Goal: Check status: Check status

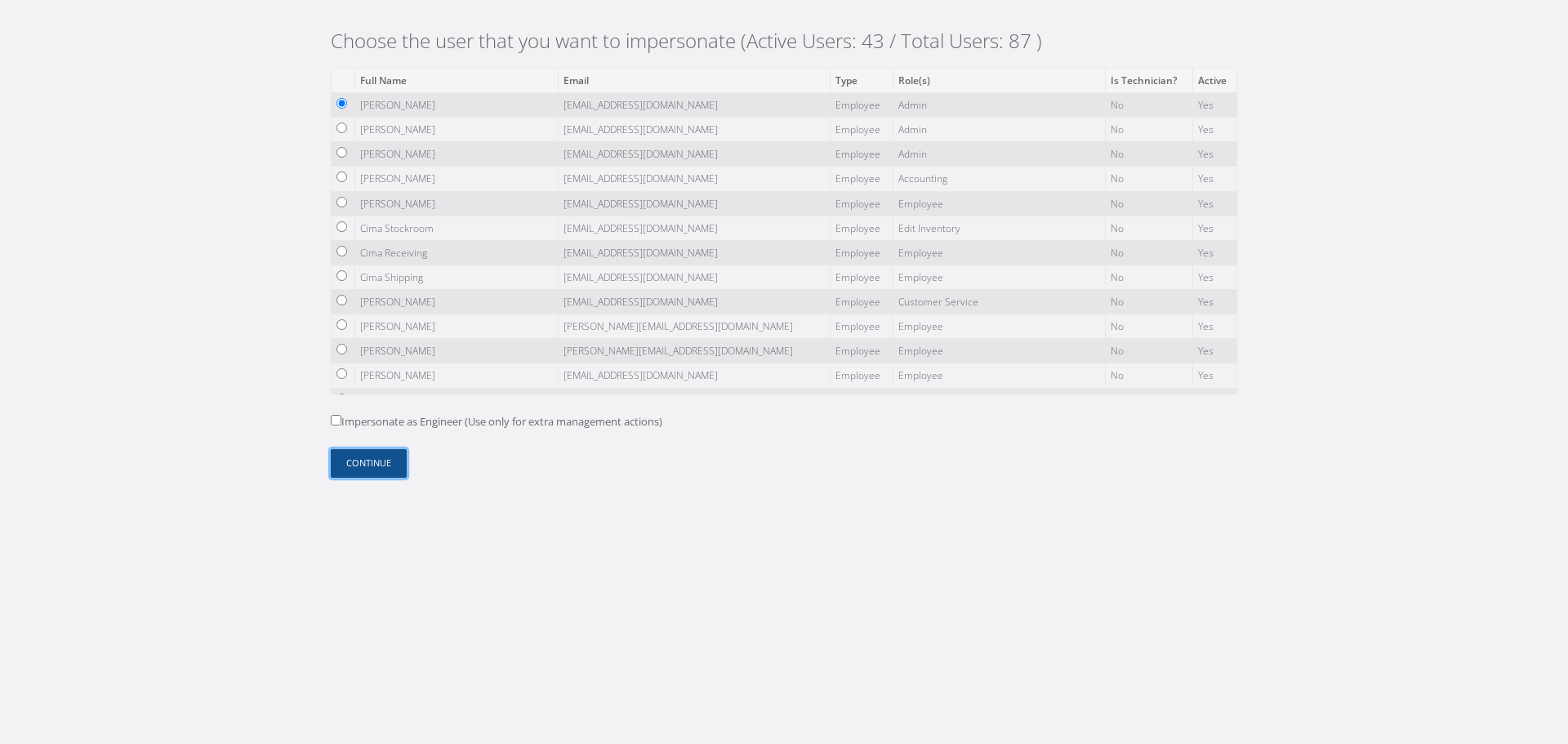
click at [367, 465] on button "Continue" at bounding box center [368, 463] width 76 height 29
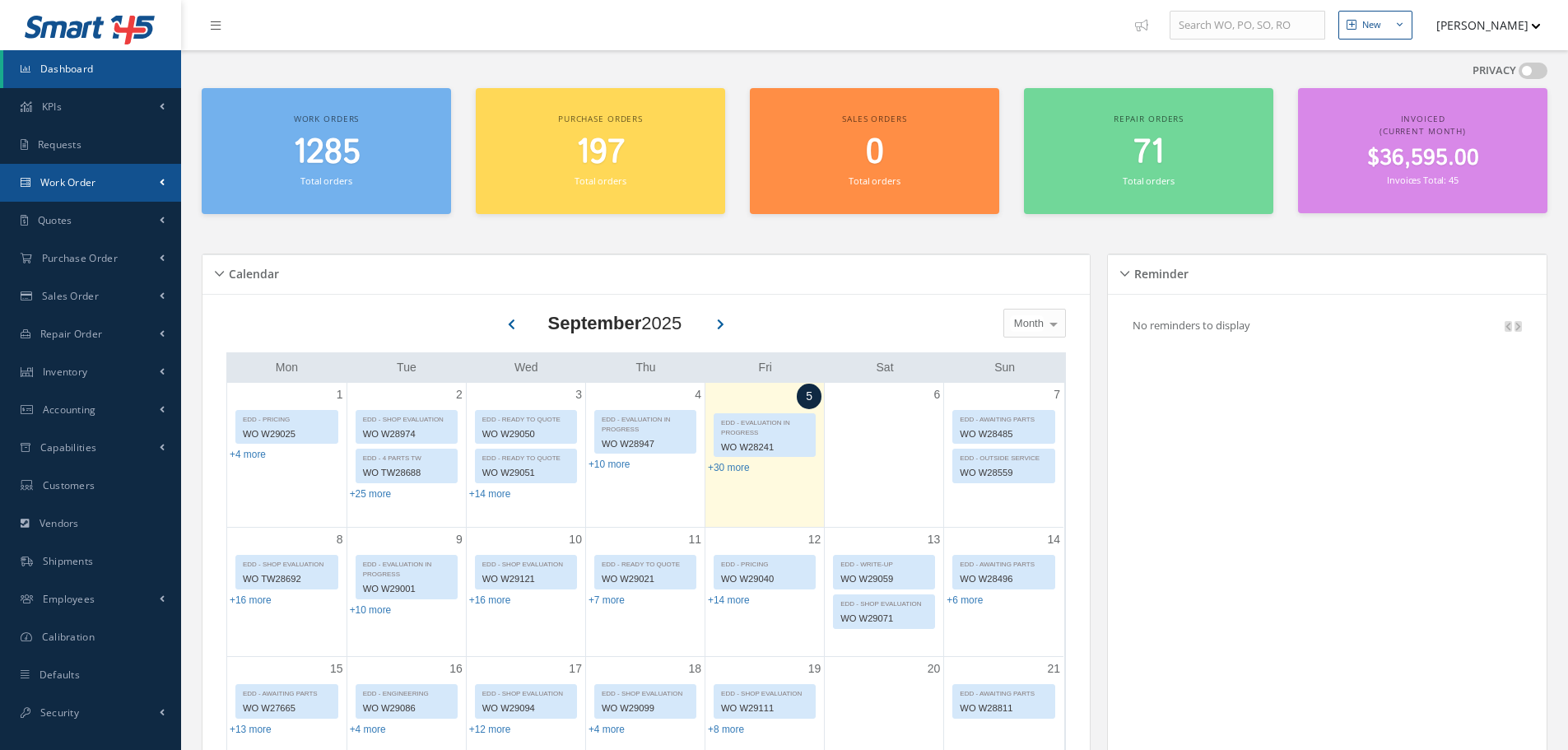
click at [125, 191] on link "Work Order" at bounding box center [90, 183] width 181 height 38
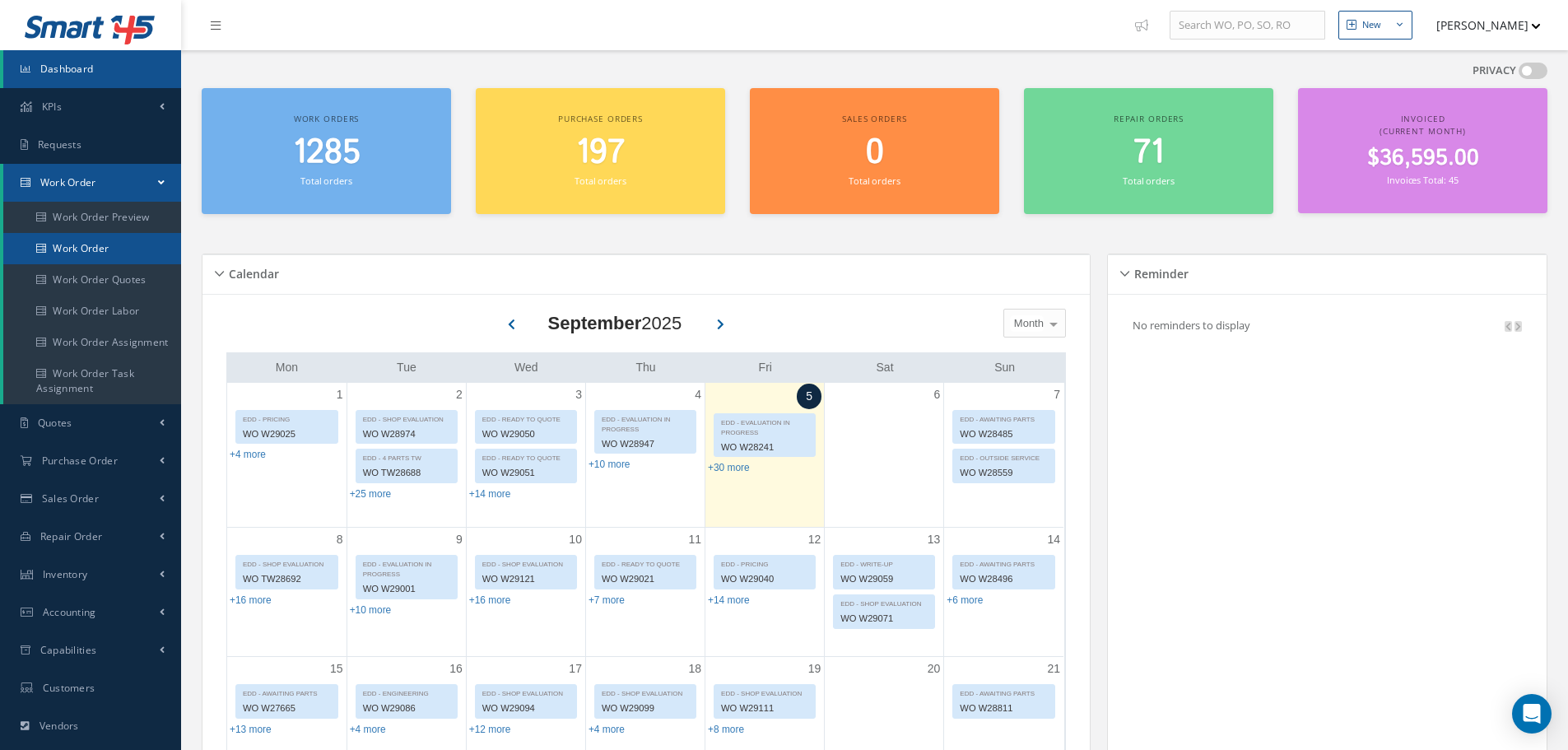
click at [107, 260] on link "Work Order" at bounding box center [92, 248] width 178 height 32
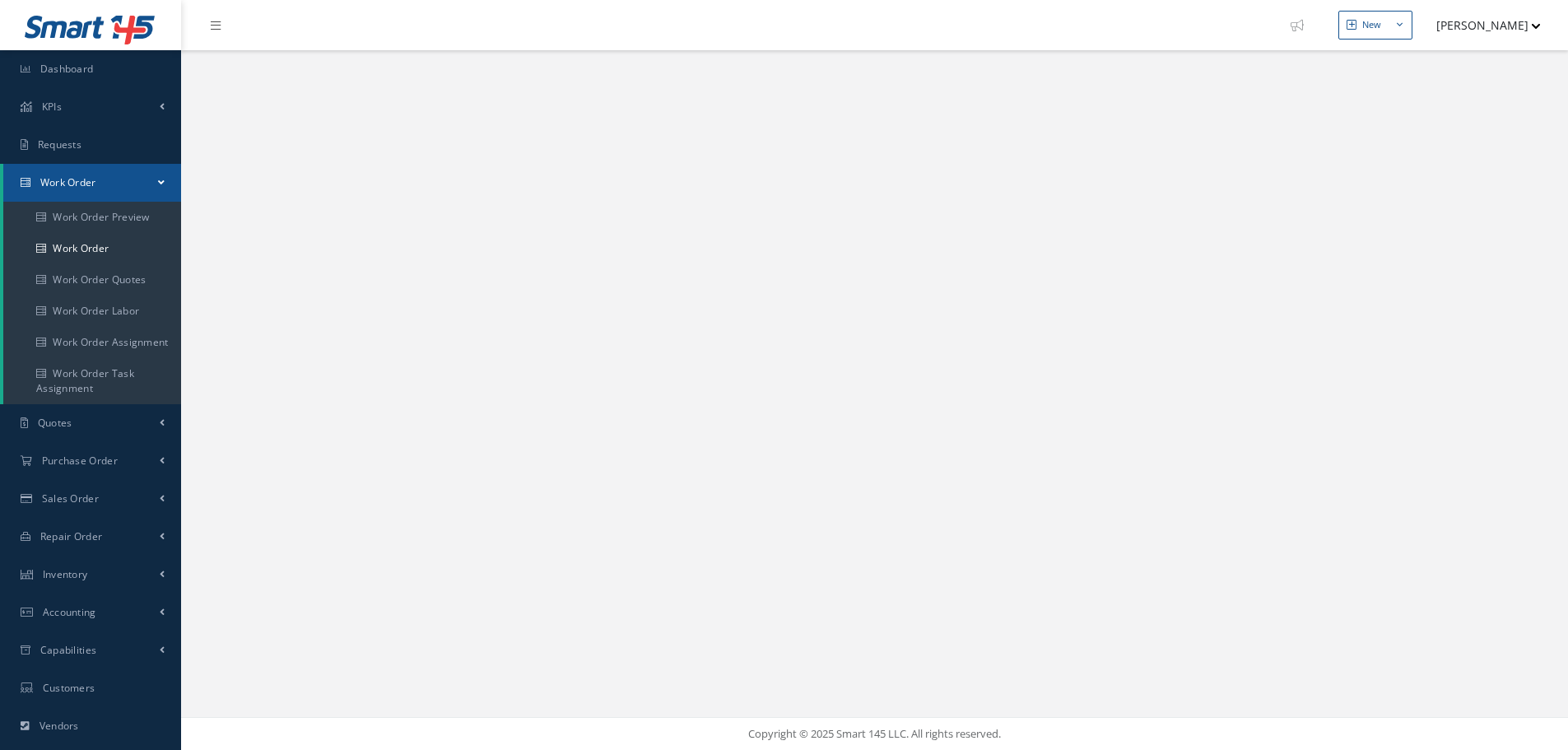
select select "25"
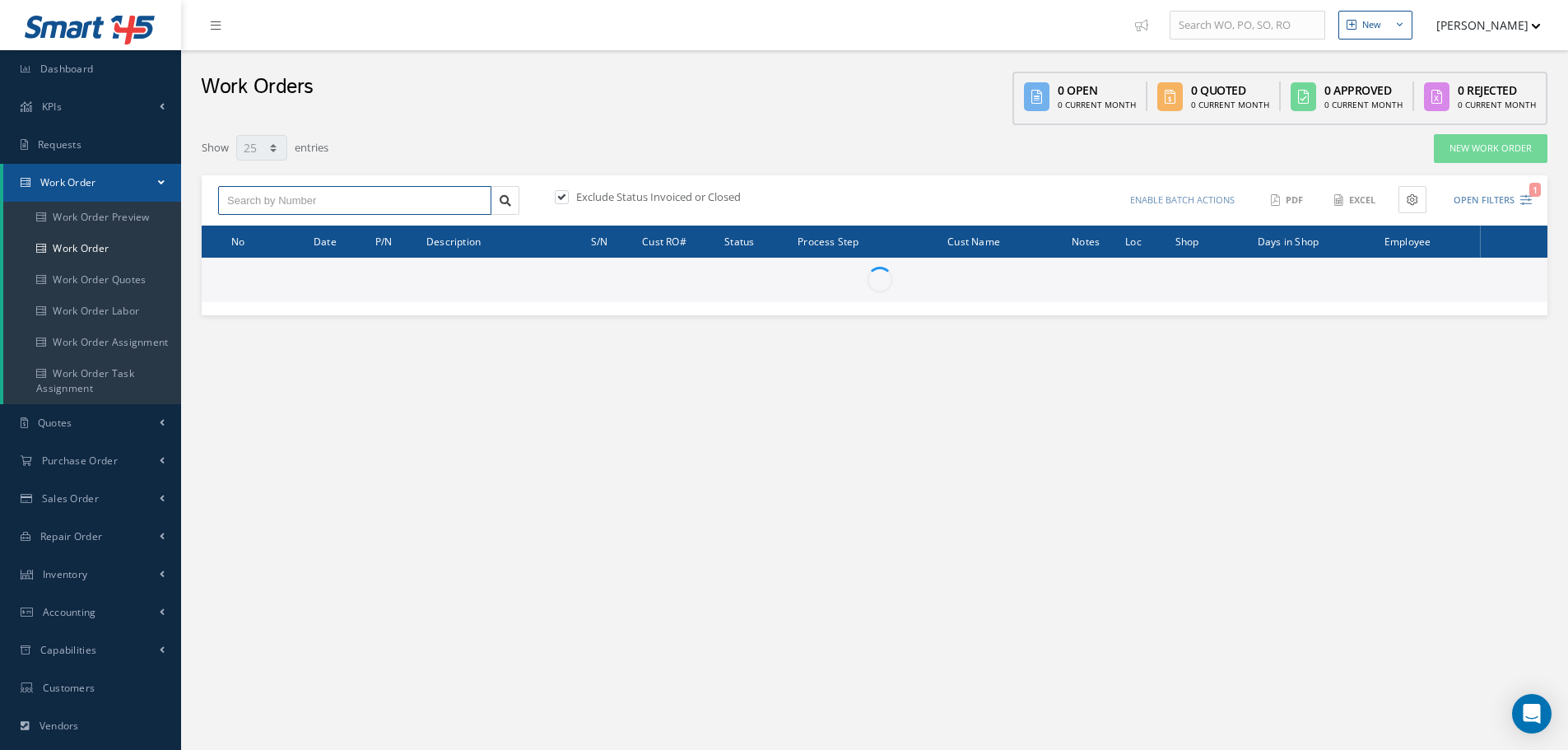
click at [323, 202] on input "text" at bounding box center [354, 201] width 273 height 30
paste input "W27065"
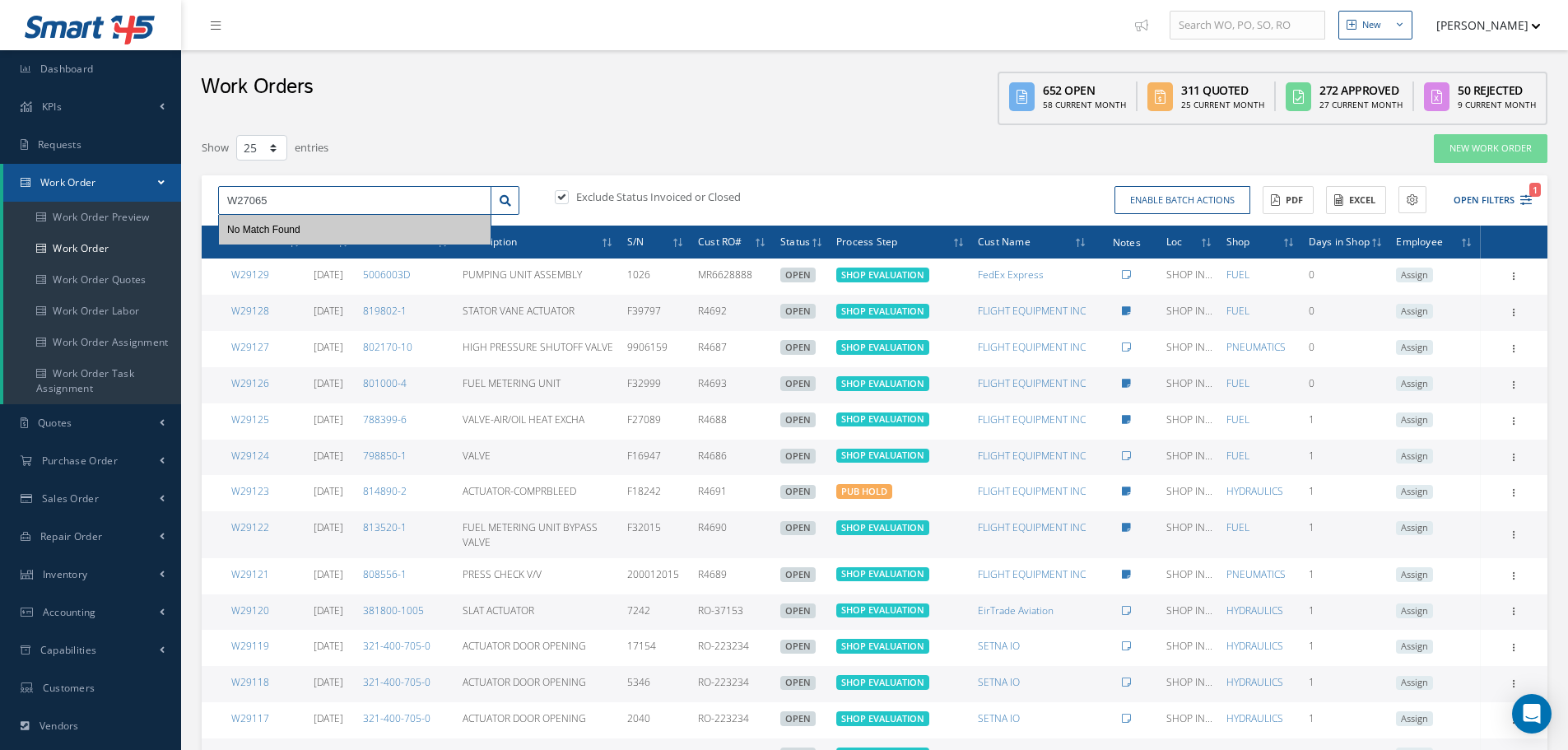
type input "W27065"
click at [568, 194] on label at bounding box center [570, 197] width 5 height 14
click at [561, 194] on input "checkbox" at bounding box center [560, 198] width 11 height 11
checkbox input "false"
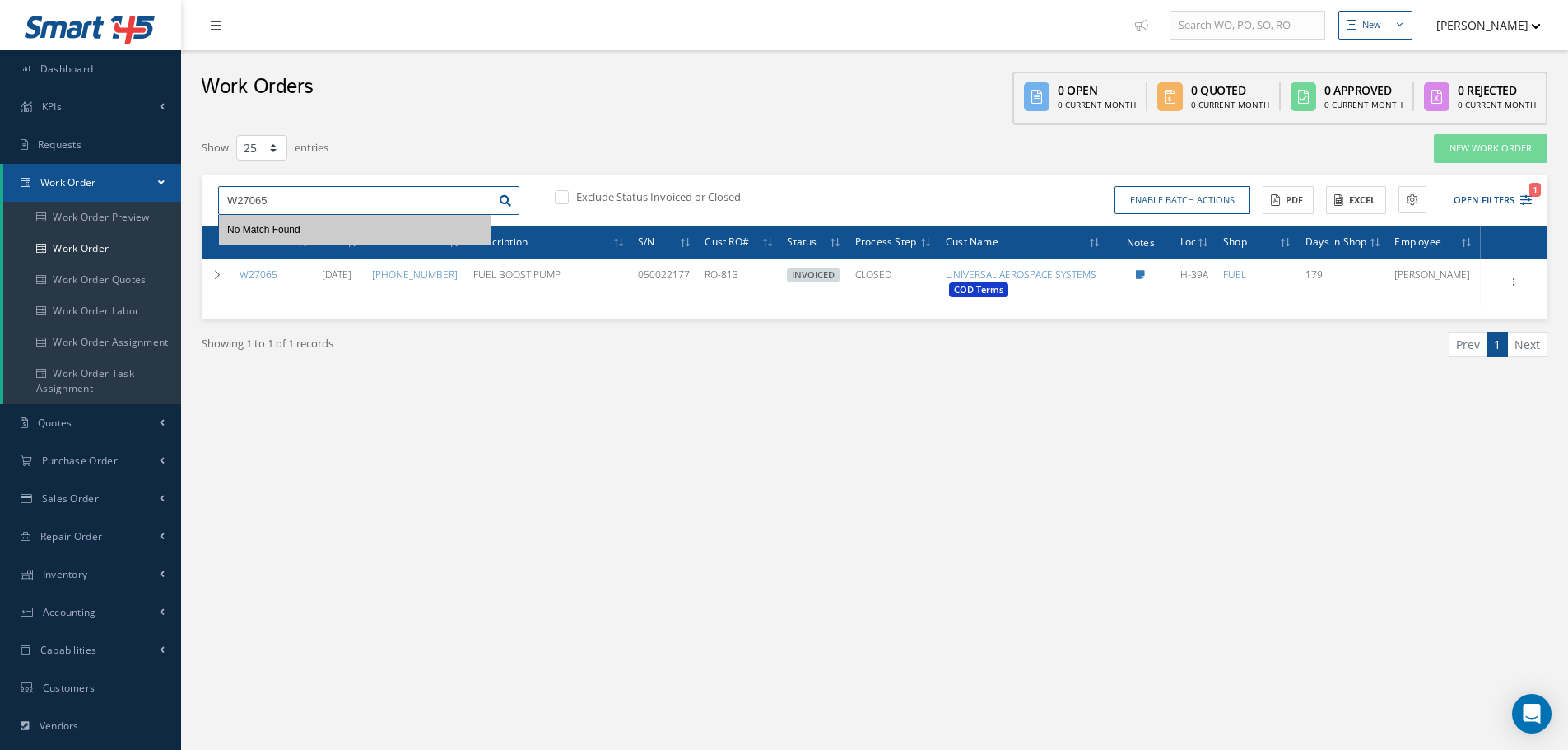
click at [308, 202] on input "W27065" at bounding box center [354, 201] width 273 height 30
click at [293, 230] on div "W27065" at bounding box center [354, 230] width 255 height 16
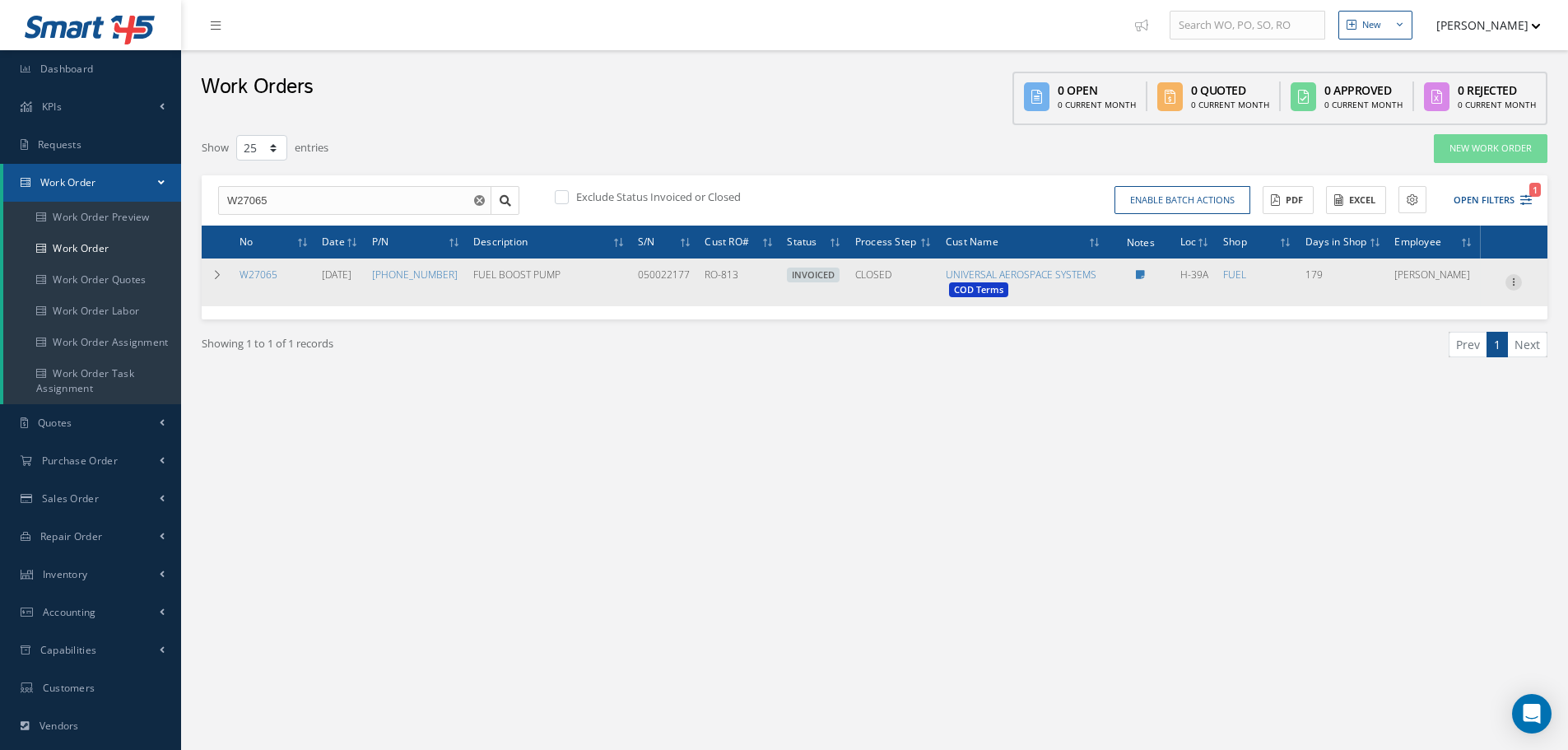
click at [1507, 278] on icon at bounding box center [1513, 280] width 16 height 14
click at [1451, 314] on link "Edit" at bounding box center [1438, 314] width 130 height 22
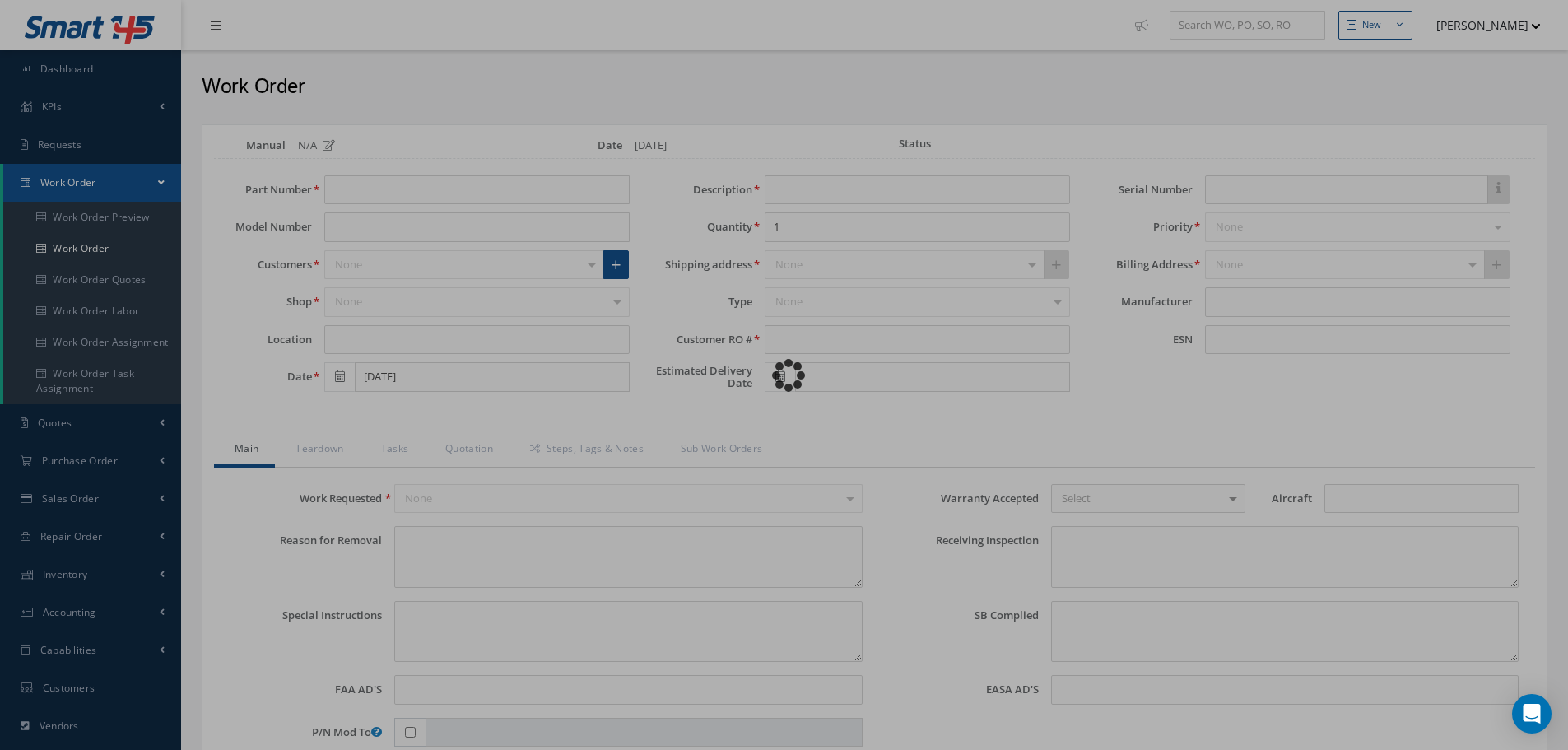
type input "60-755100-5"
type input "H-39A"
type input "03/03/2025"
type input "FUEL BOOST PUMP"
type input "RO-813"
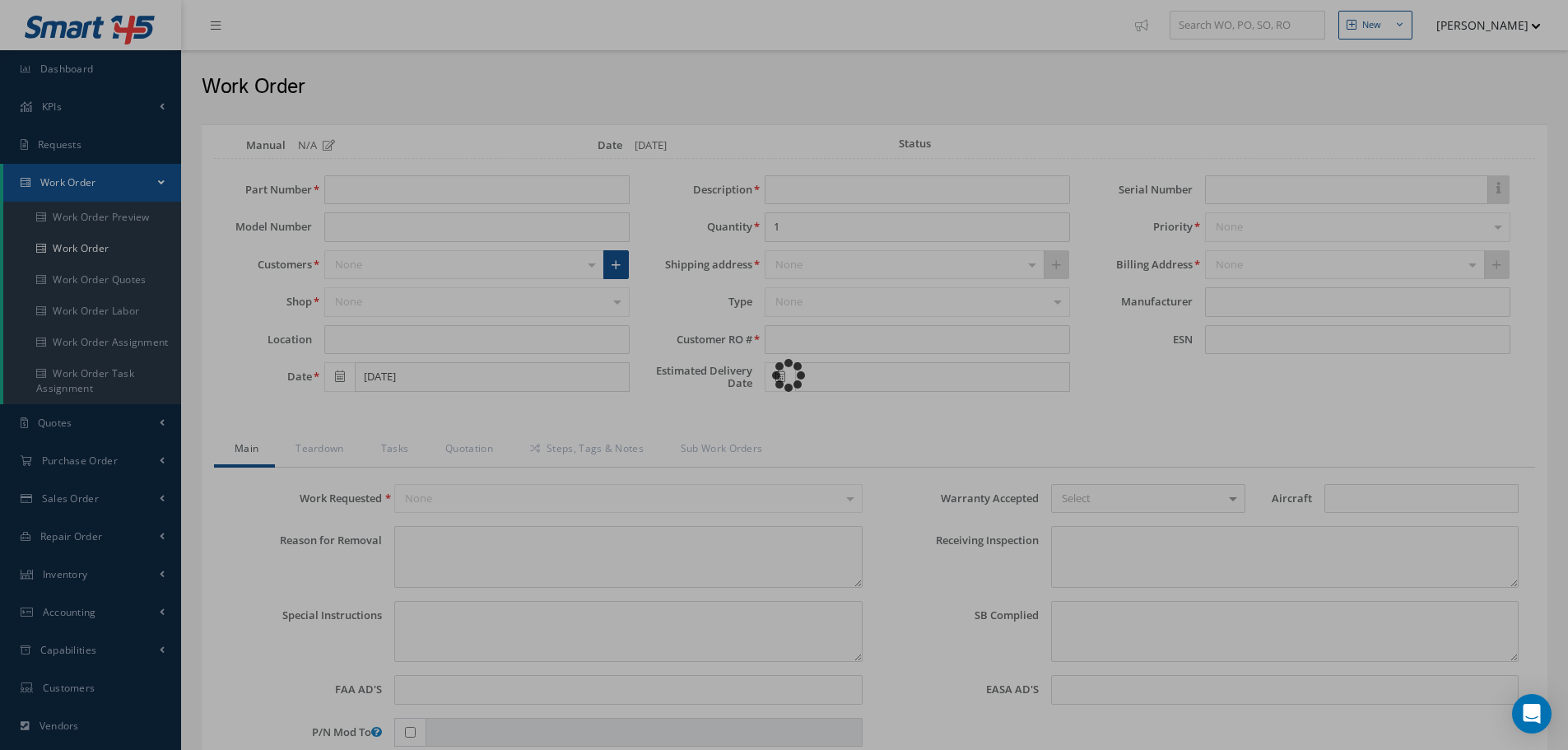
type input "10/17/2025"
type input "050022177"
type textarea "NONE"
type textarea "PLEASE SEE R.O. FOR DETAILS"
type input "NONE"
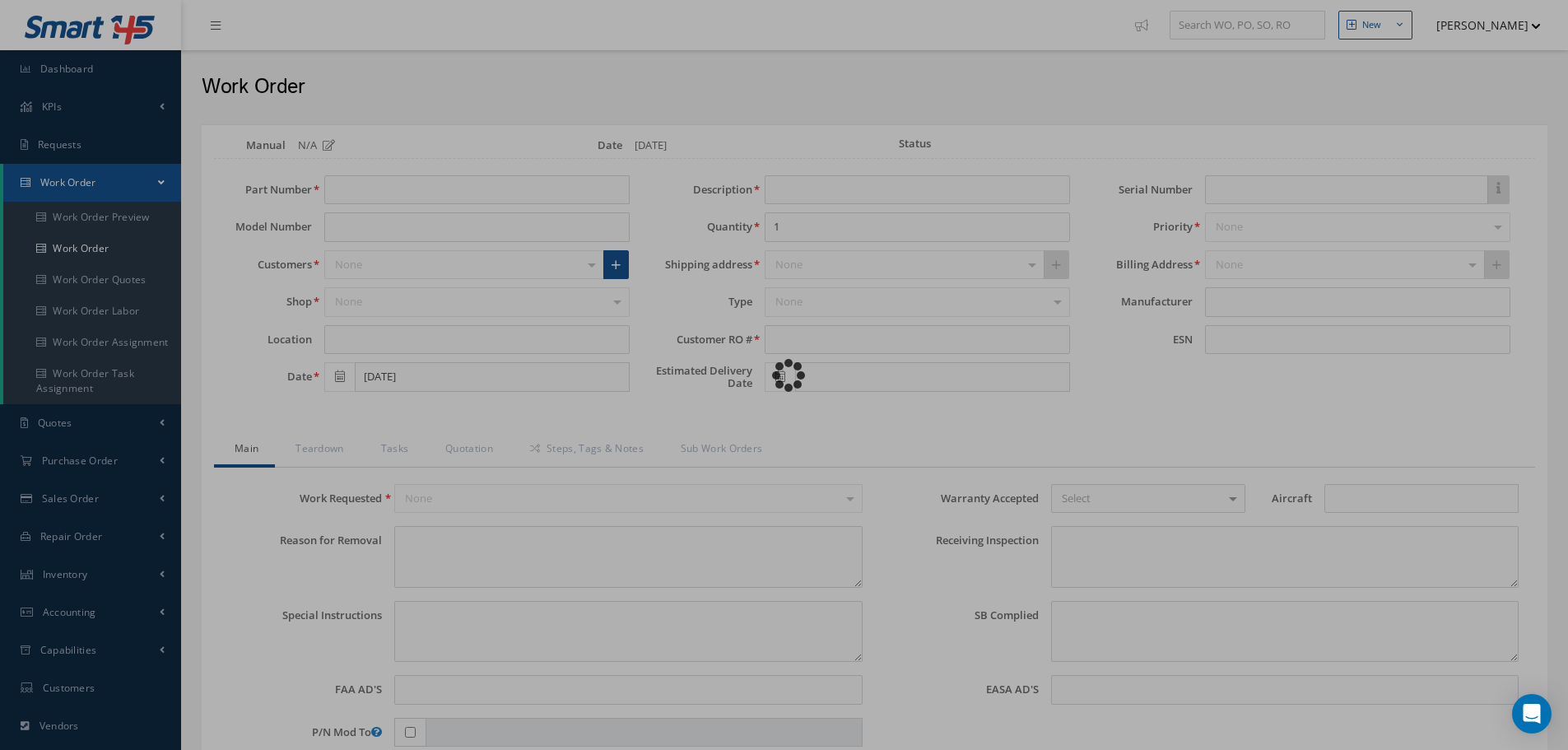
type textarea "PN AND SN VERIFIED ON UNIT AND CUSTOMER RO. AD APPLICABLE US-2002-19-52. THE CU…"
type textarea "NONE"
type input "NONE"
type textarea "The component identified above was OVERHAULED in accordance with Federal Aviati…"
type input "08/29/2025"
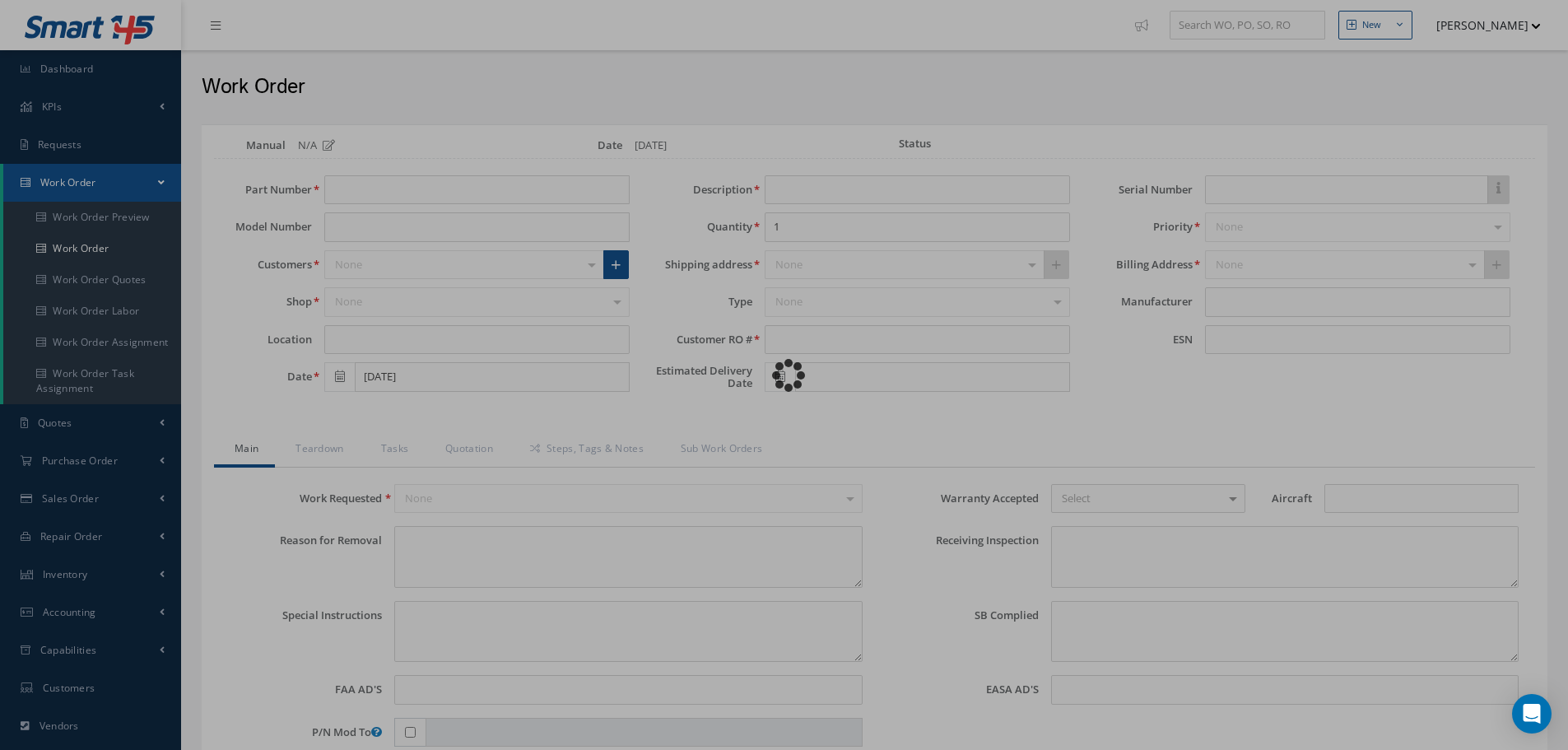
type input "08/29/2025"
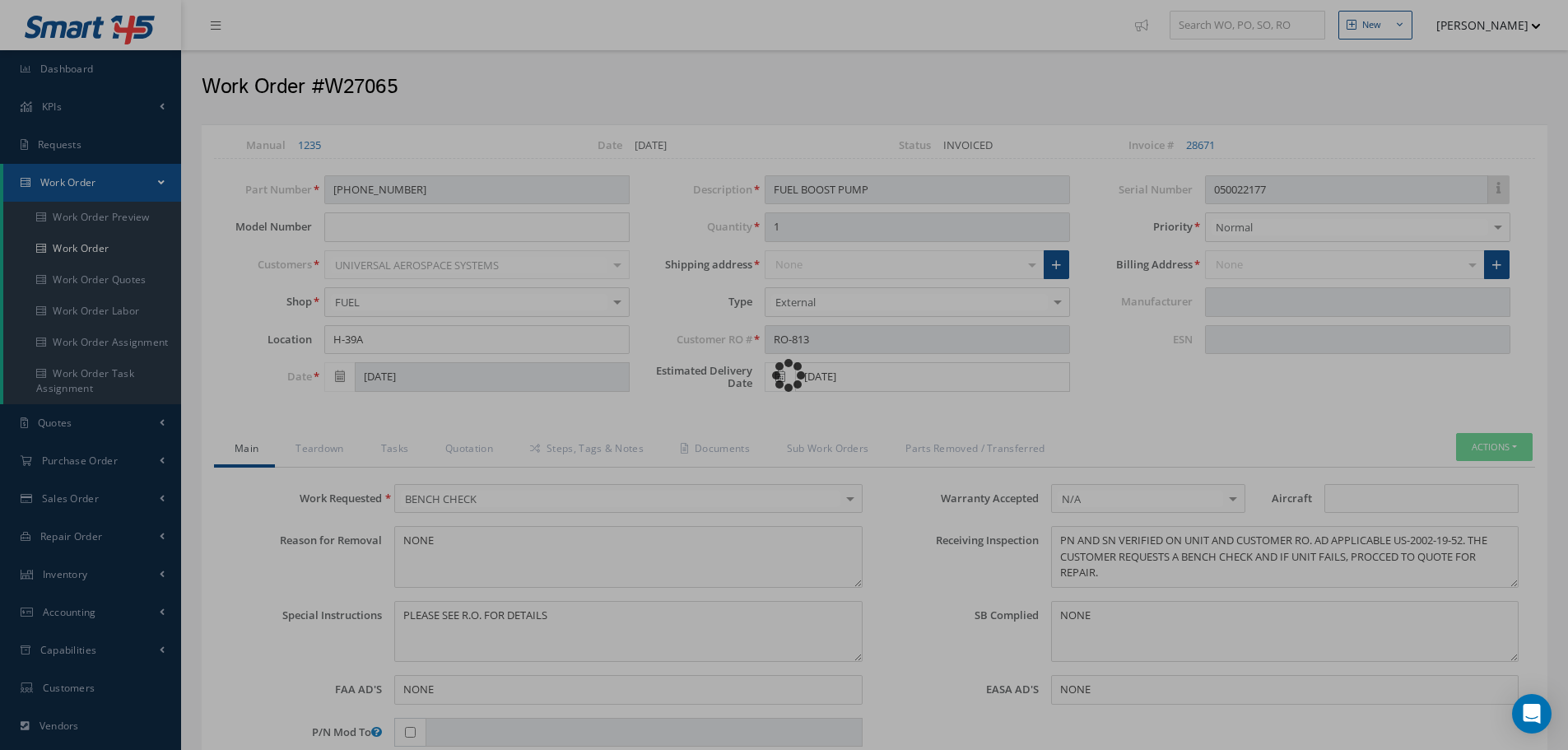
type input "CRANE"
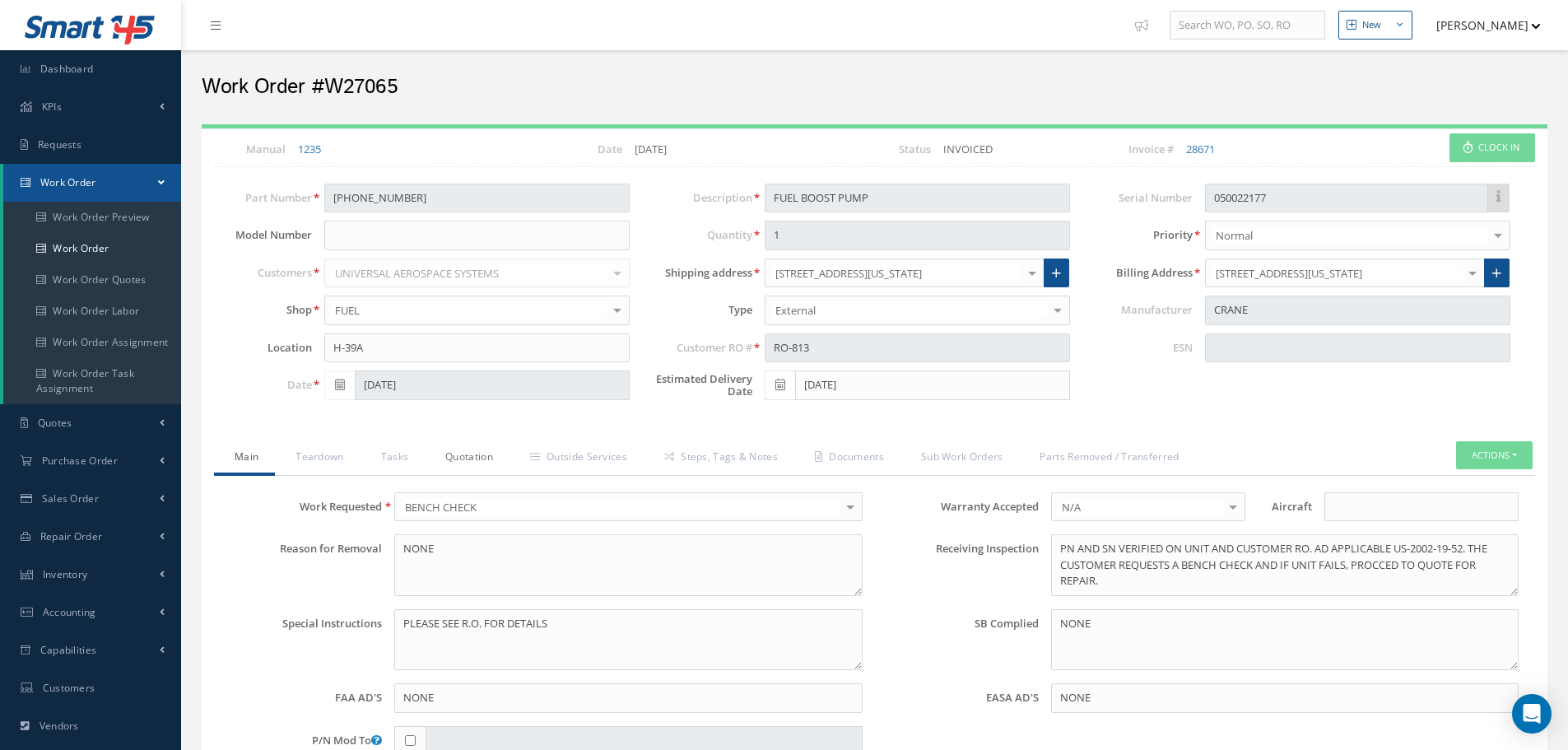
click at [464, 446] on link "Quotation" at bounding box center [467, 458] width 85 height 34
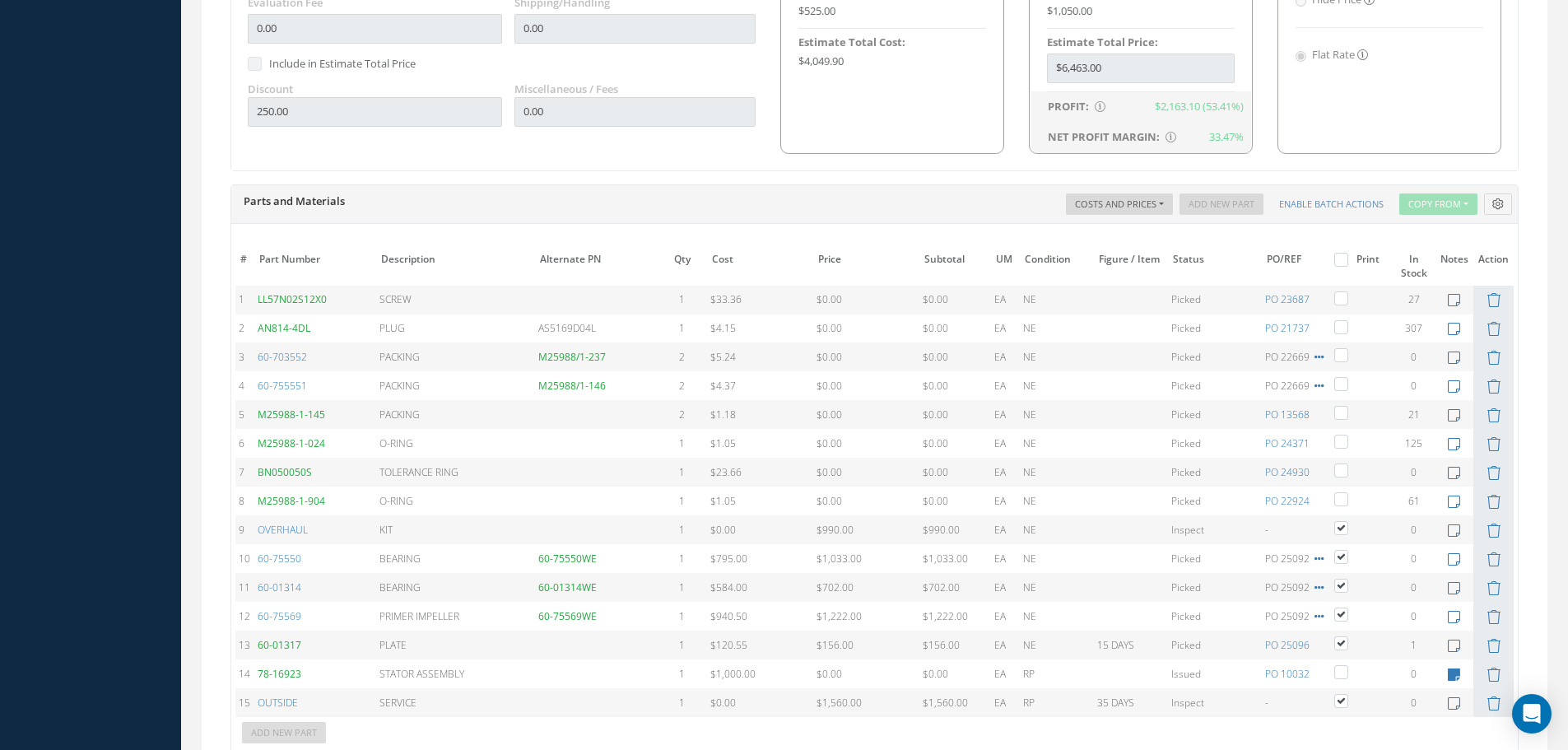
scroll to position [1153, 0]
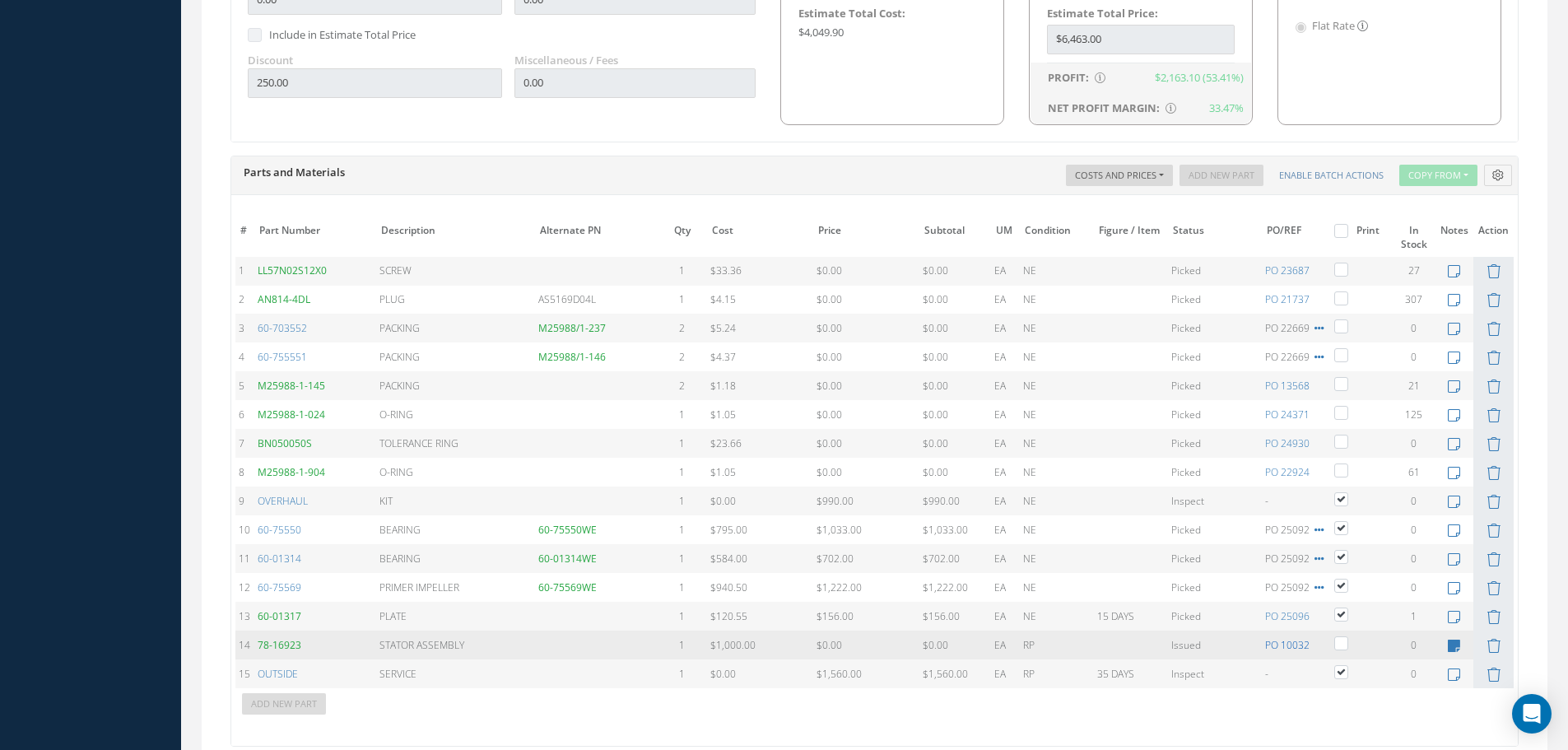
click at [1293, 641] on link "PO 10032" at bounding box center [1286, 644] width 44 height 14
click at [287, 646] on link "78-16923" at bounding box center [279, 644] width 43 height 14
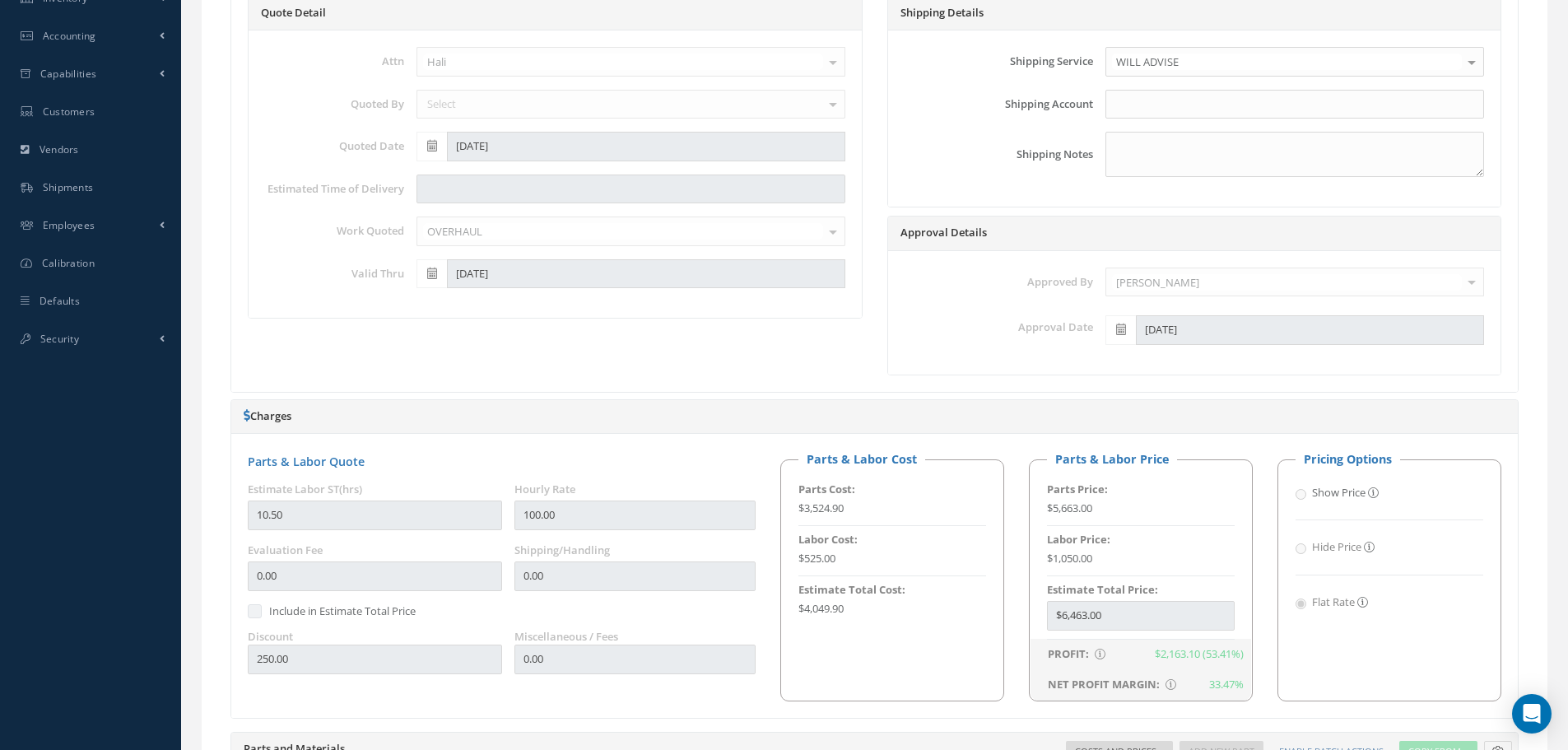
scroll to position [247, 0]
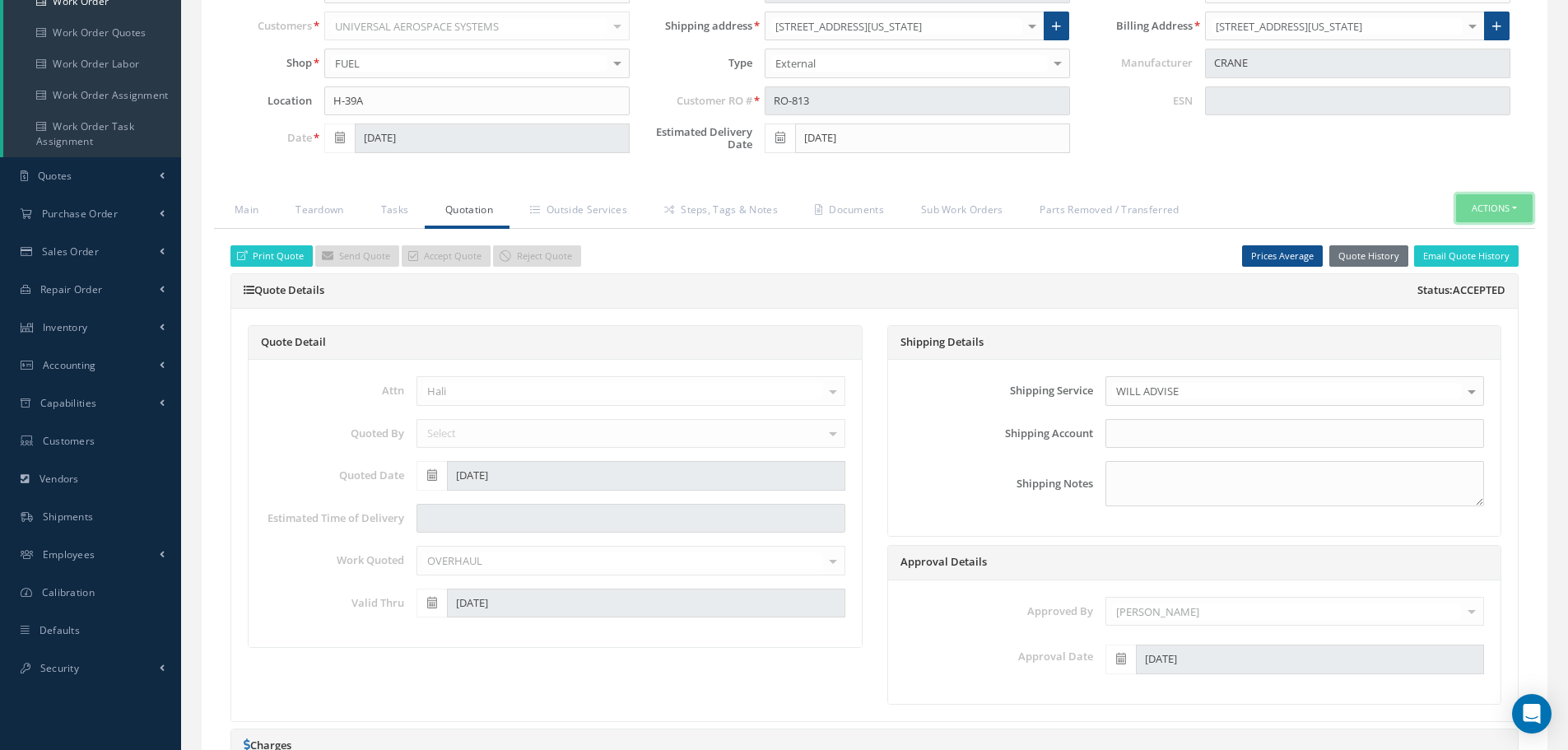
click at [1502, 205] on button "Actions" at bounding box center [1494, 209] width 77 height 29
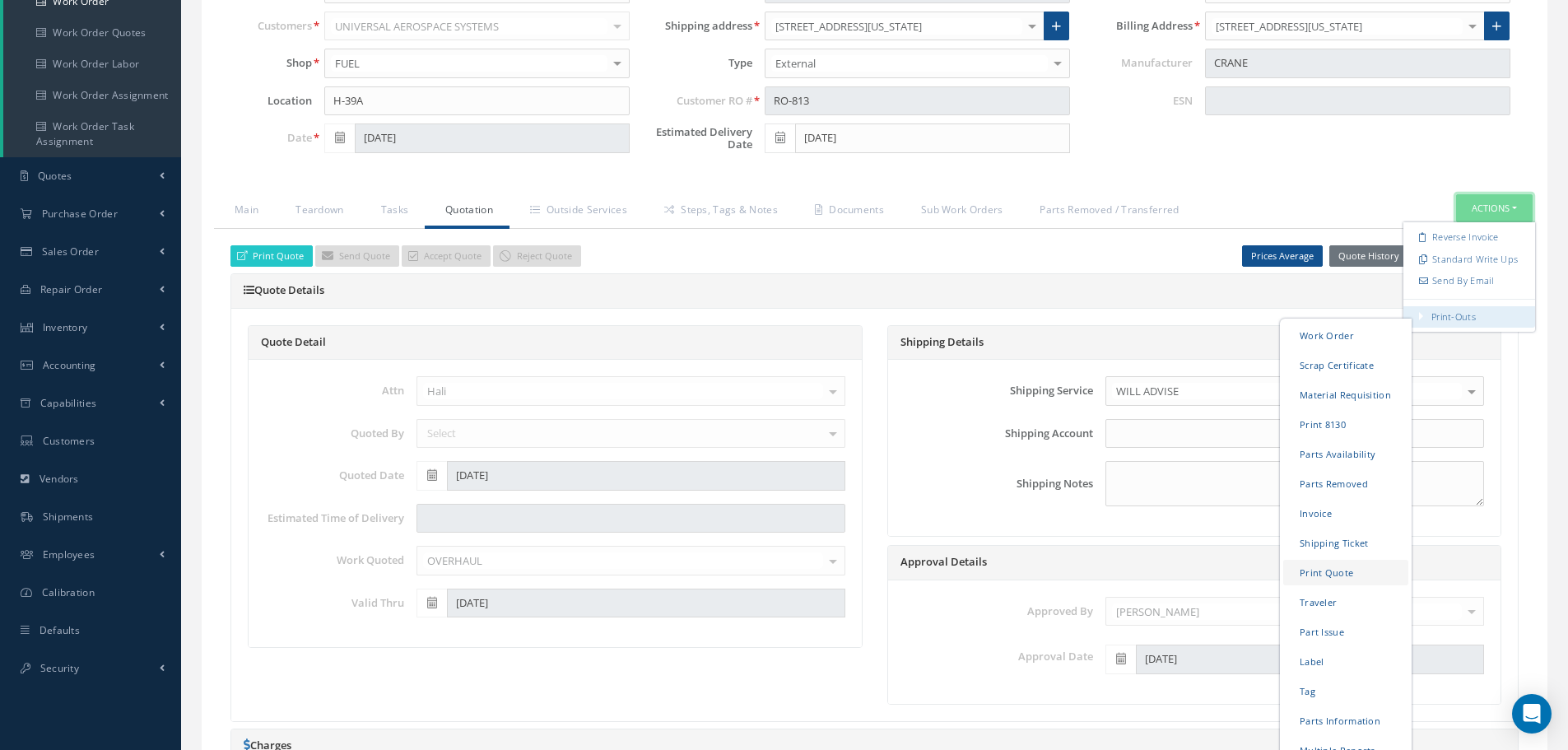
scroll to position [329, 0]
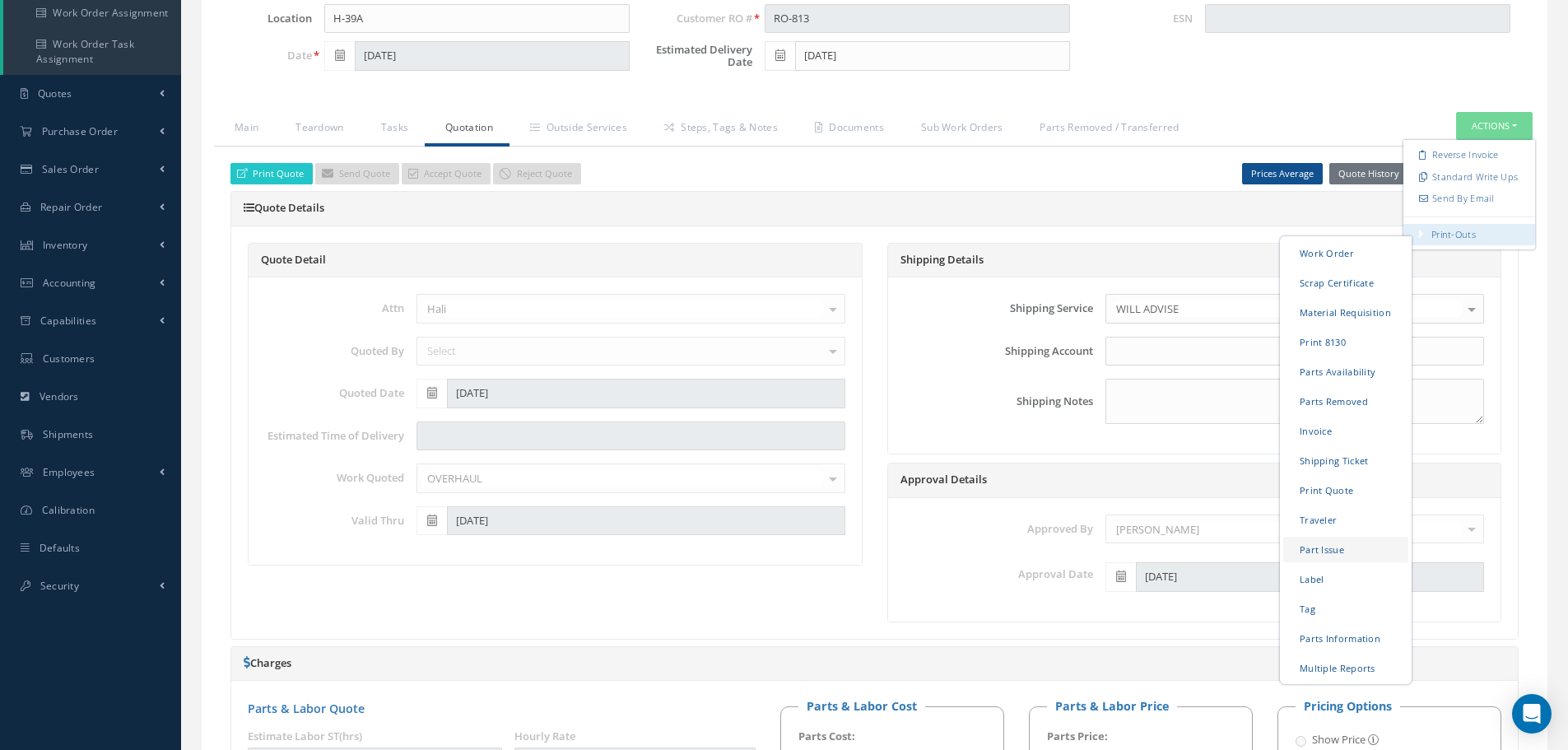
click at [1354, 555] on link "Part Issue" at bounding box center [1345, 548] width 125 height 25
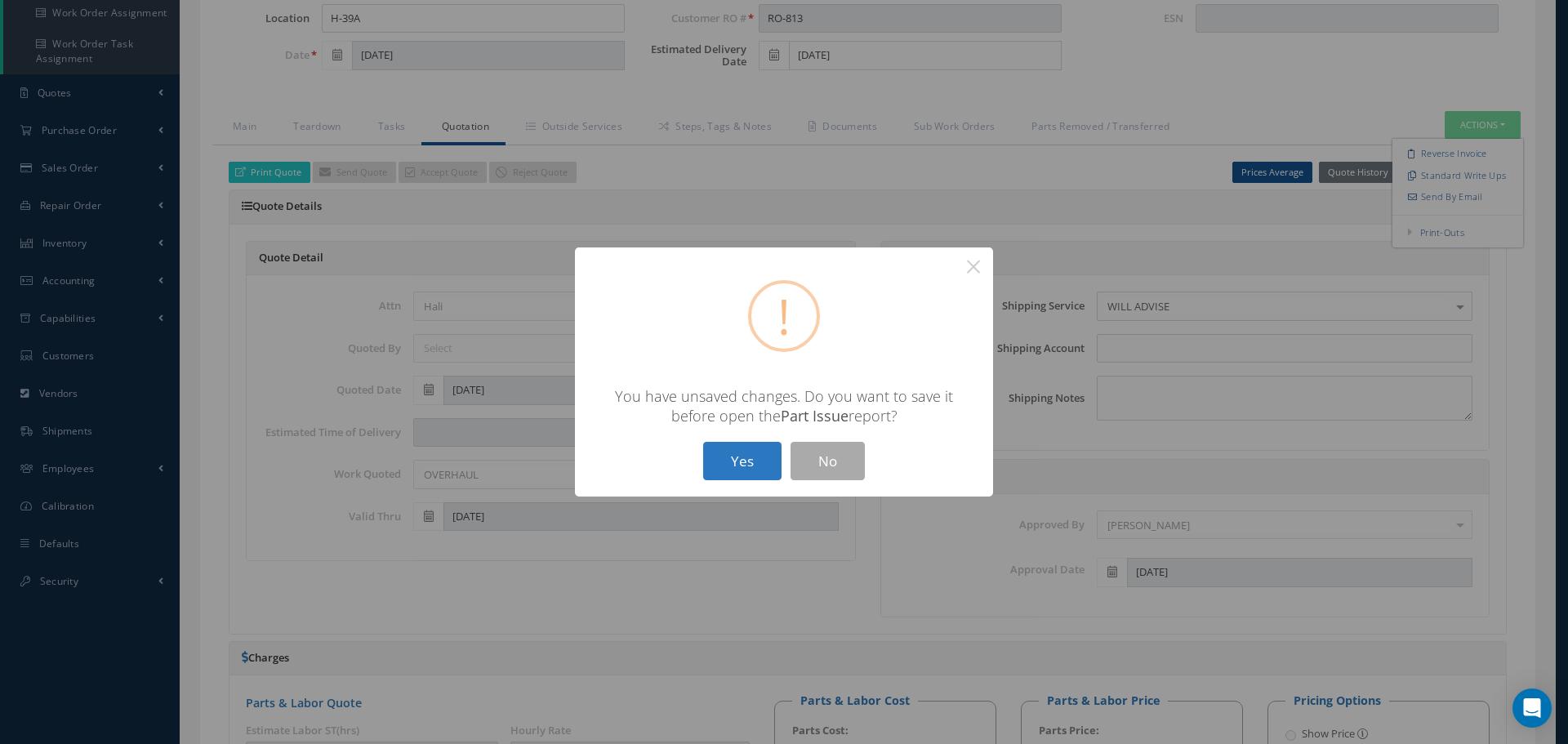
click at [717, 463] on button "Yes" at bounding box center [741, 461] width 78 height 39
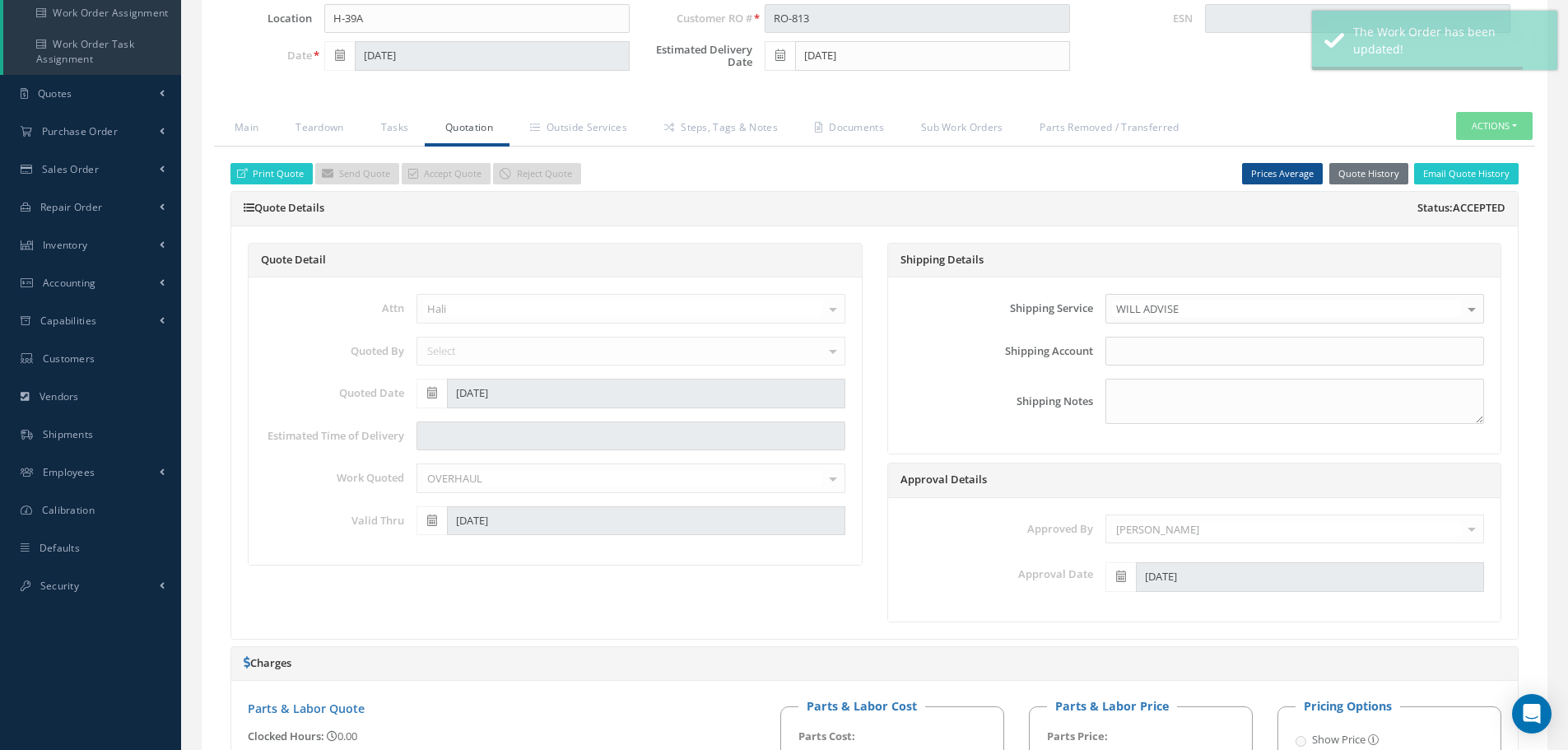
type input "CRANE"
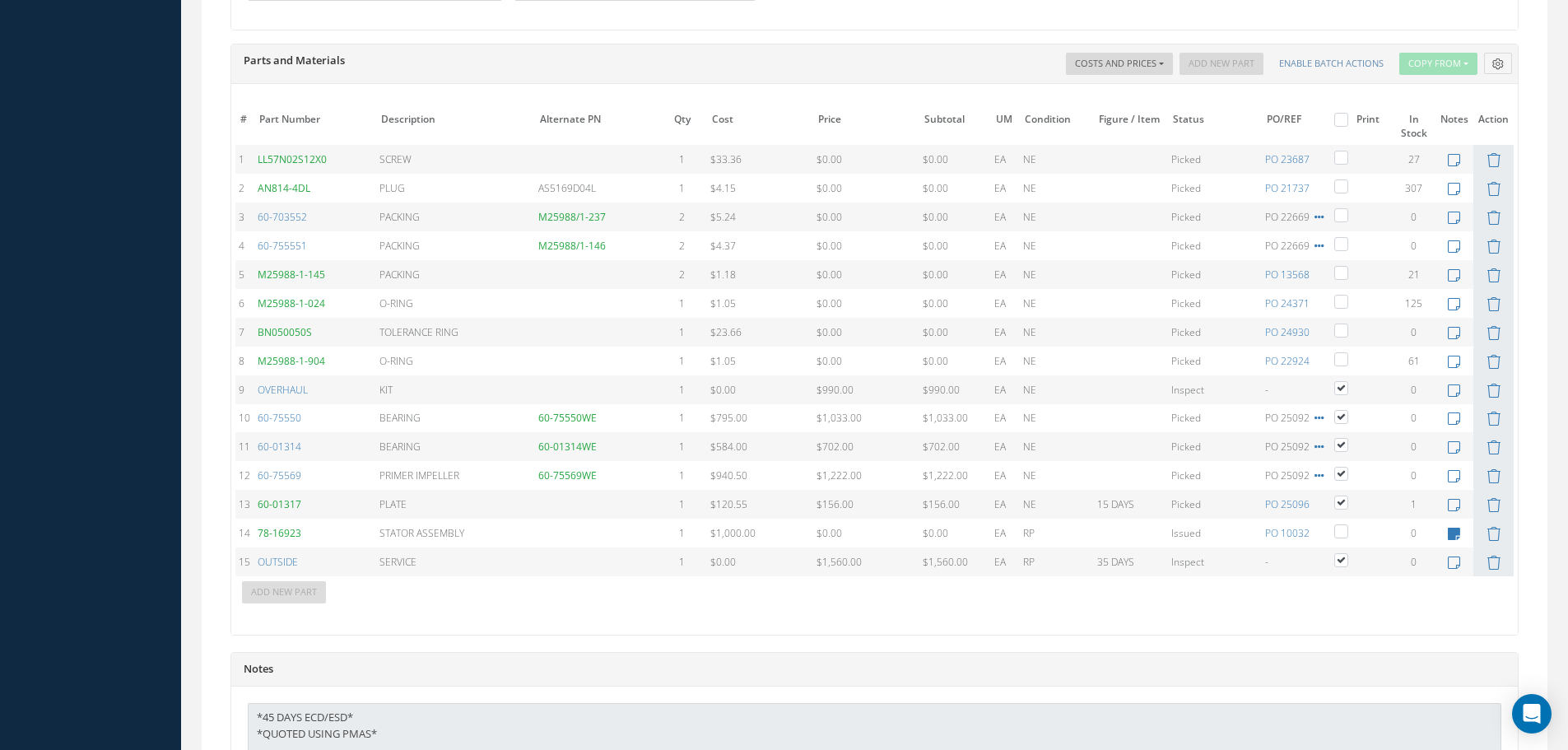
scroll to position [1400, 0]
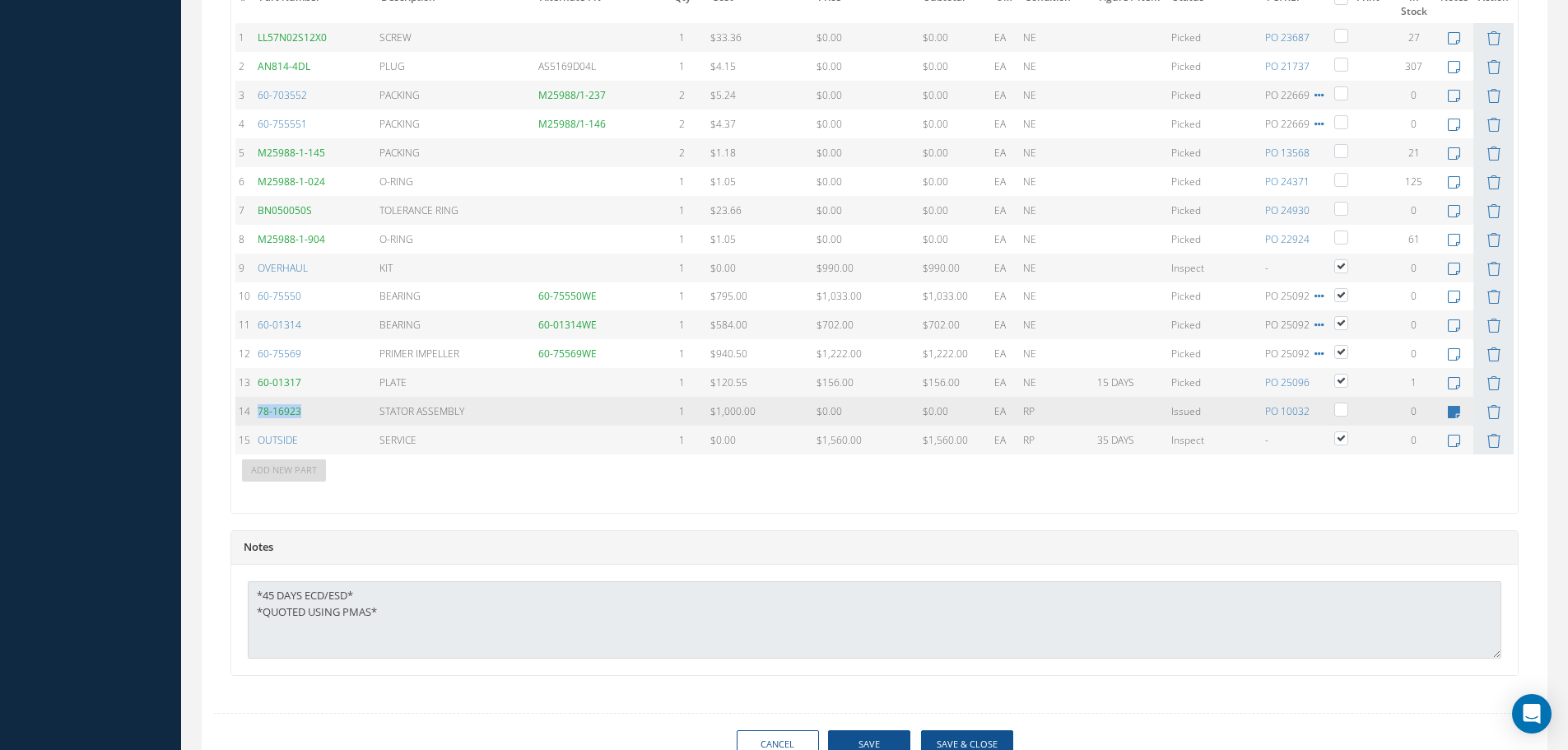
drag, startPoint x: 302, startPoint y: 409, endPoint x: 255, endPoint y: 413, distance: 47.2
click at [255, 413] on td "78-16923" at bounding box center [315, 411] width 122 height 29
copy link "78-16923"
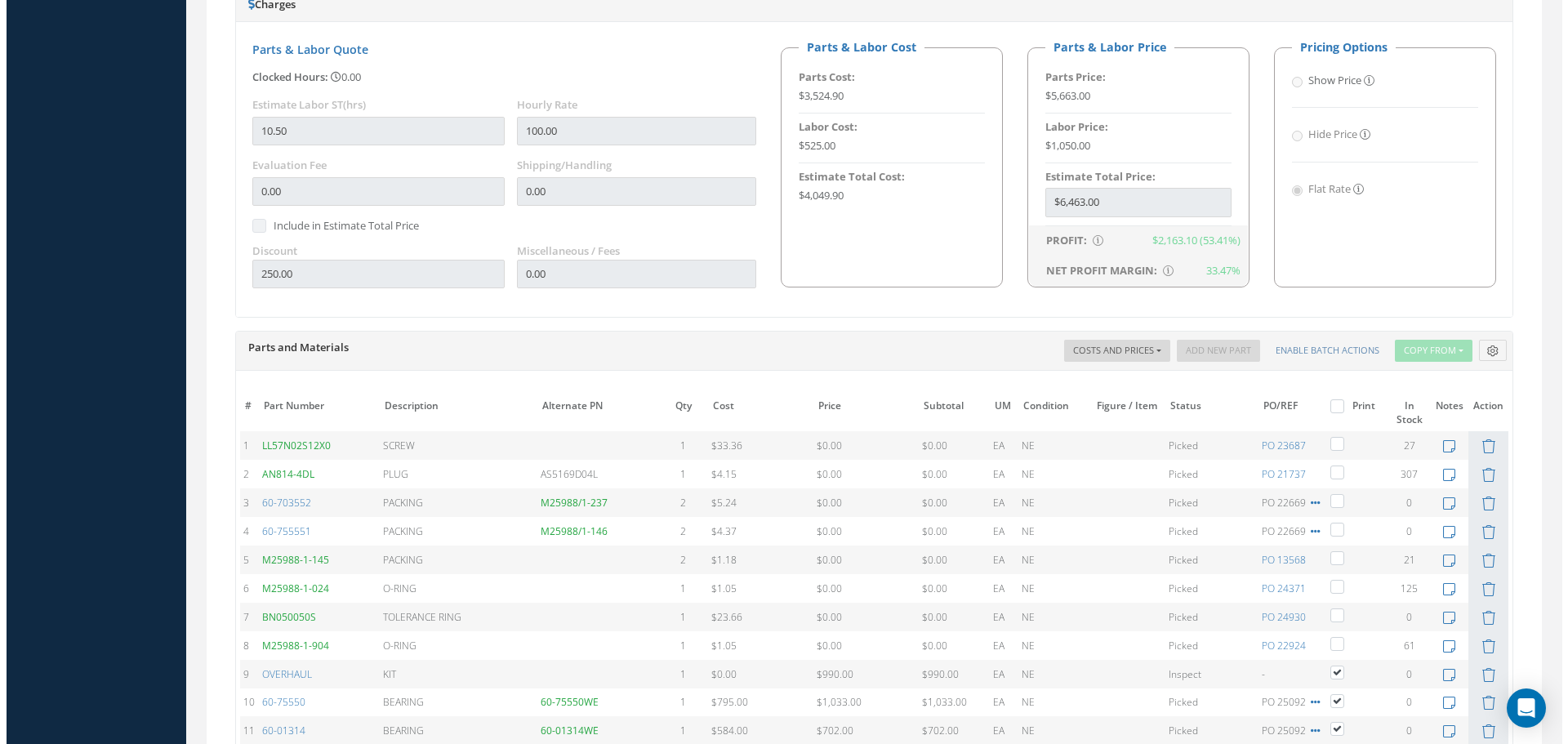
scroll to position [1225, 0]
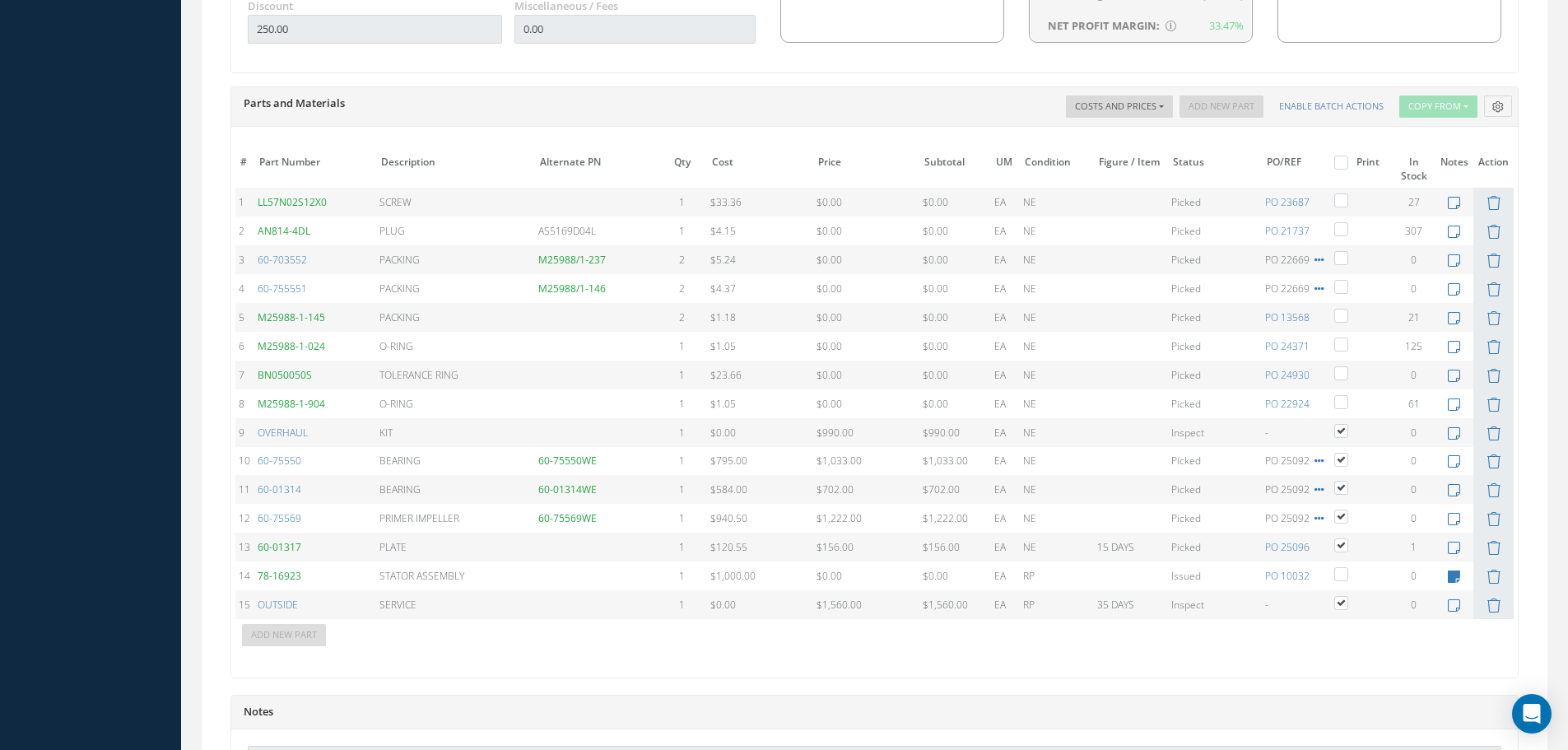
click at [563, 680] on div "Print Quote Send Quote Accept Quote Reject Quote Prices Average Parts Price Lab…" at bounding box center [874, 49] width 1288 height 1584
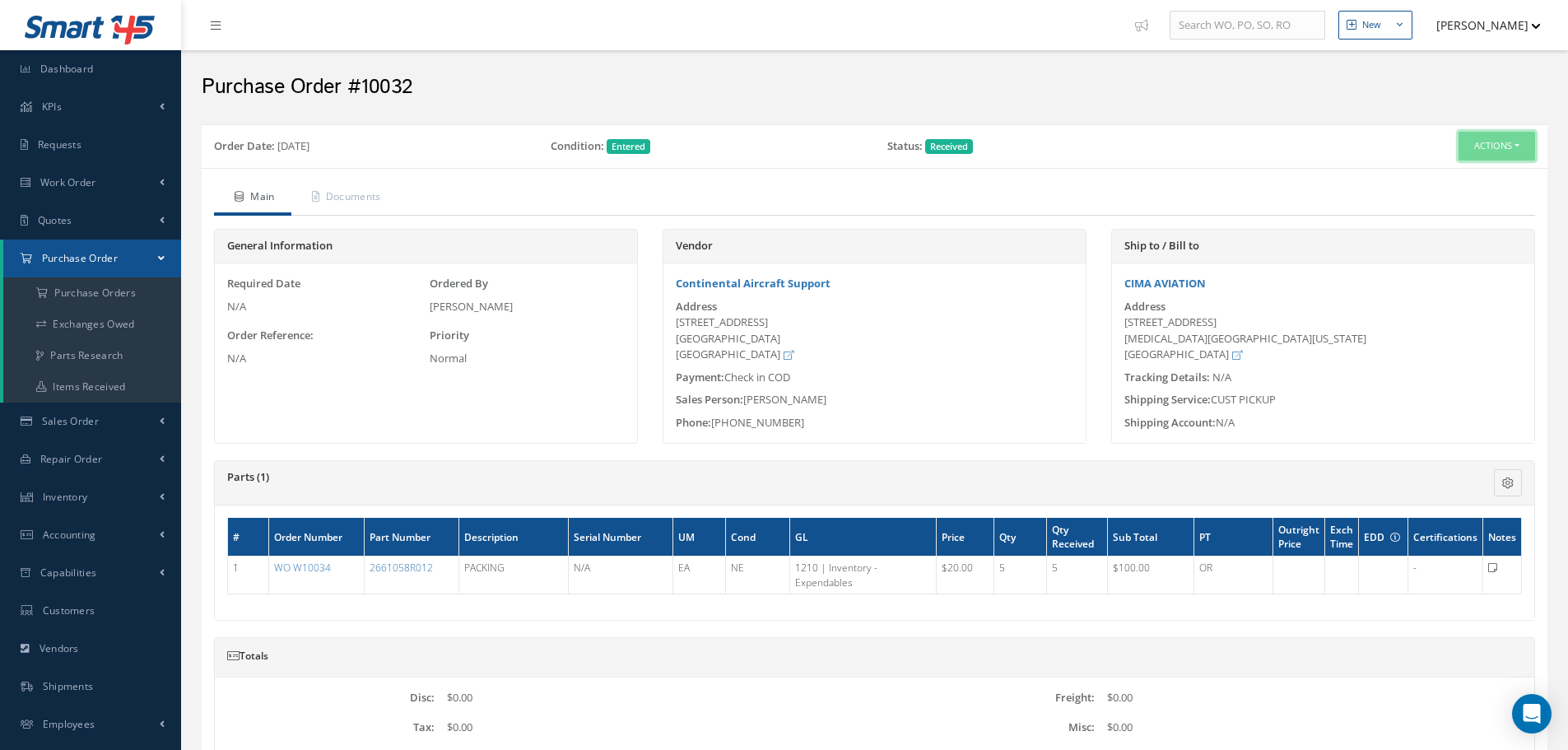
click at [1479, 156] on button "Actions" at bounding box center [1496, 146] width 77 height 29
click at [1483, 193] on link "Edit" at bounding box center [1469, 200] width 132 height 23
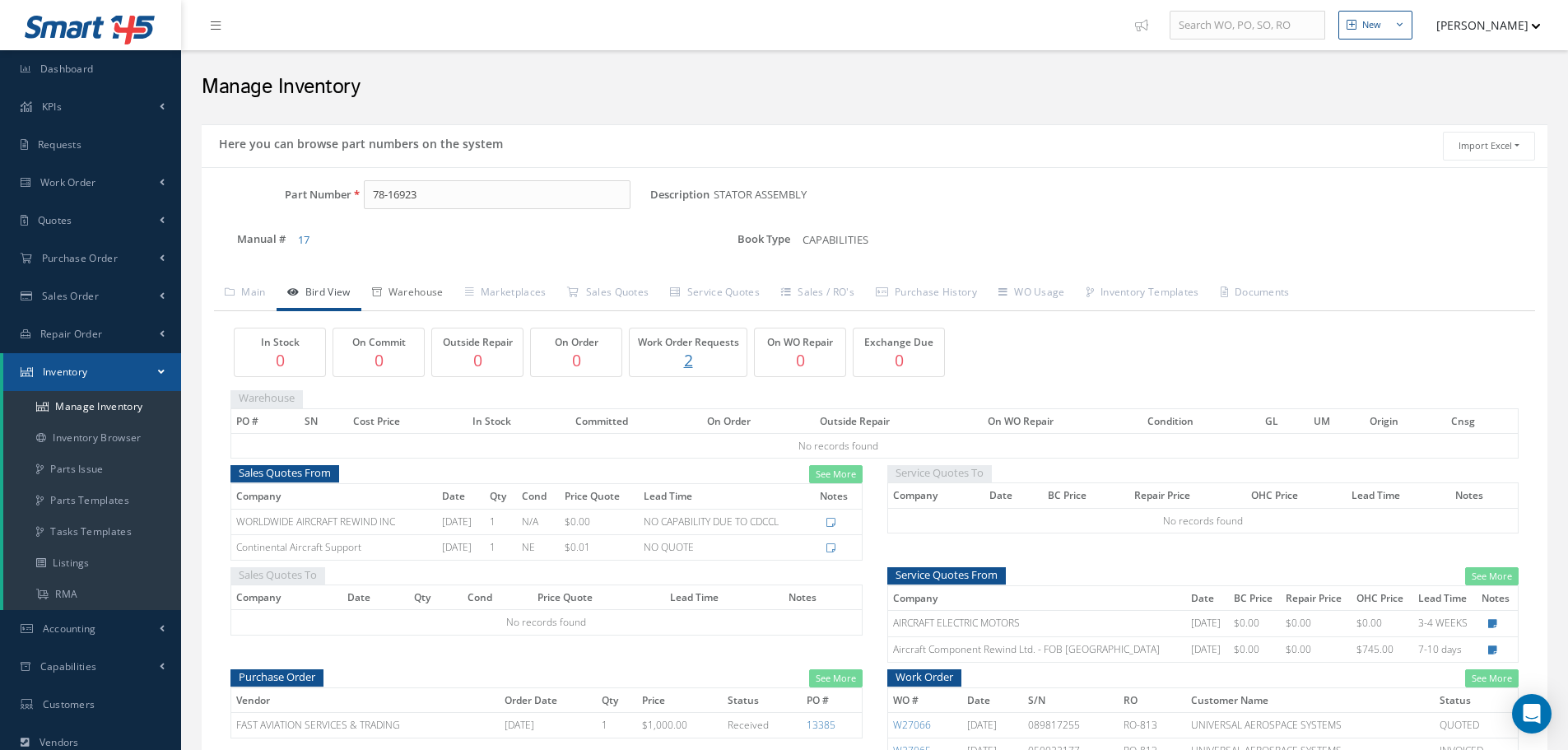
click at [446, 285] on link "Warehouse" at bounding box center [407, 294] width 93 height 34
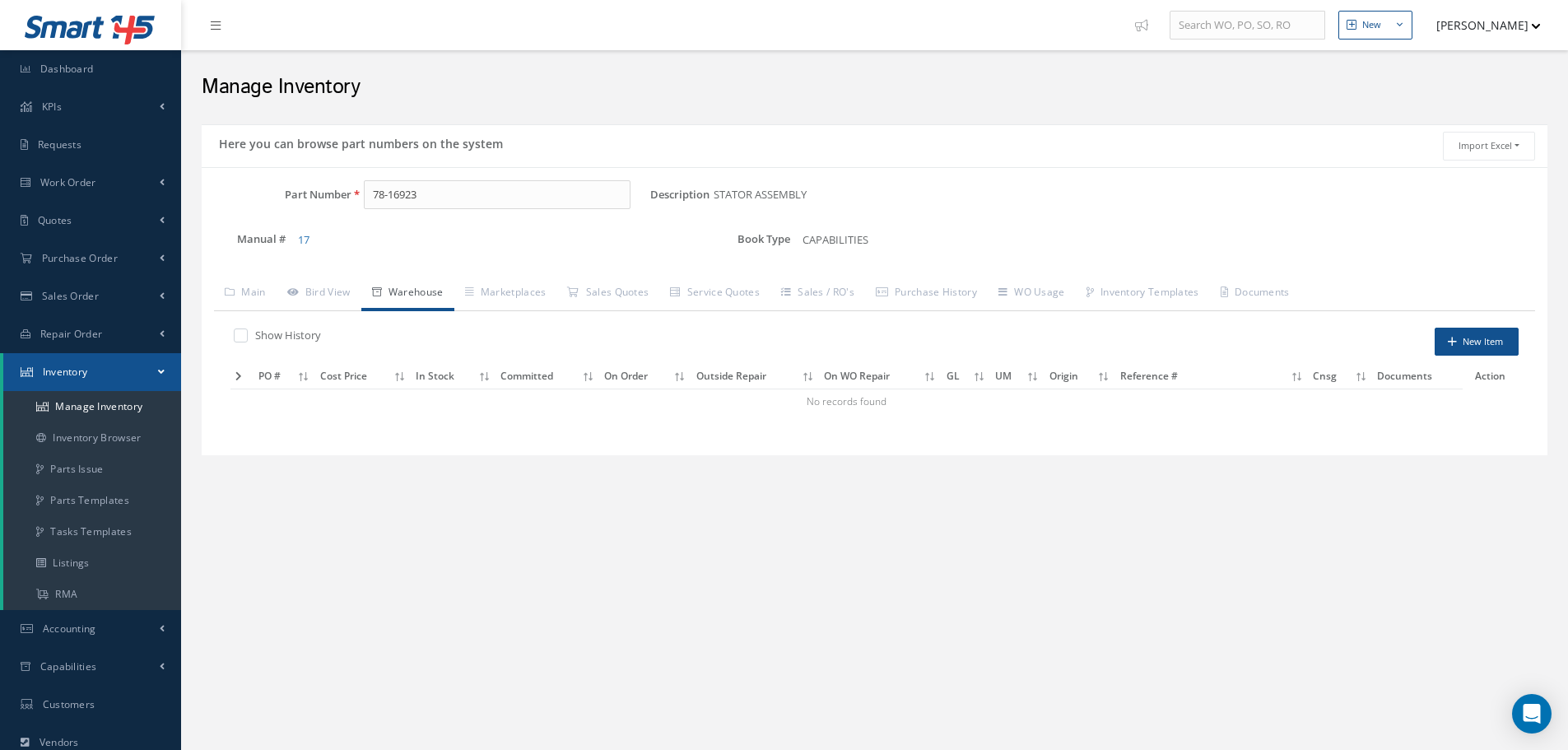
click at [263, 338] on label "Show History" at bounding box center [285, 335] width 70 height 14
click at [245, 338] on input "checkbox" at bounding box center [239, 336] width 11 height 11
checkbox input "true"
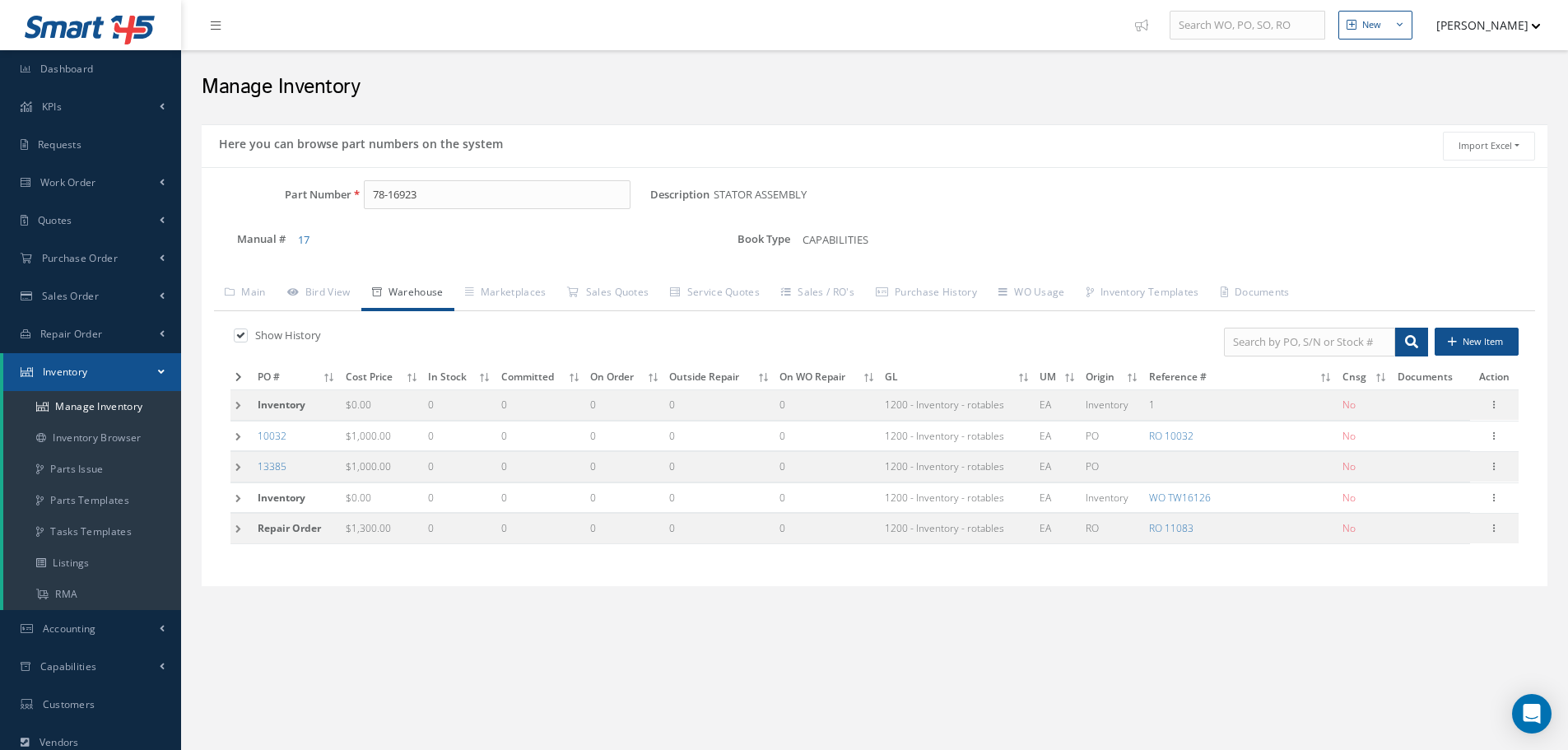
click at [241, 435] on td at bounding box center [241, 436] width 23 height 31
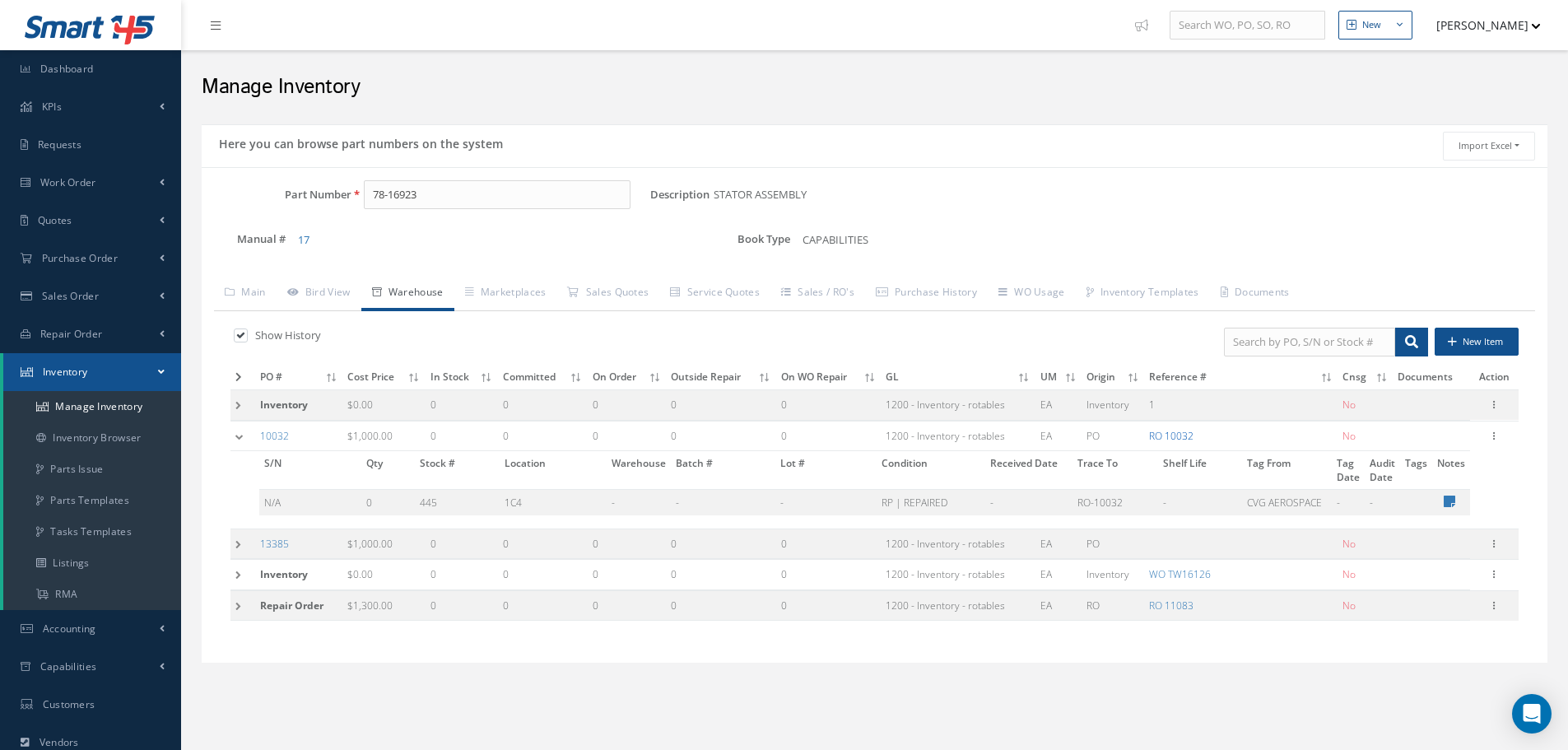
click at [1179, 436] on link "RO 10032" at bounding box center [1171, 436] width 44 height 14
click at [238, 443] on td at bounding box center [242, 436] width 24 height 31
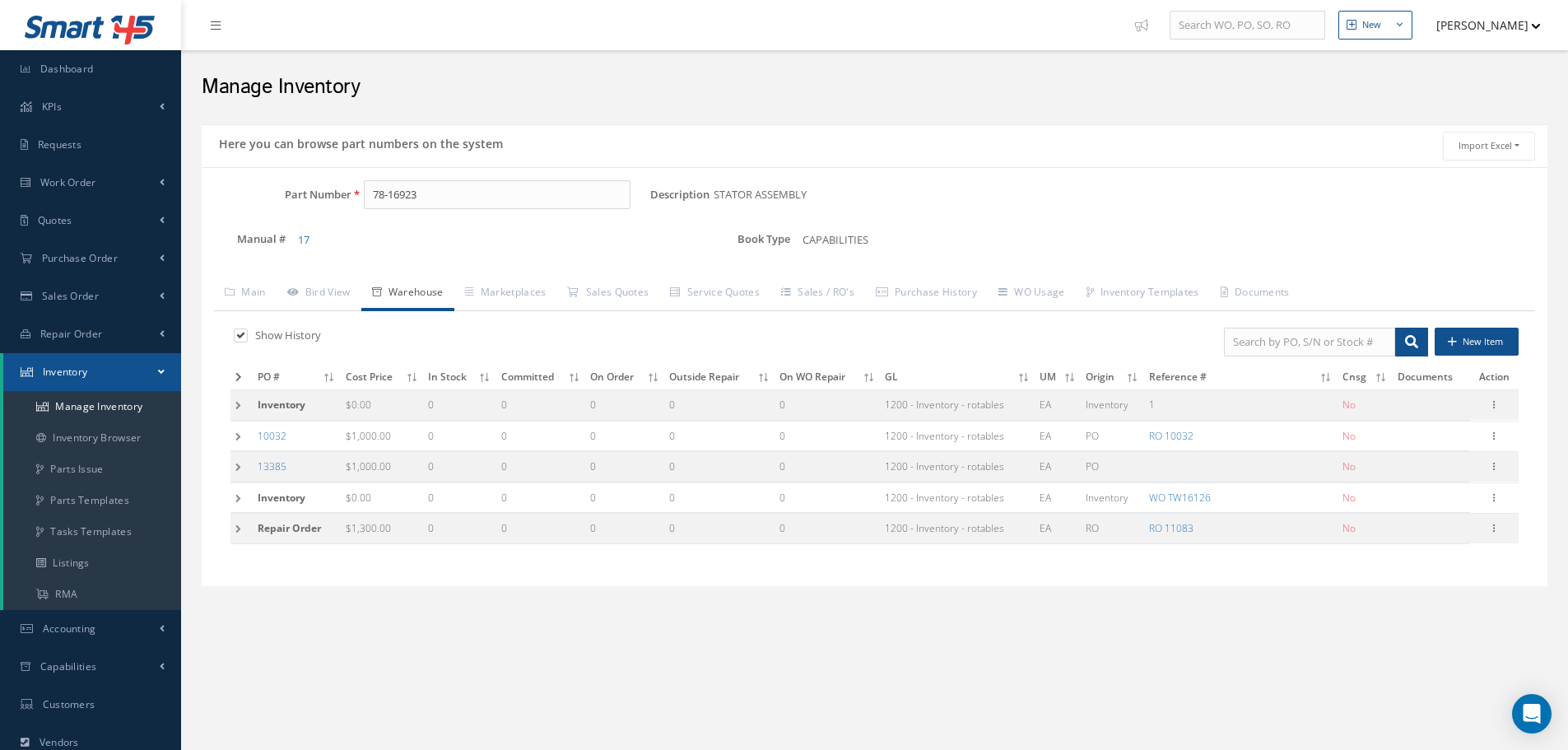
click at [238, 443] on td at bounding box center [241, 436] width 23 height 31
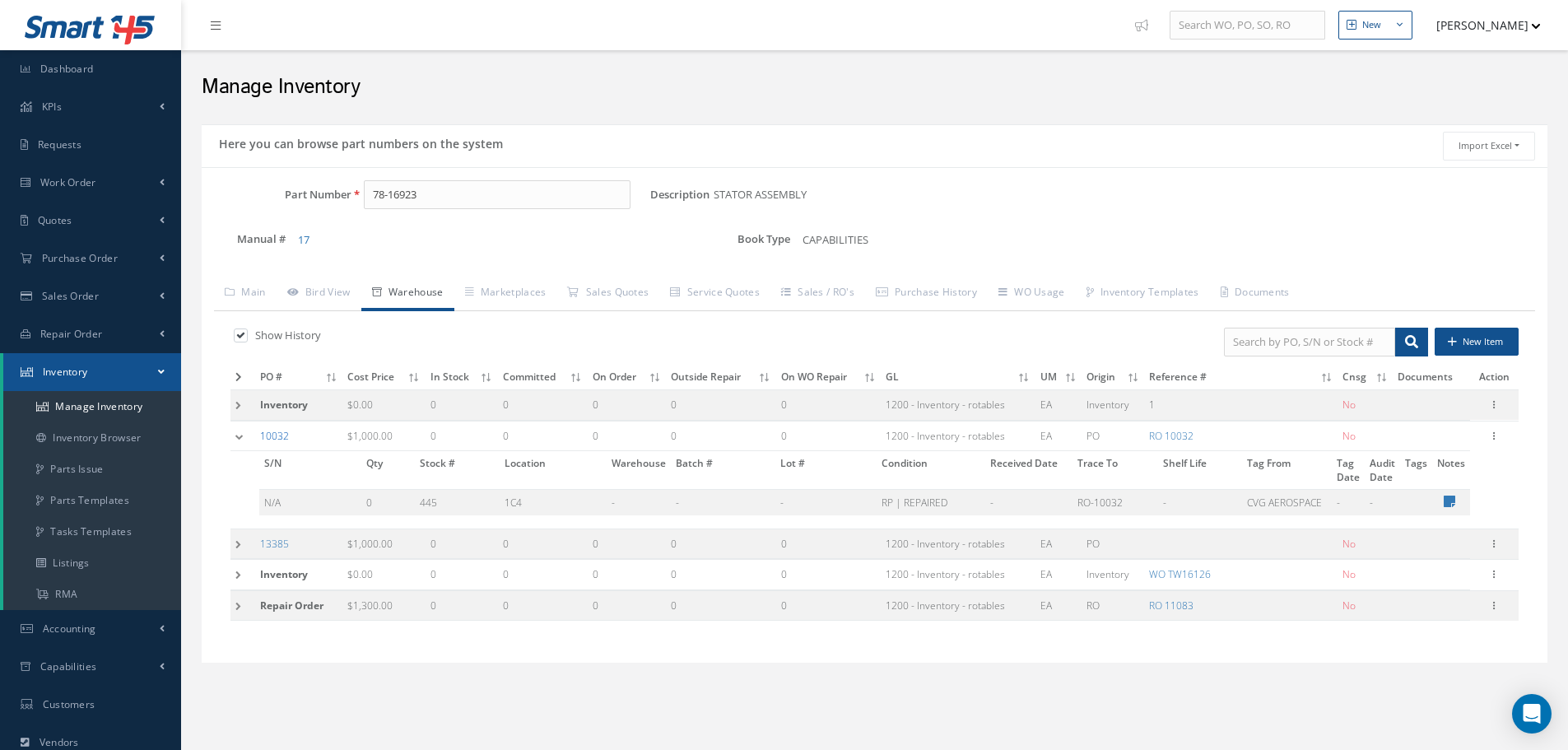
click at [273, 440] on link "10032" at bounding box center [275, 436] width 29 height 14
click at [237, 443] on td at bounding box center [242, 436] width 24 height 31
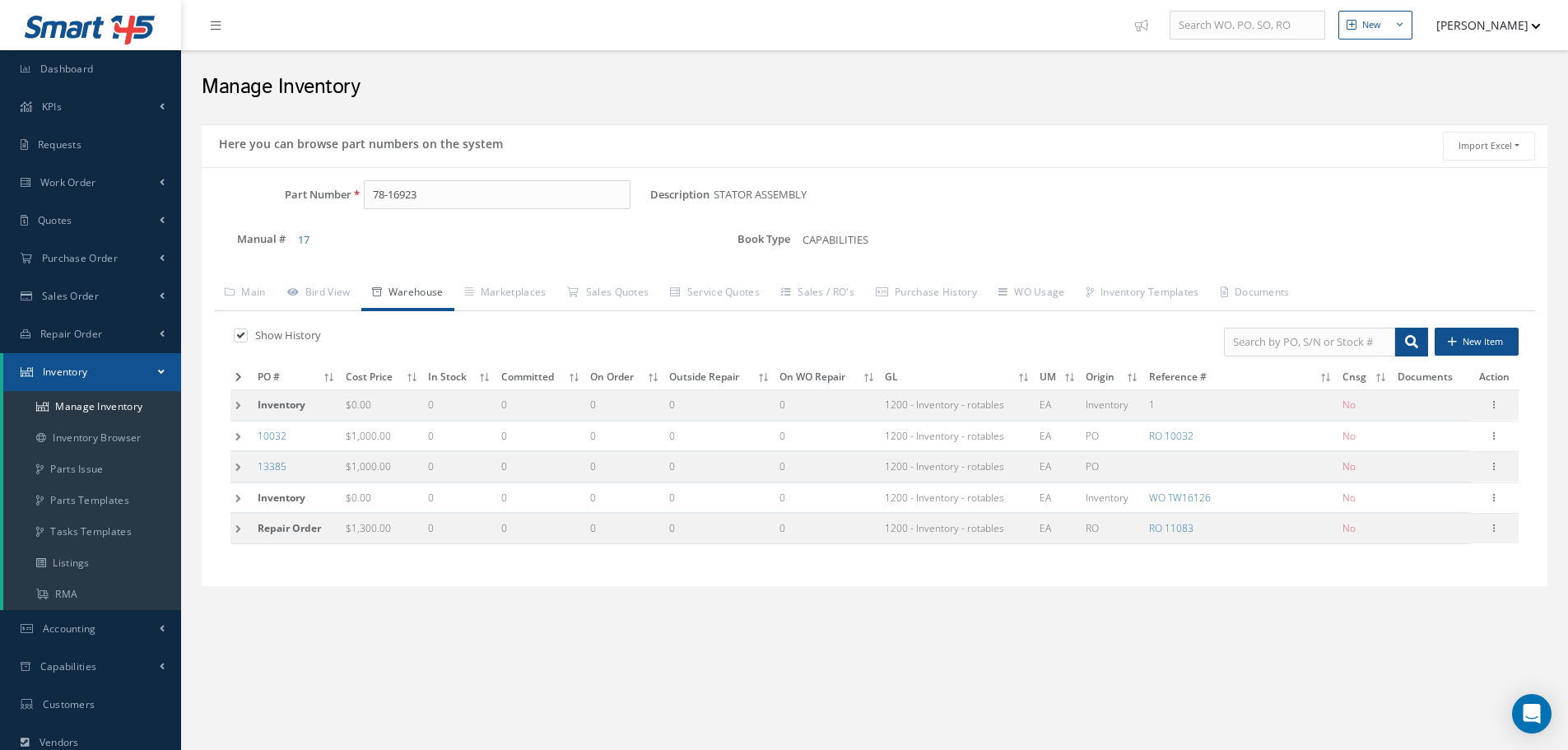
click at [237, 443] on td at bounding box center [241, 436] width 23 height 31
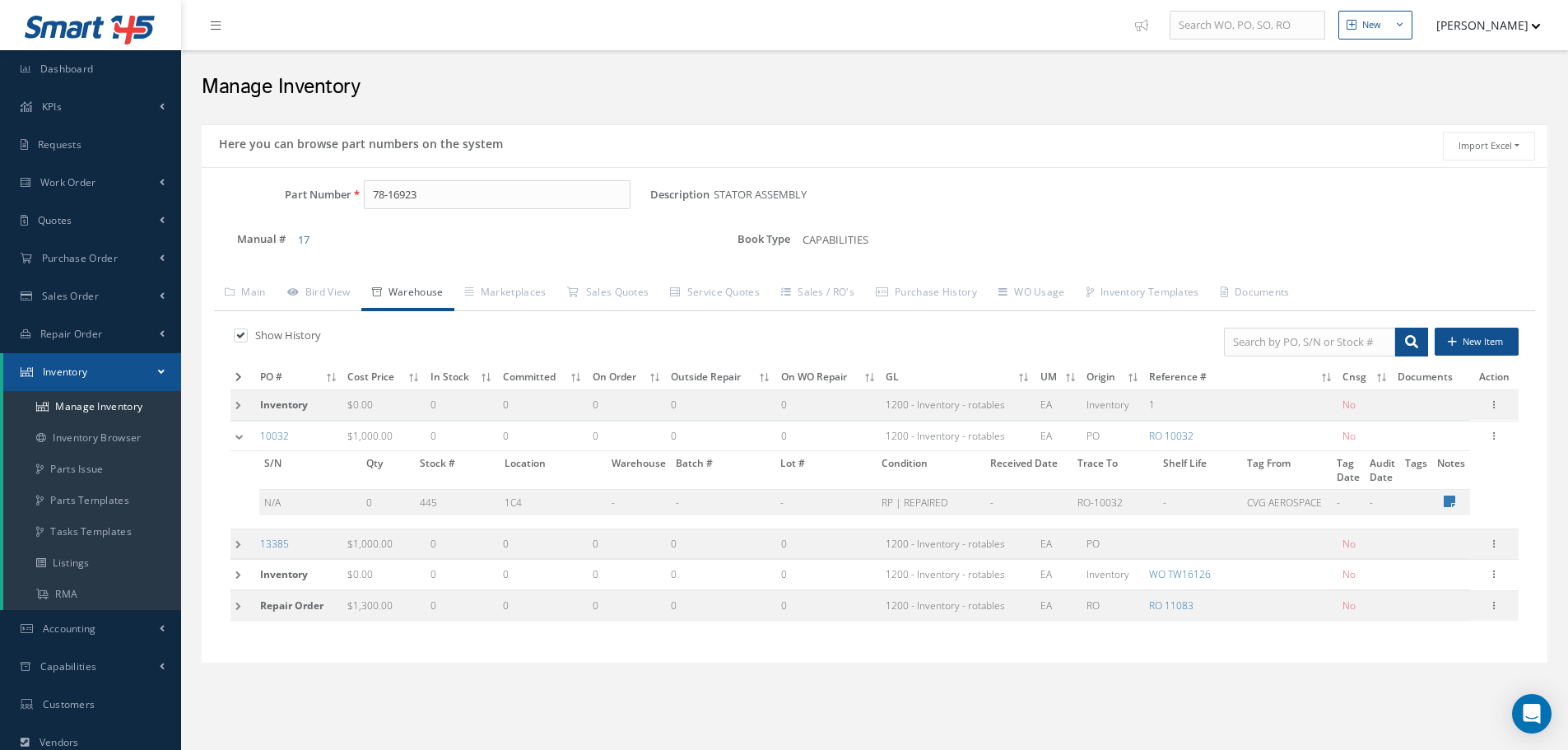
click at [230, 572] on td at bounding box center [242, 576] width 24 height 31
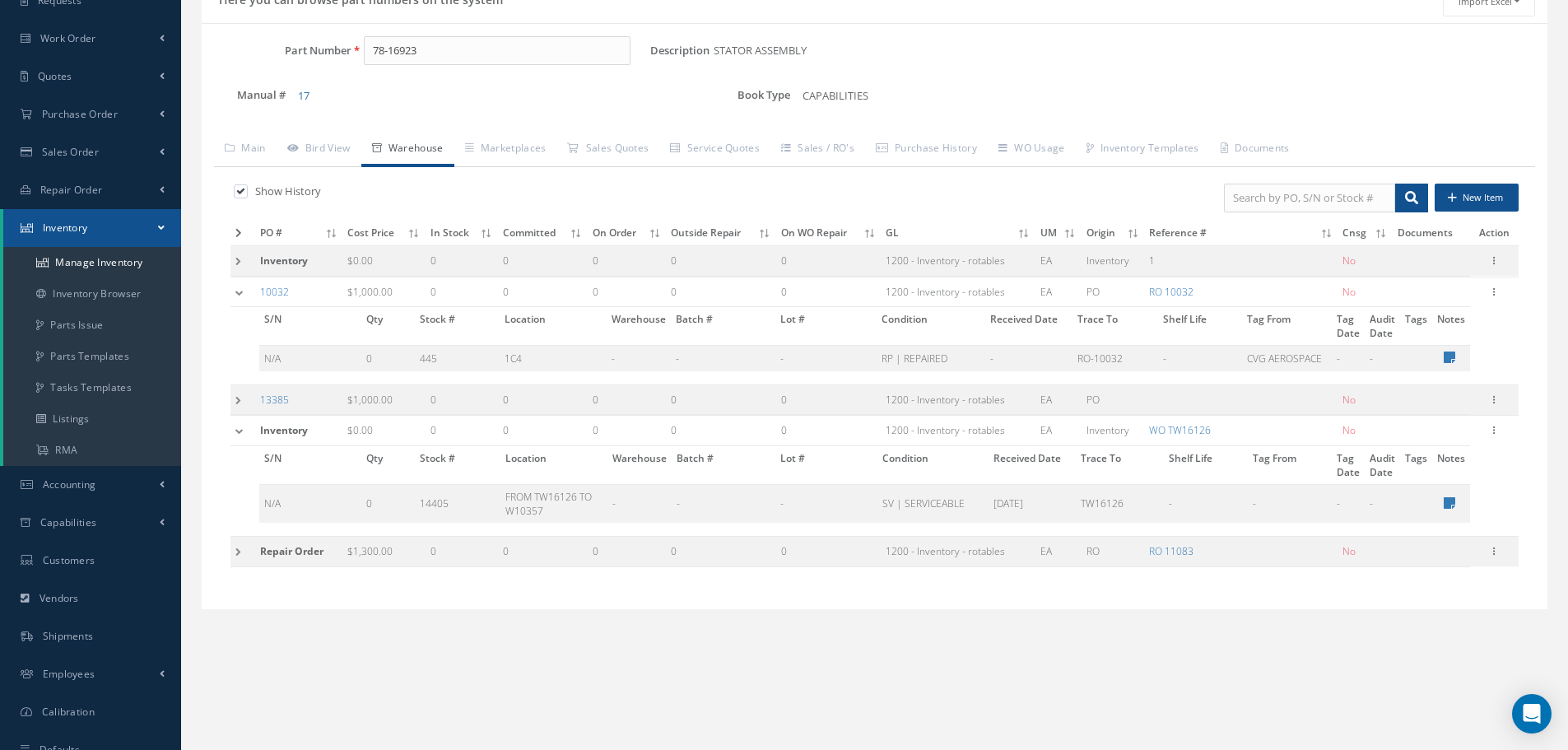
scroll to position [164, 0]
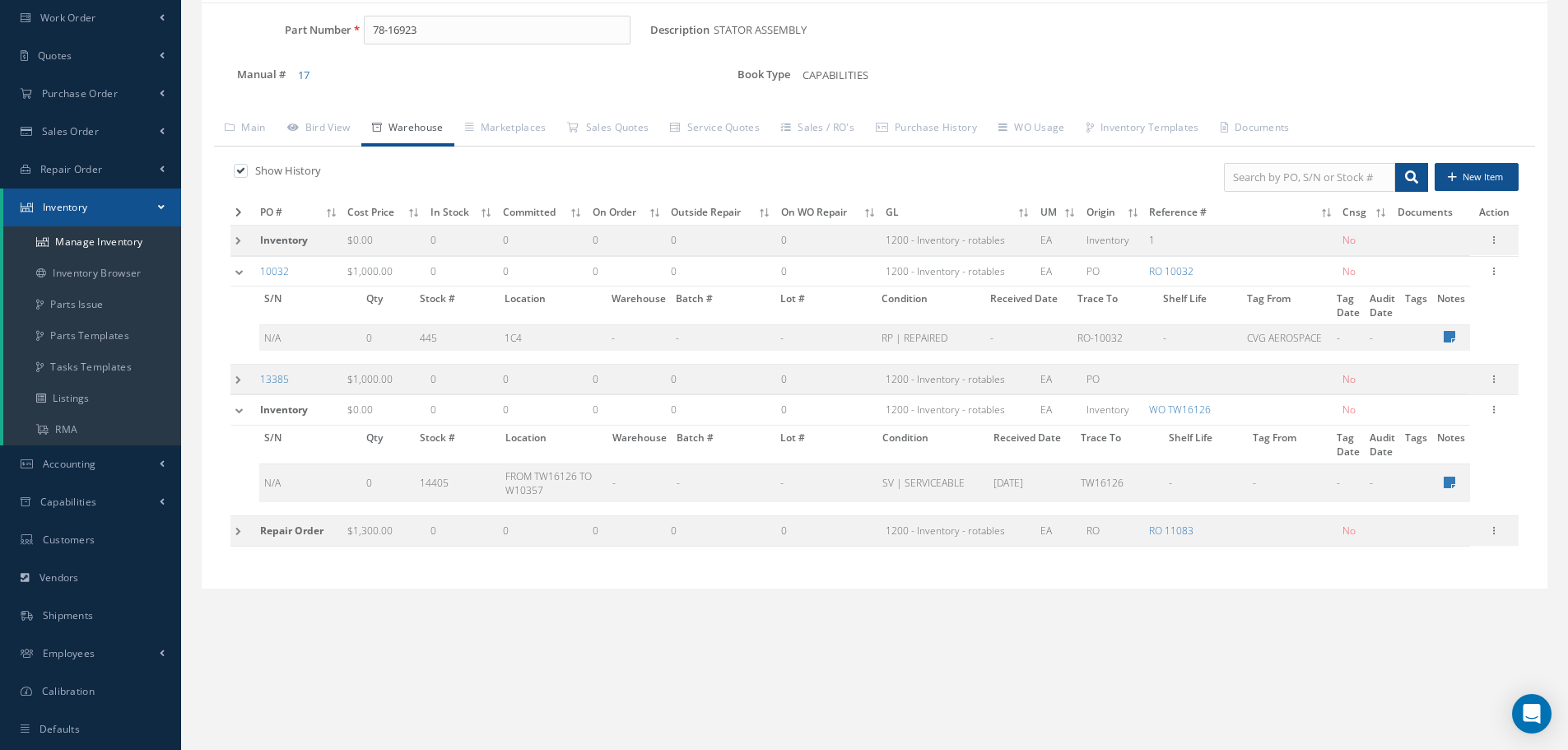
click at [238, 532] on td at bounding box center [242, 531] width 24 height 31
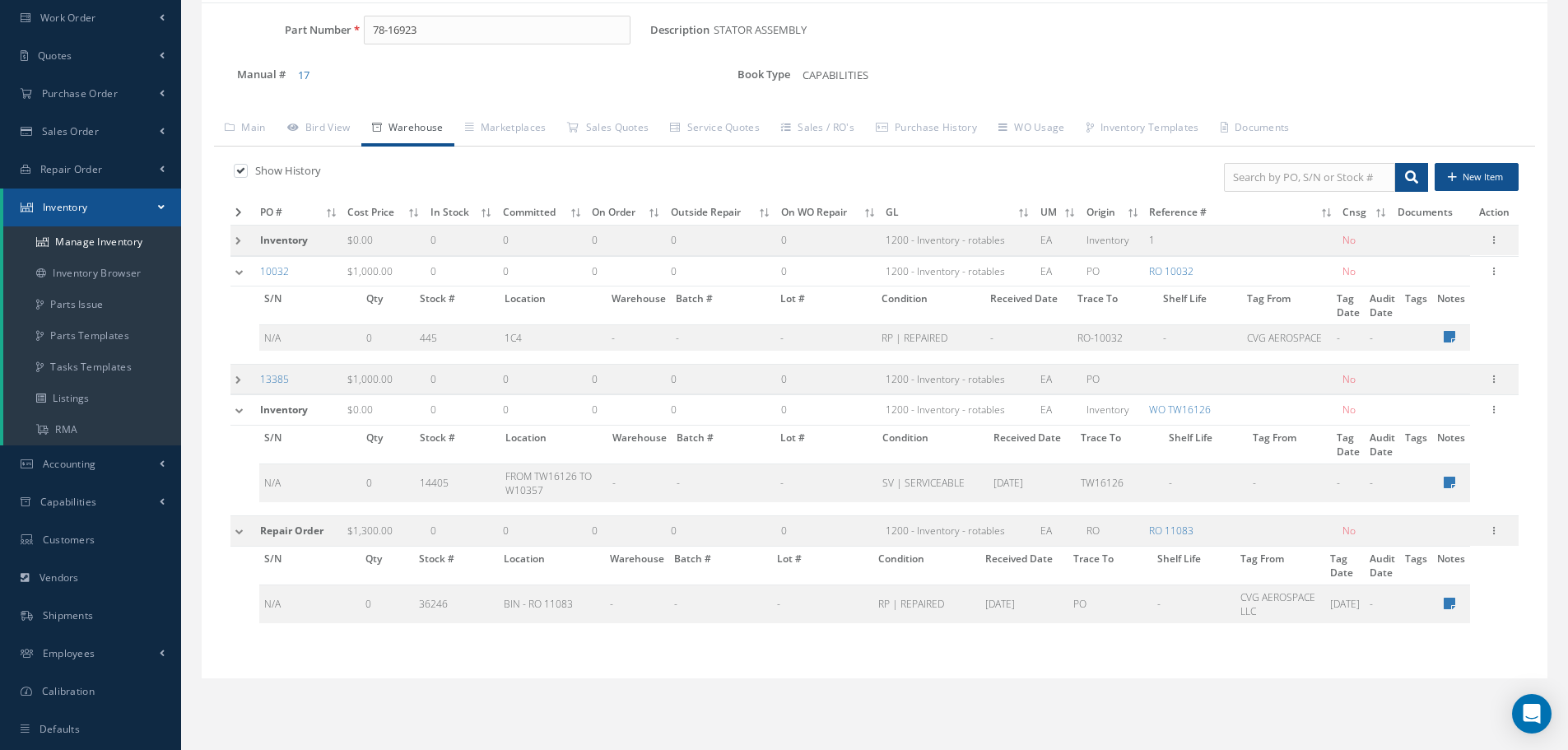
click at [243, 406] on td at bounding box center [242, 410] width 24 height 31
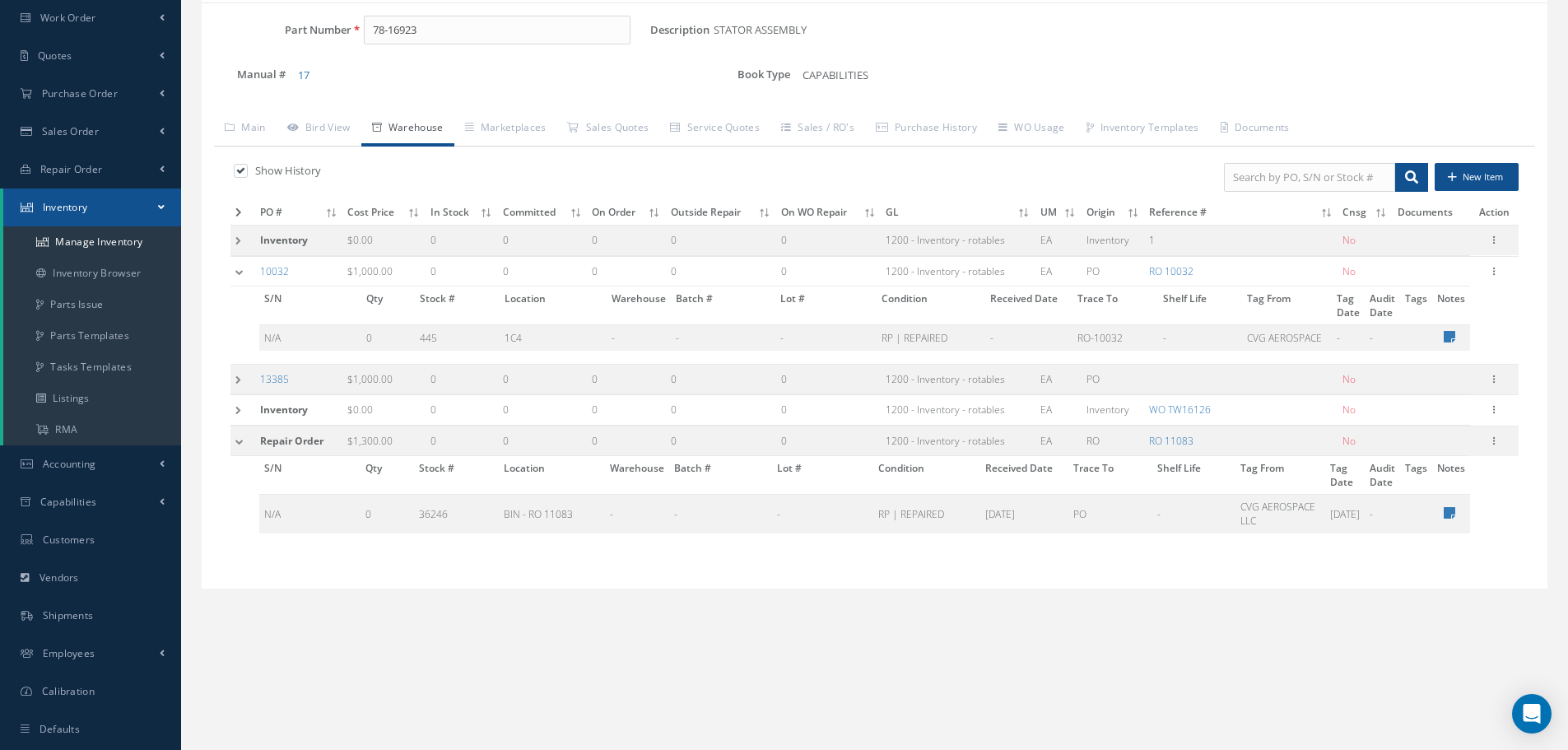
click at [238, 439] on td at bounding box center [242, 441] width 24 height 31
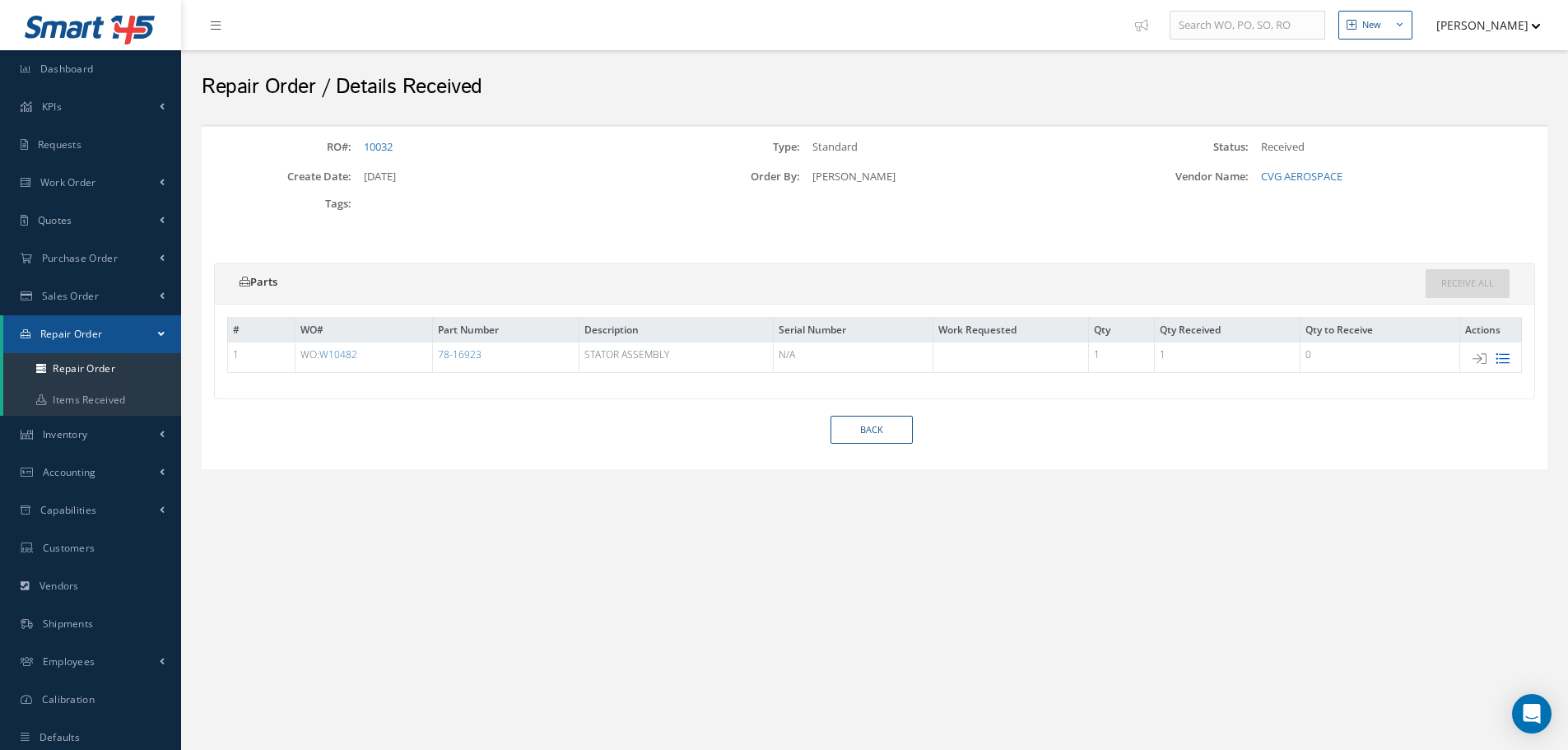
click at [1499, 355] on icon at bounding box center [1501, 358] width 14 height 14
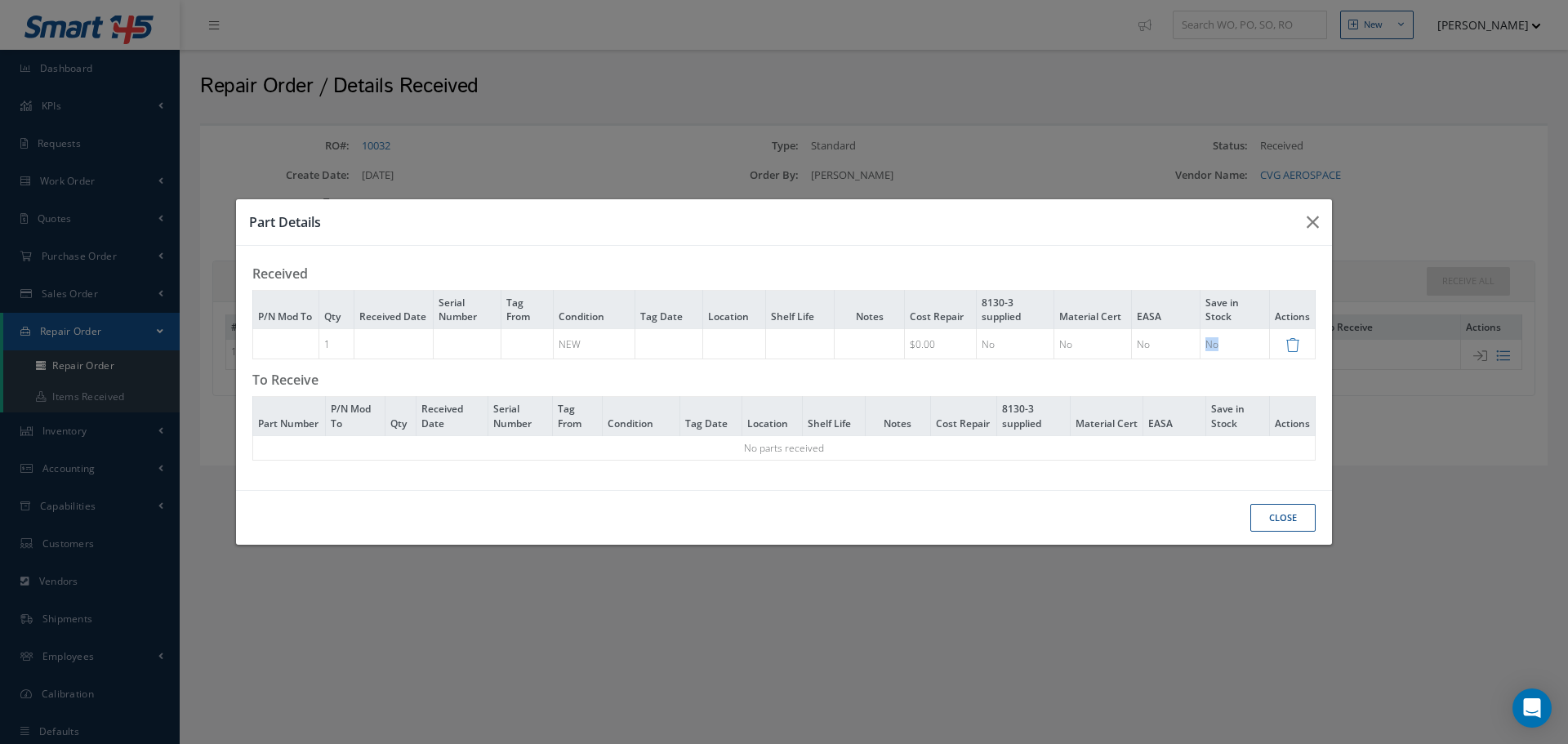
drag, startPoint x: 1221, startPoint y: 342, endPoint x: 1207, endPoint y: 342, distance: 14.0
click at [1207, 342] on td "No" at bounding box center [1234, 344] width 69 height 30
click at [1312, 214] on icon "button" at bounding box center [1313, 222] width 13 height 20
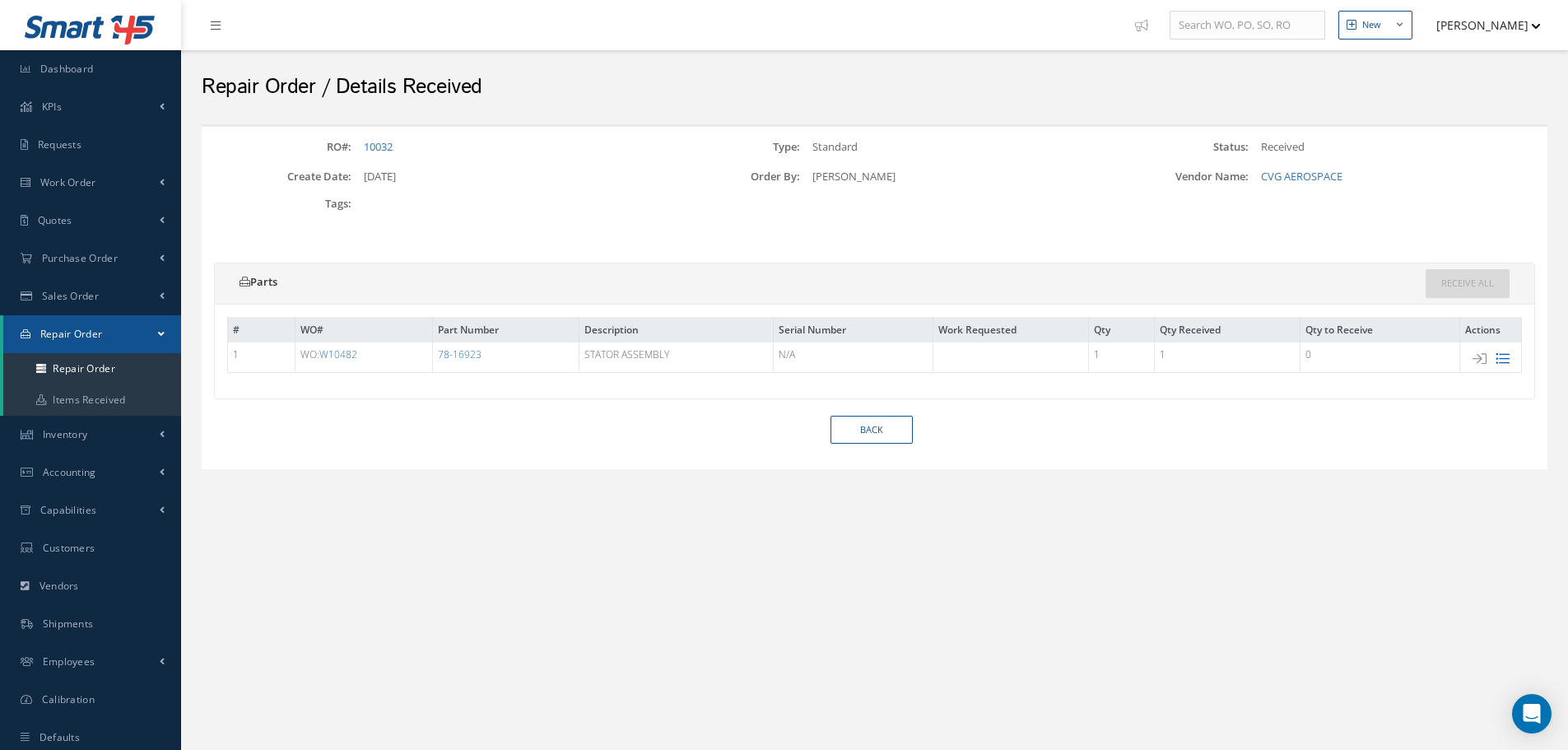
click at [1507, 357] on icon at bounding box center [1501, 358] width 14 height 14
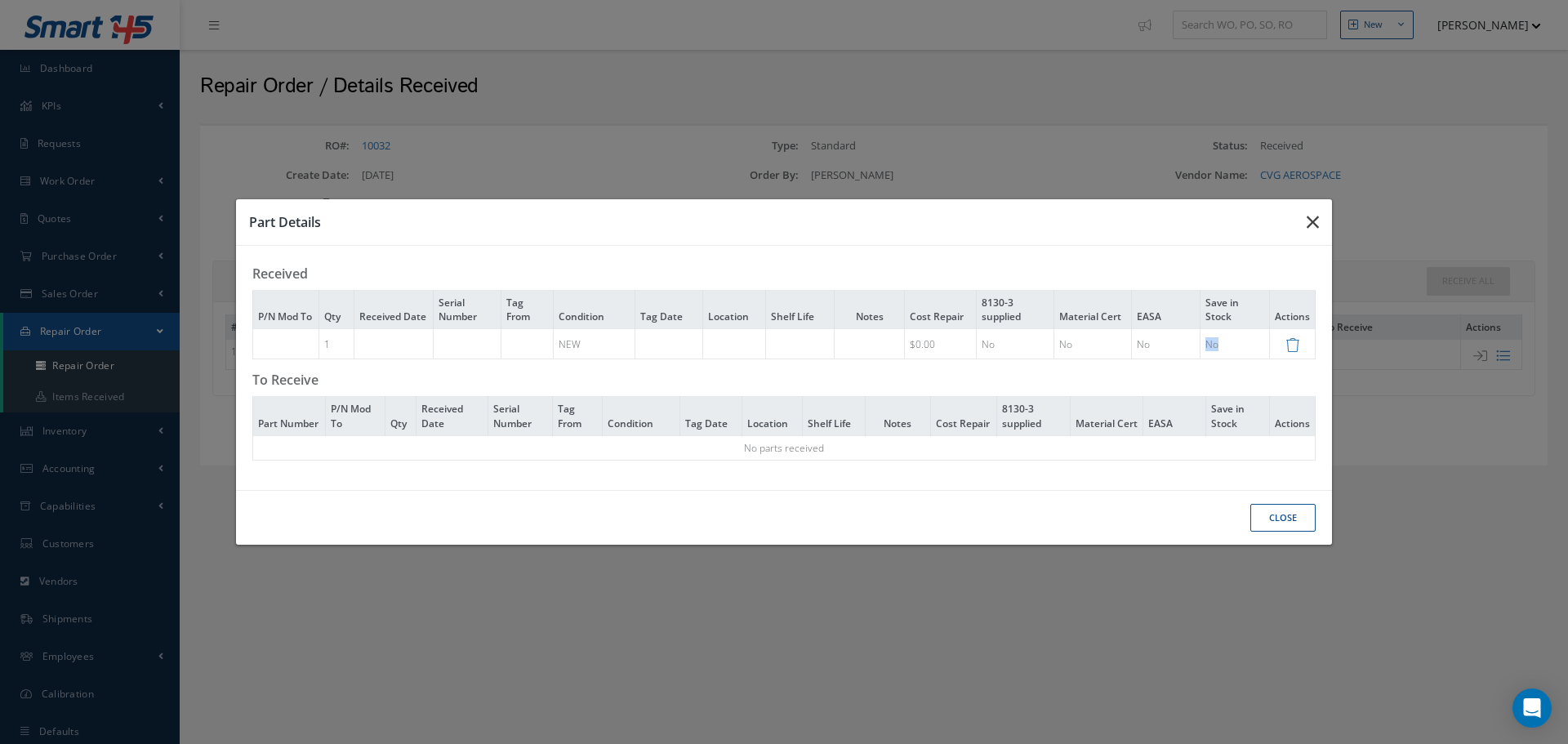
click at [1311, 218] on icon "button" at bounding box center [1313, 222] width 13 height 20
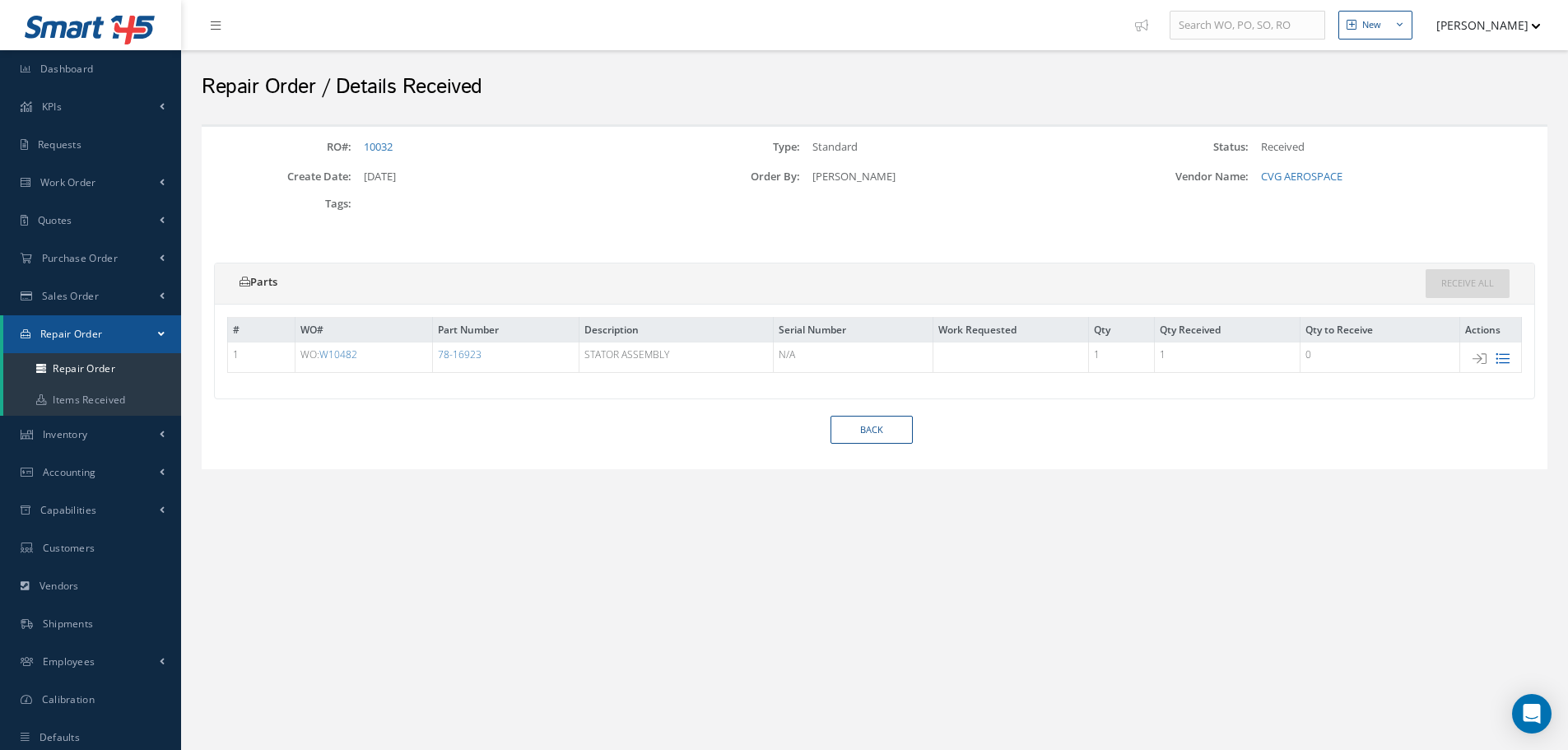
click at [1505, 356] on icon at bounding box center [1501, 358] width 14 height 14
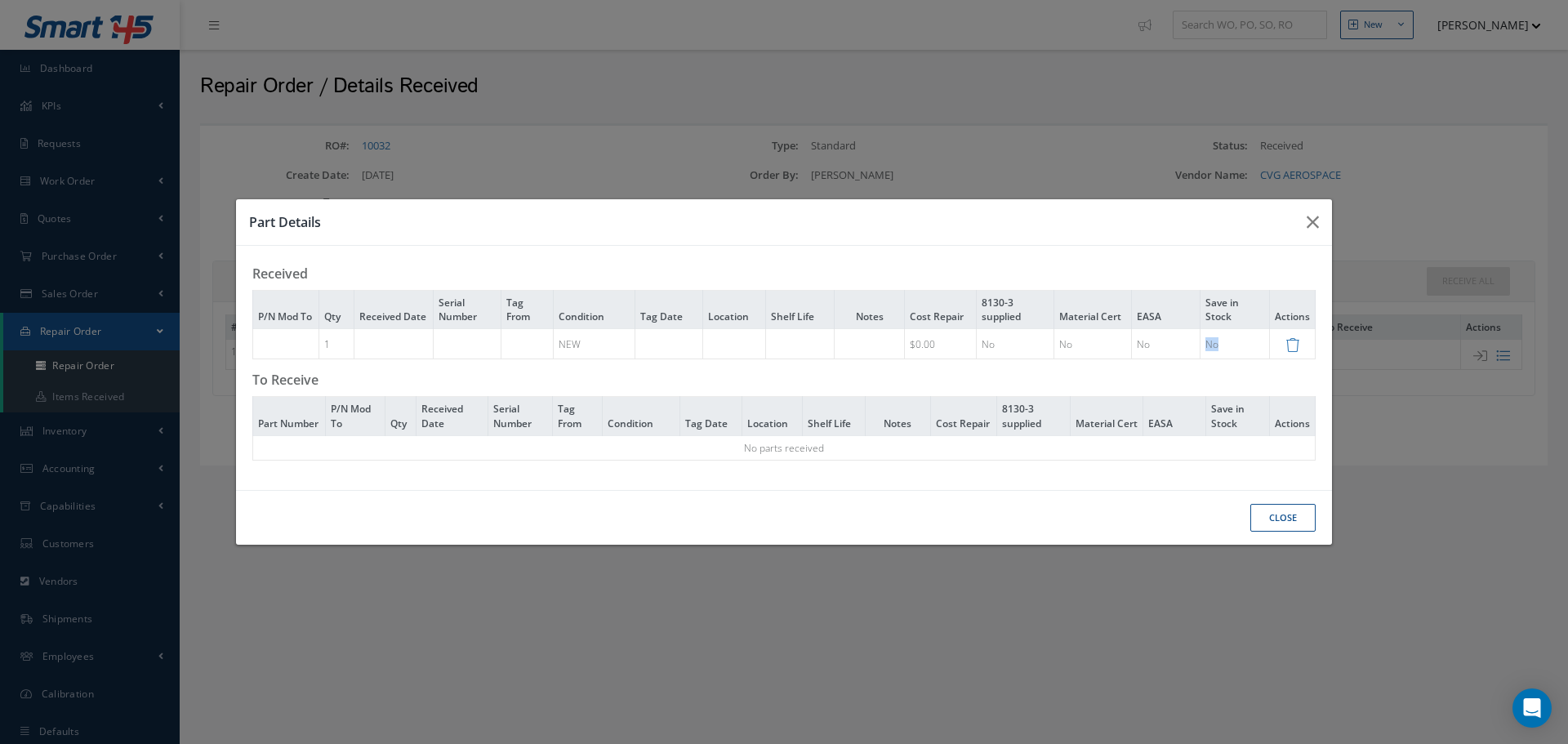
click at [1236, 350] on td "No" at bounding box center [1234, 344] width 69 height 30
click at [1319, 219] on icon "button" at bounding box center [1313, 222] width 13 height 20
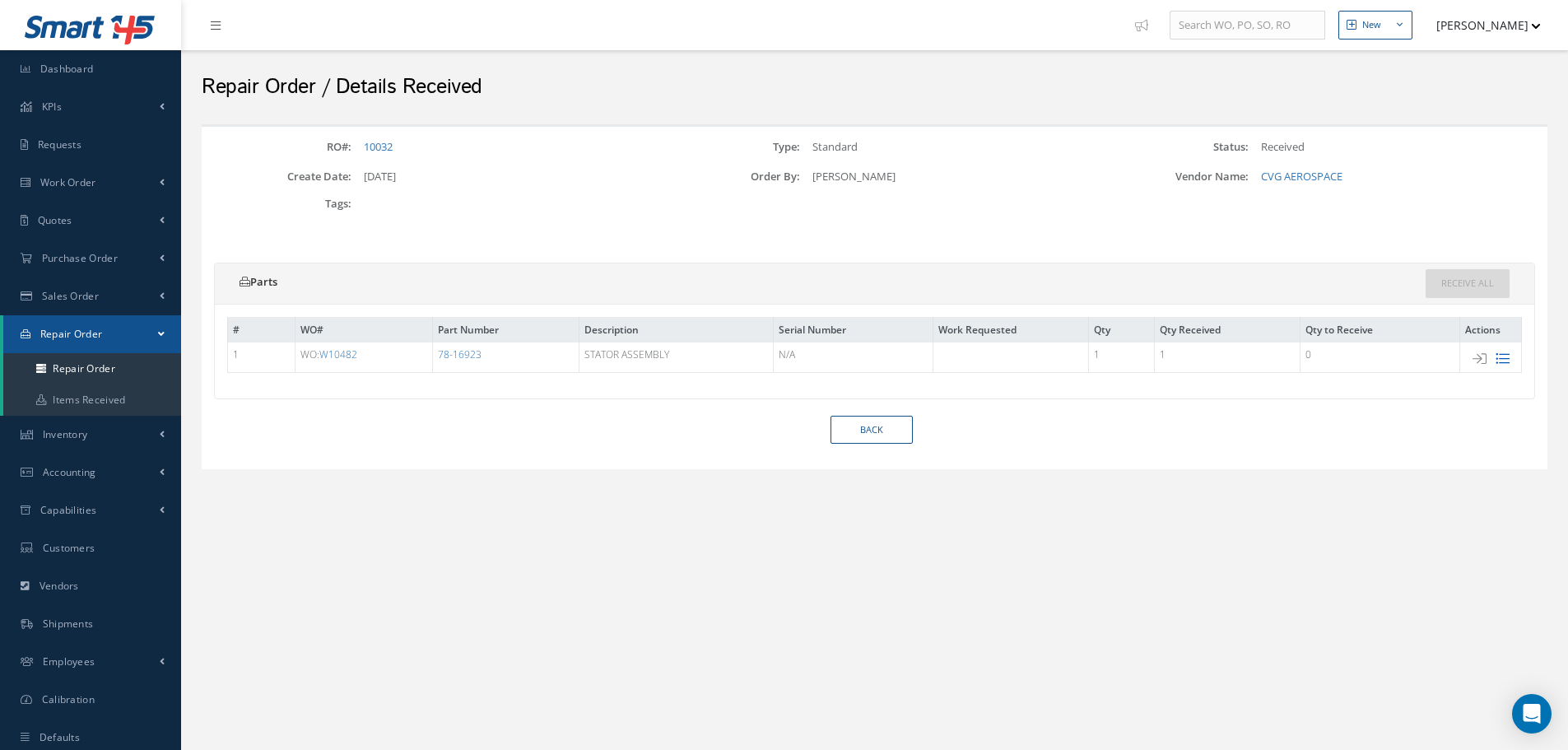
click at [1499, 360] on icon at bounding box center [1501, 358] width 14 height 14
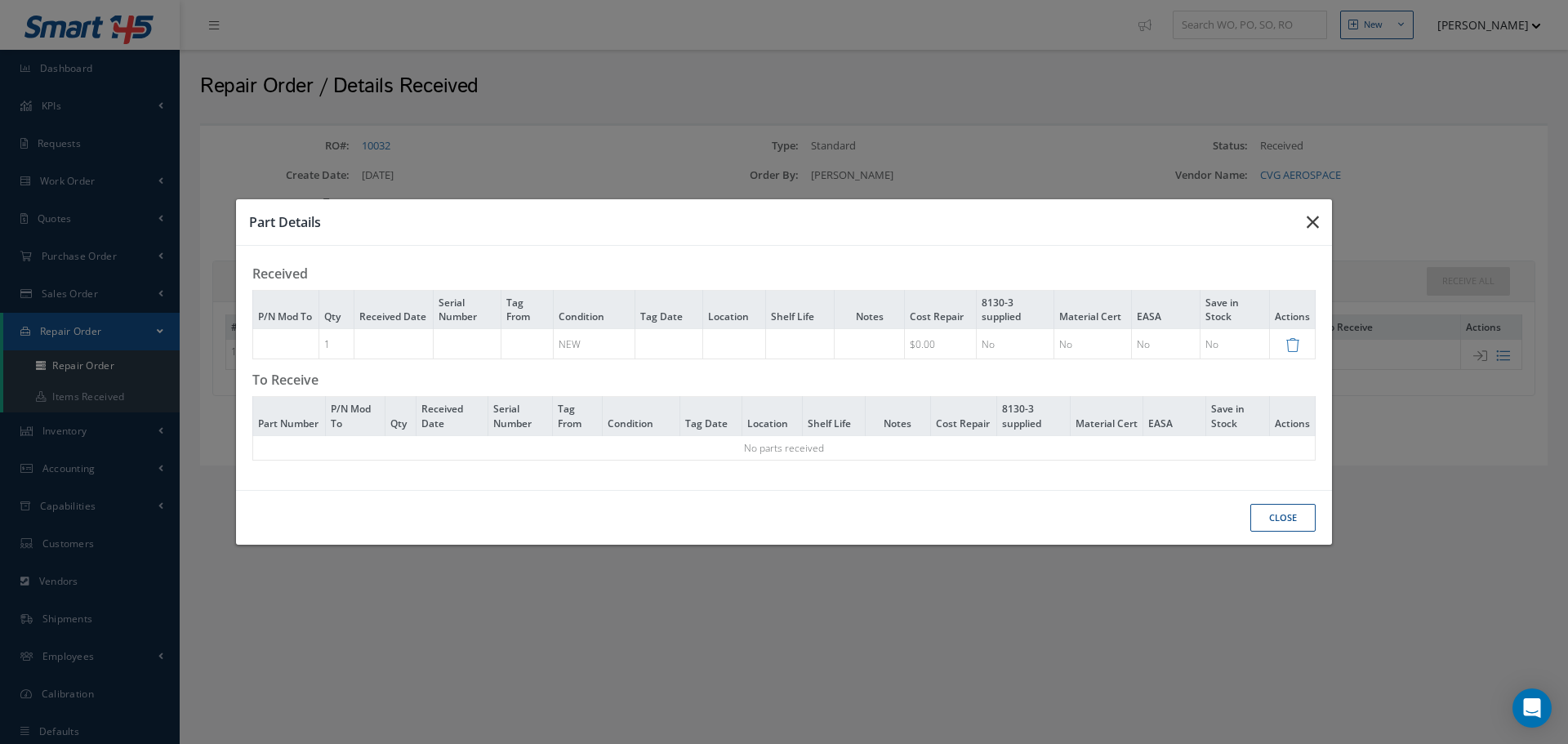
click at [1317, 222] on icon "button" at bounding box center [1313, 222] width 13 height 20
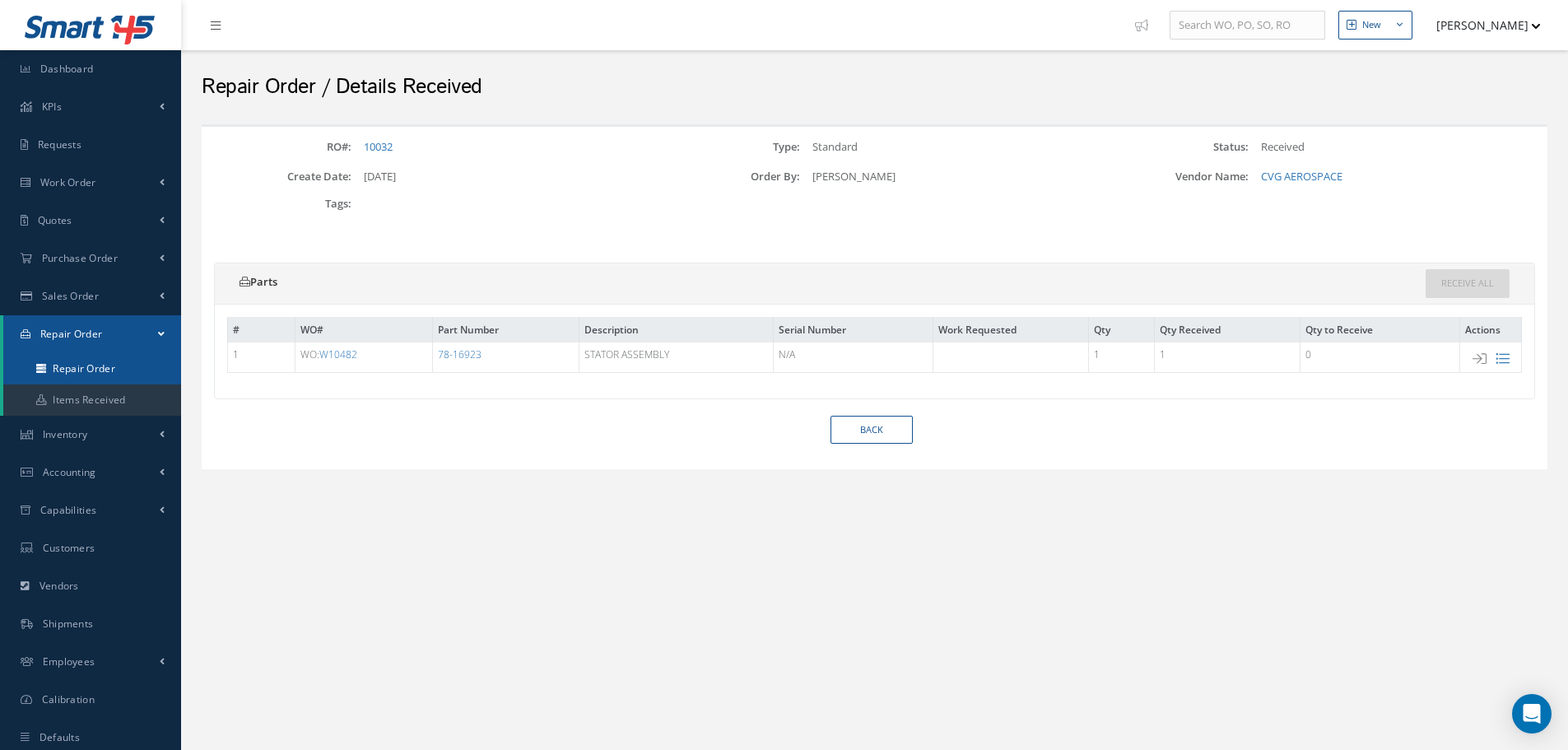
click at [108, 379] on link "Repair Order" at bounding box center [92, 369] width 178 height 32
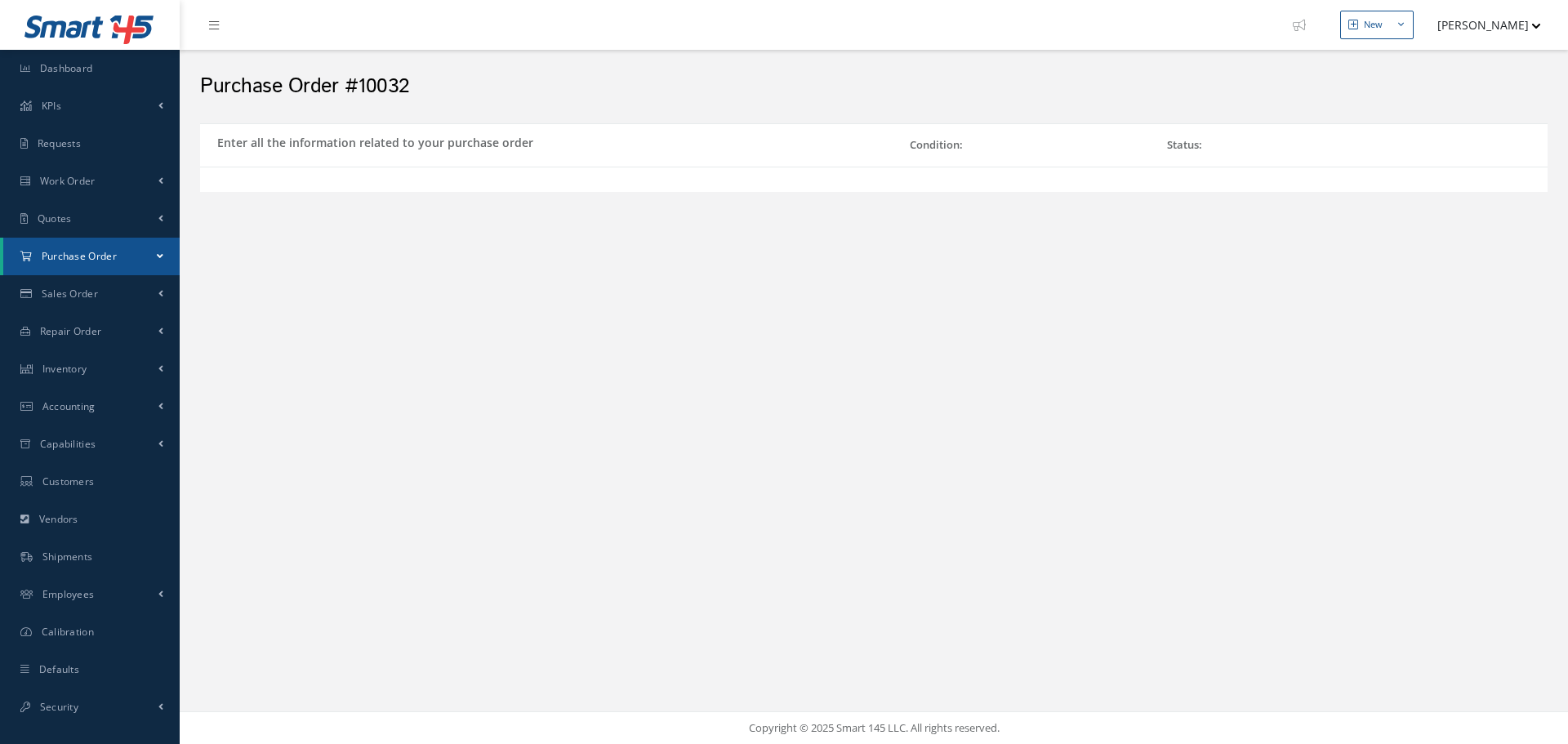
select select "5"
select select "7"
select select "1"
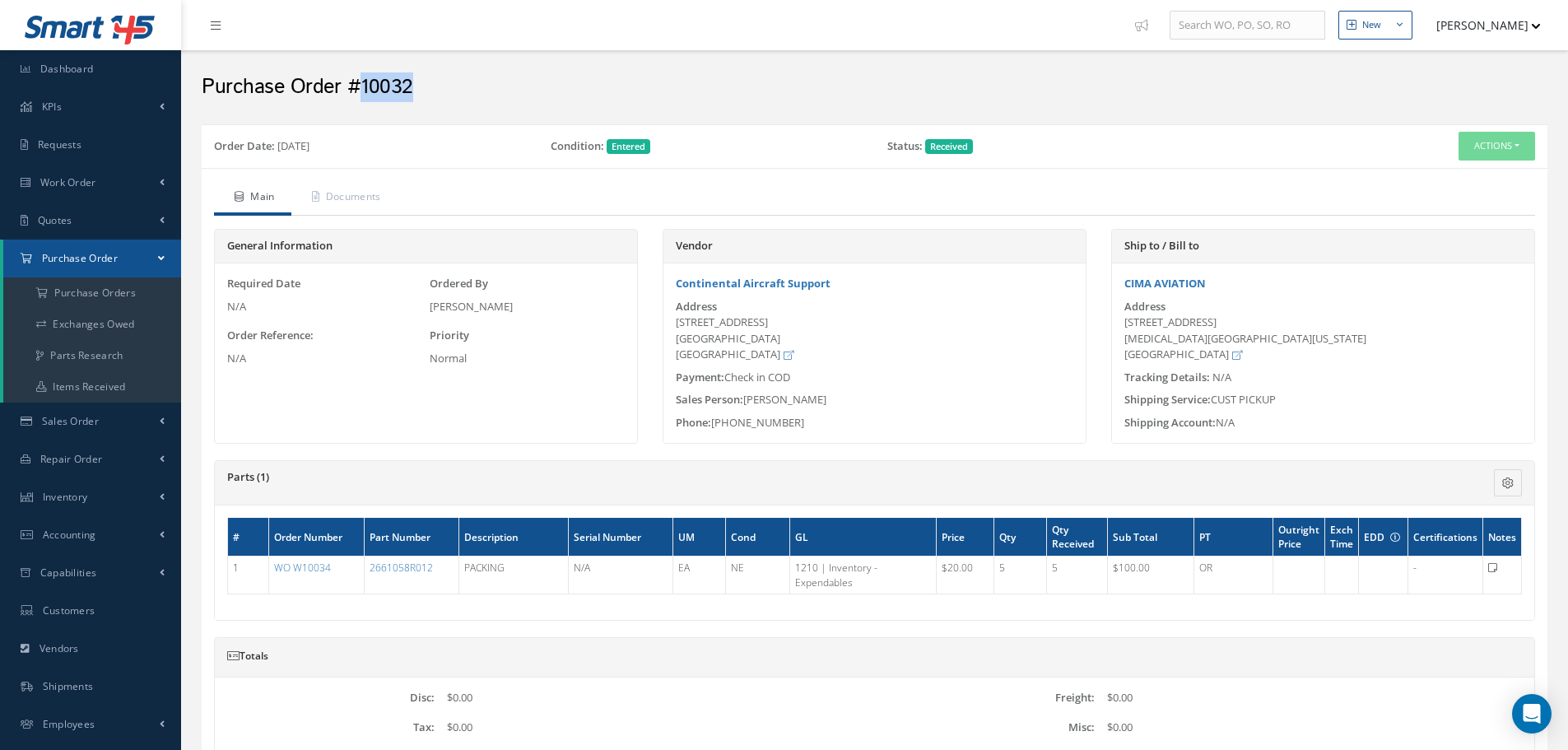
drag, startPoint x: 429, startPoint y: 79, endPoint x: 359, endPoint y: 88, distance: 70.6
click at [359, 88] on h2 "Purchase Order #10032" at bounding box center [874, 87] width 1346 height 24
click at [1512, 147] on button "Actions" at bounding box center [1496, 146] width 77 height 29
click at [1471, 173] on link "Receiving Details" at bounding box center [1469, 177] width 132 height 23
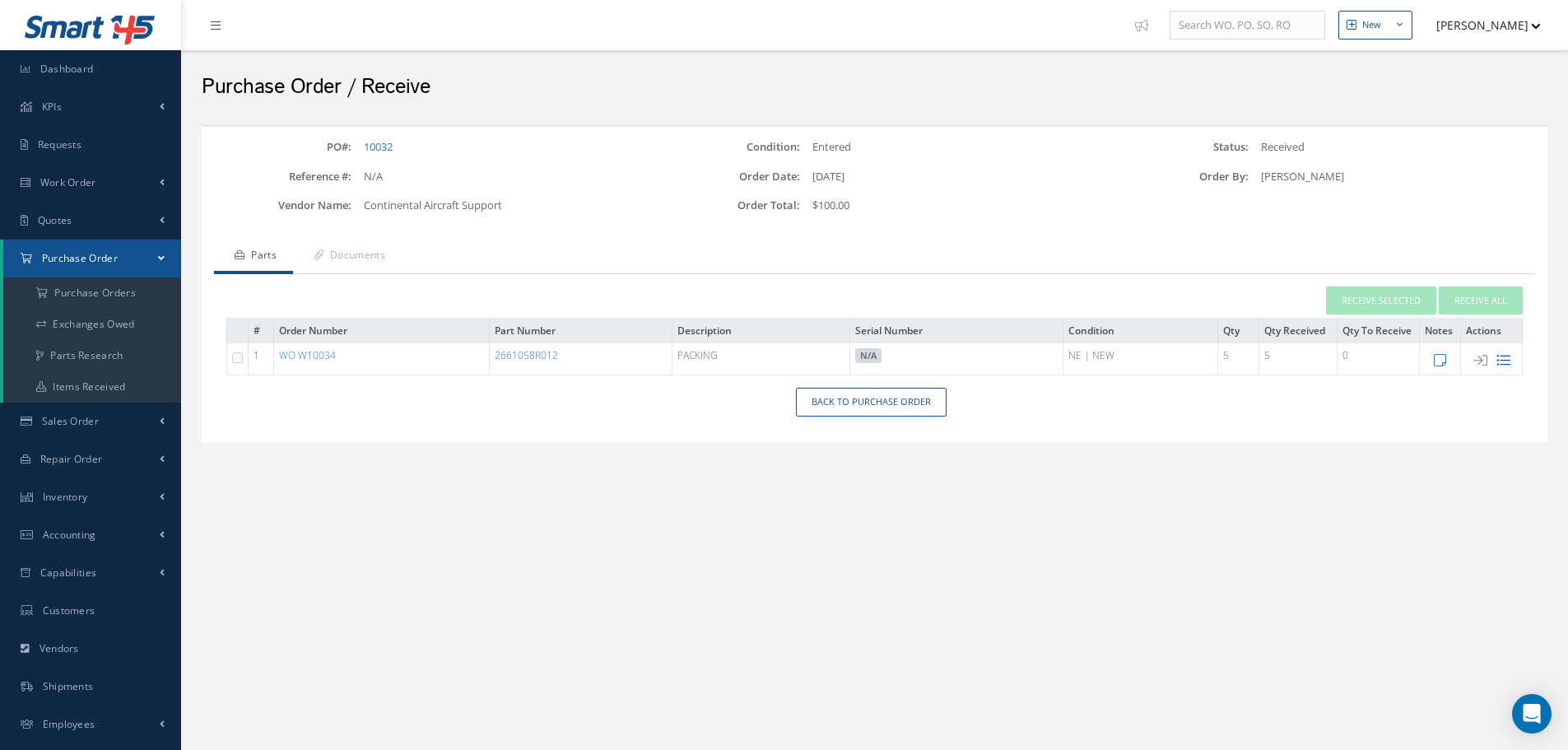
click at [1496, 363] on icon at bounding box center [1502, 360] width 14 height 14
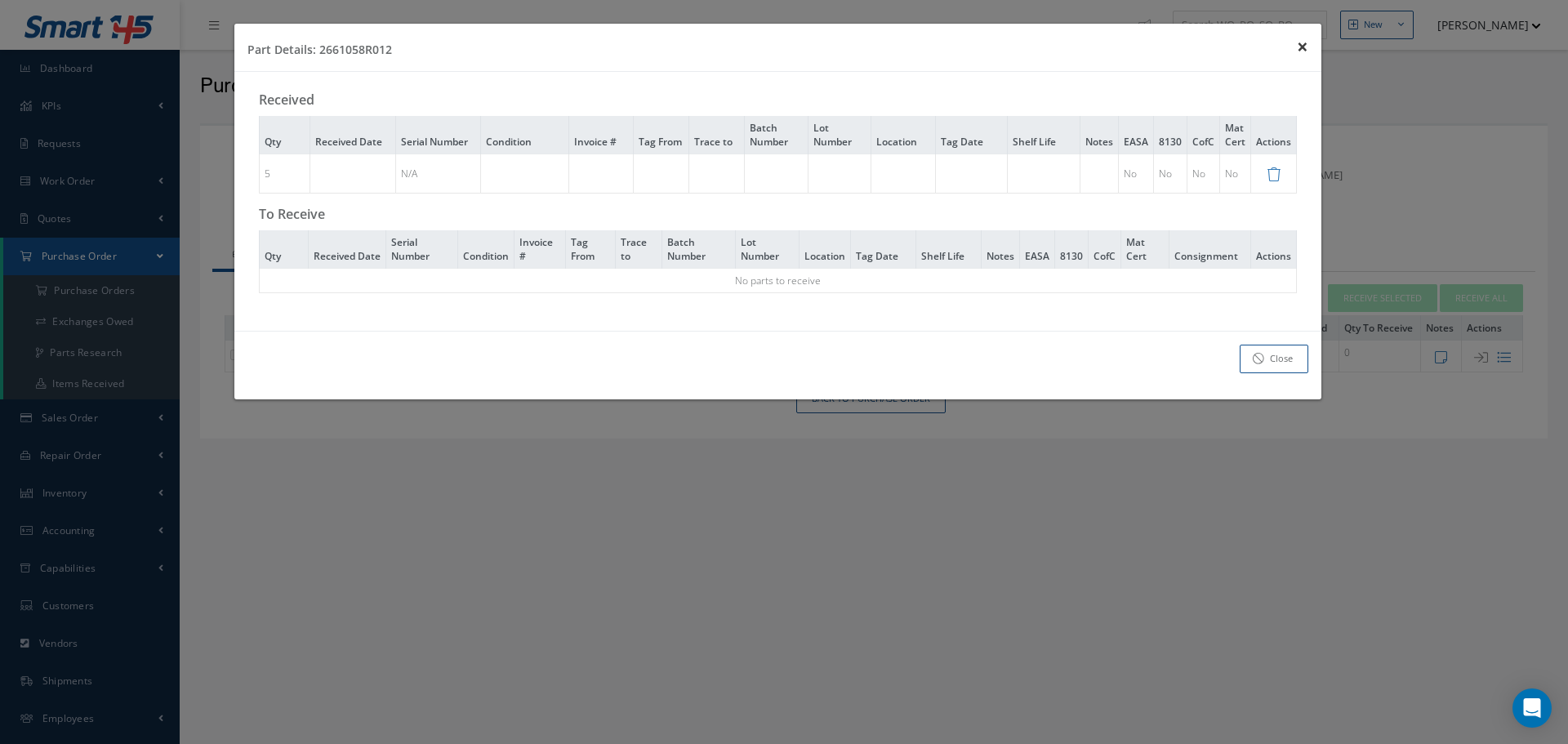
click at [1297, 43] on span "×" at bounding box center [1303, 46] width 12 height 27
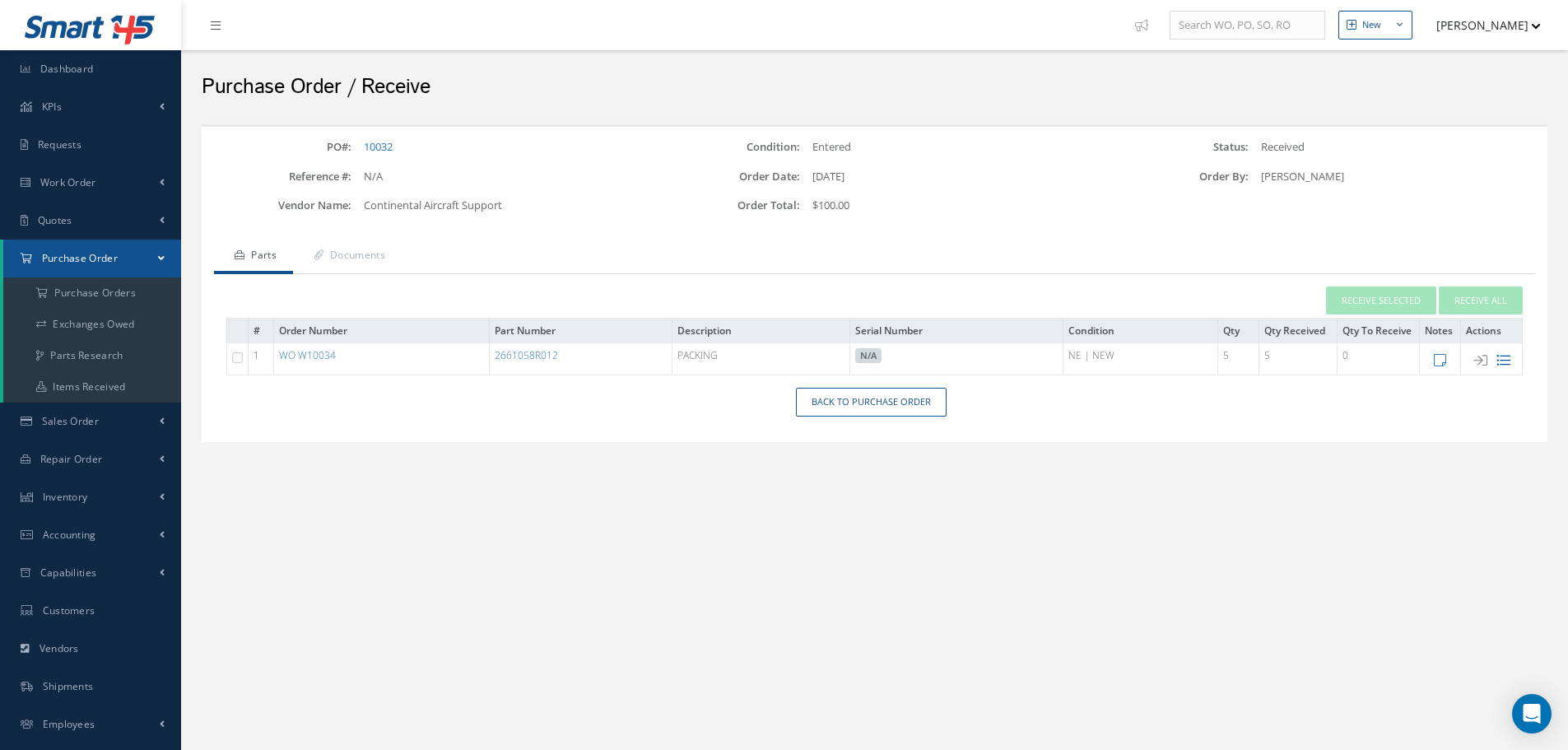
click at [1507, 357] on icon at bounding box center [1502, 360] width 14 height 14
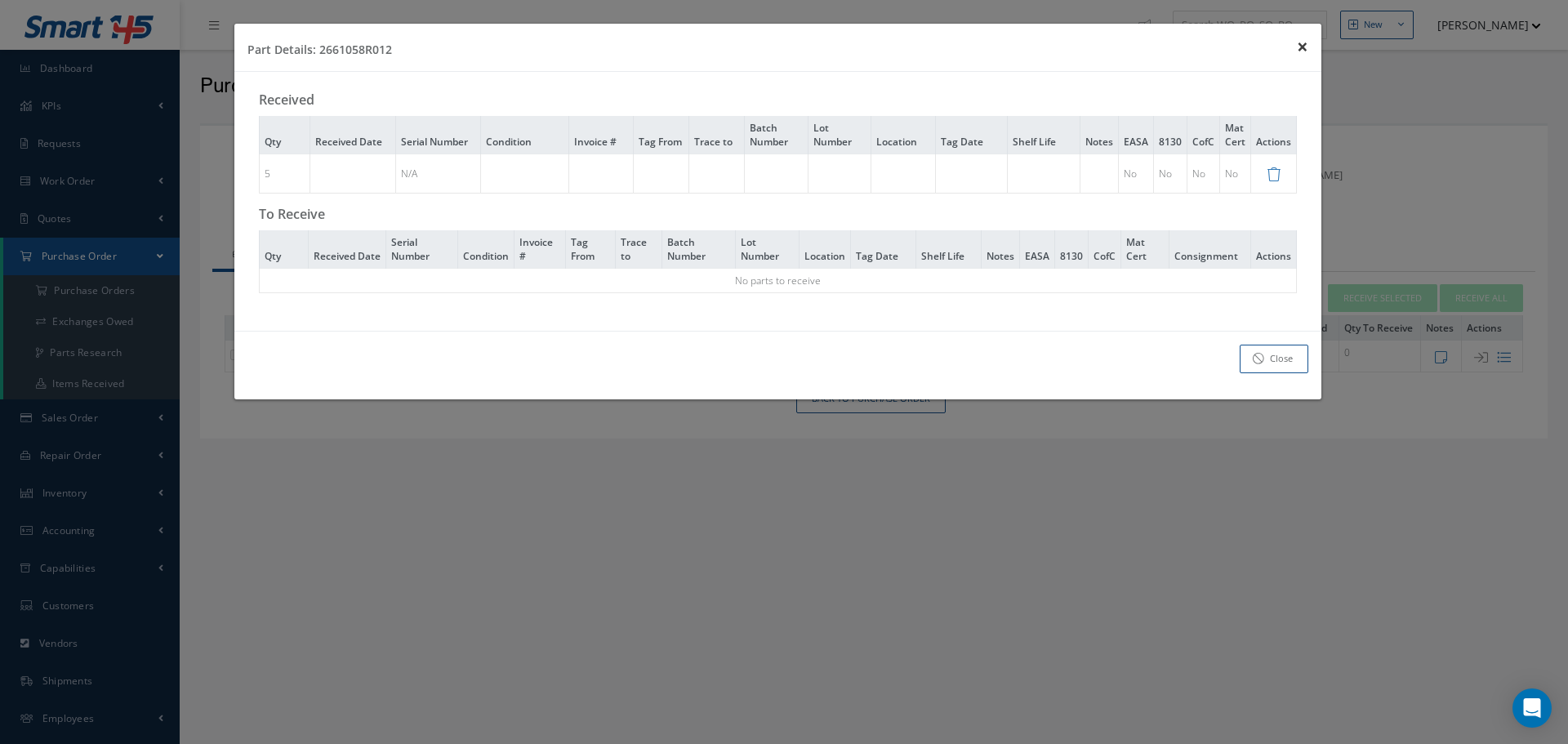
click at [1313, 43] on button "× Close" at bounding box center [1303, 46] width 38 height 46
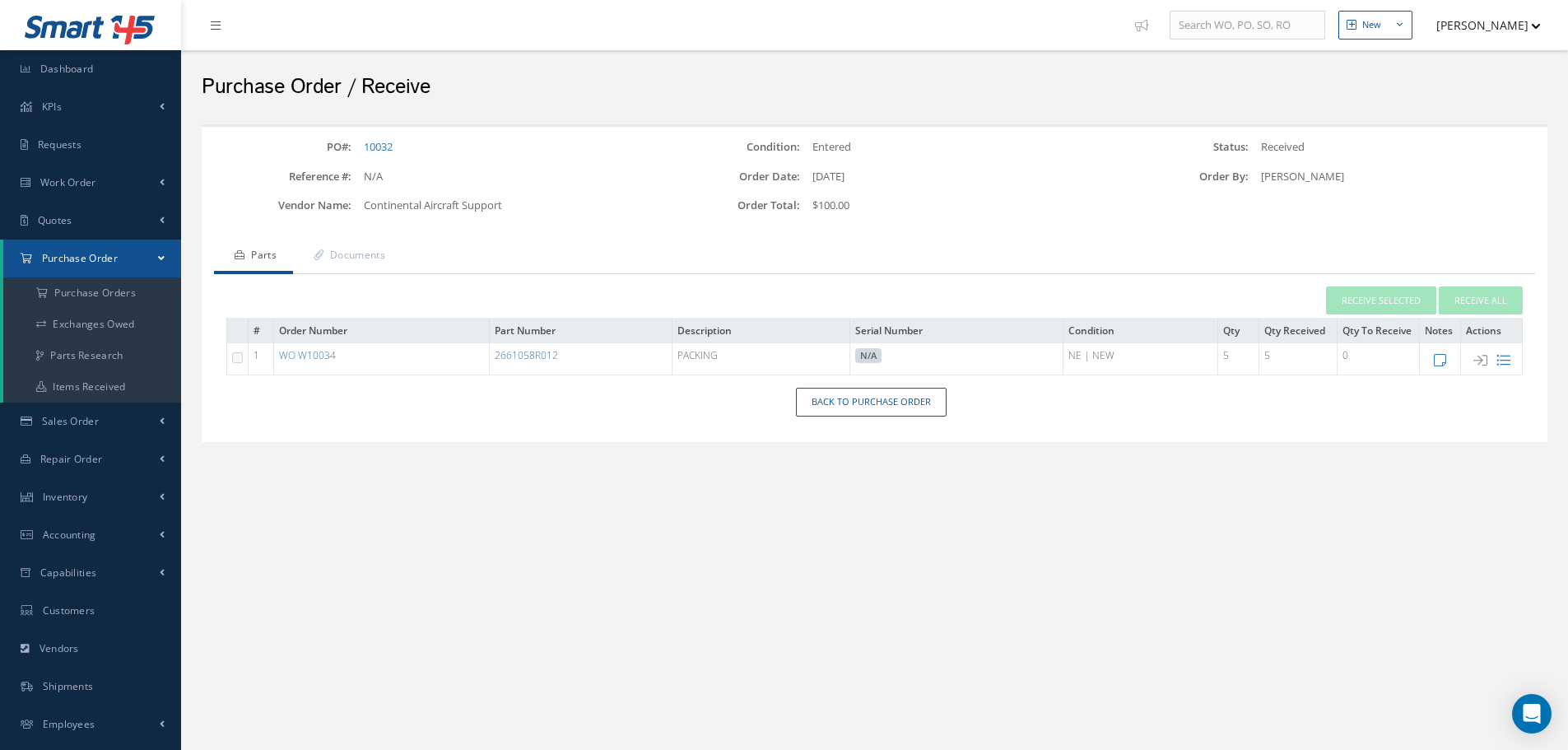
drag, startPoint x: 876, startPoint y: 182, endPoint x: 812, endPoint y: 182, distance: 64.0
click at [812, 182] on div "01/17/2019" at bounding box center [949, 177] width 299 height 16
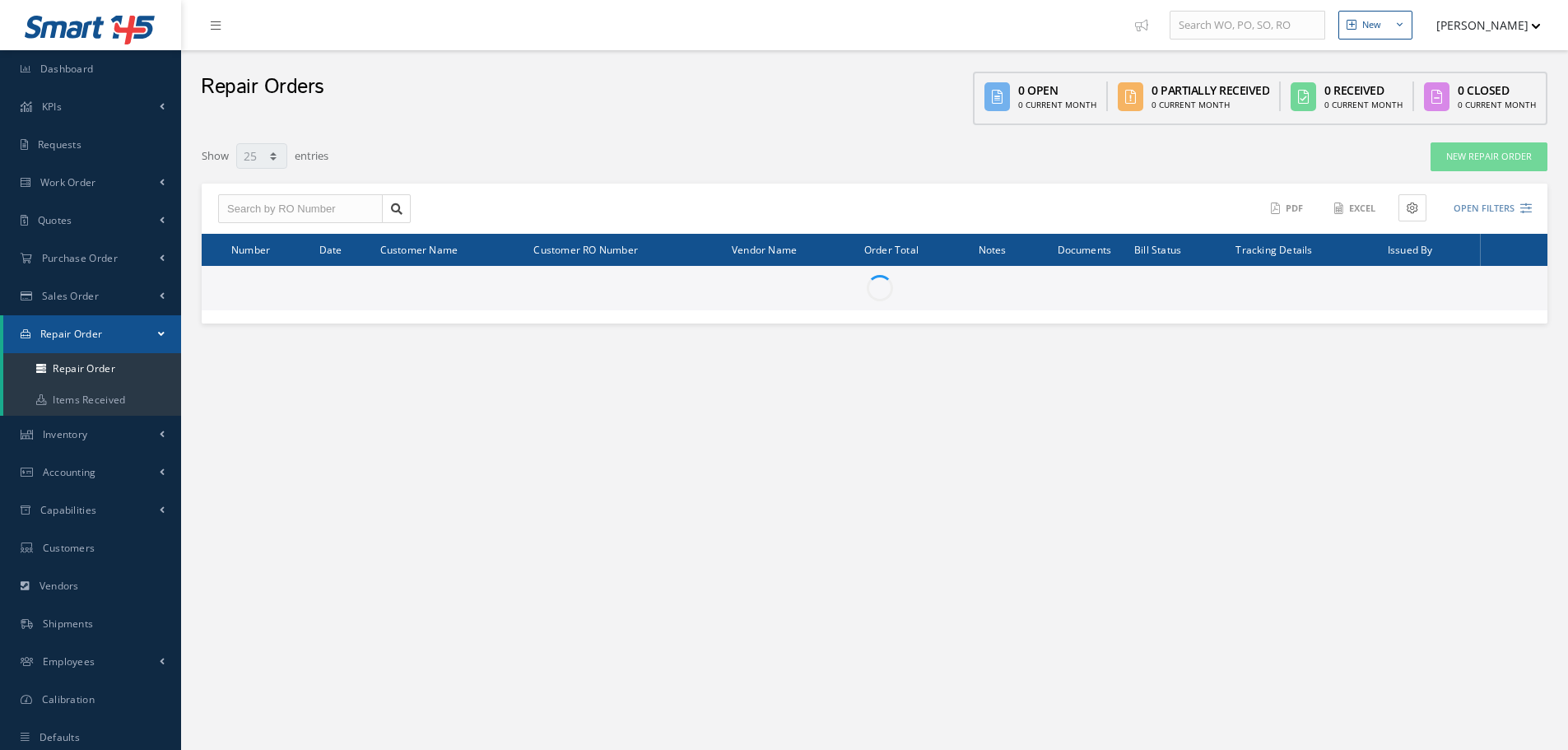
select select "25"
click at [268, 213] on input "text" at bounding box center [300, 209] width 164 height 30
paste input "RO 12817"
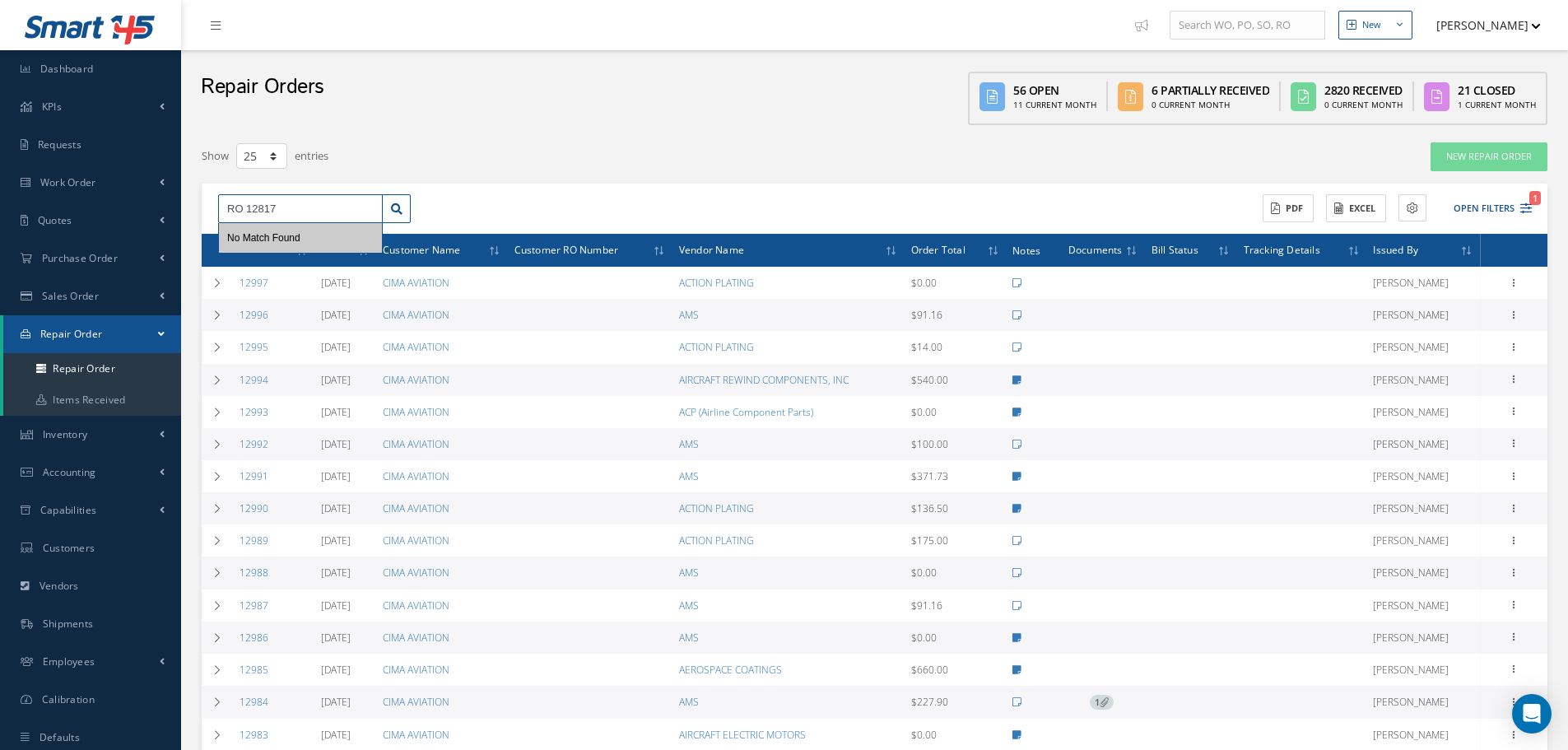
click at [247, 206] on input "RO 12817" at bounding box center [300, 209] width 164 height 30
type input "12817"
click at [303, 236] on div "12817" at bounding box center [300, 238] width 146 height 16
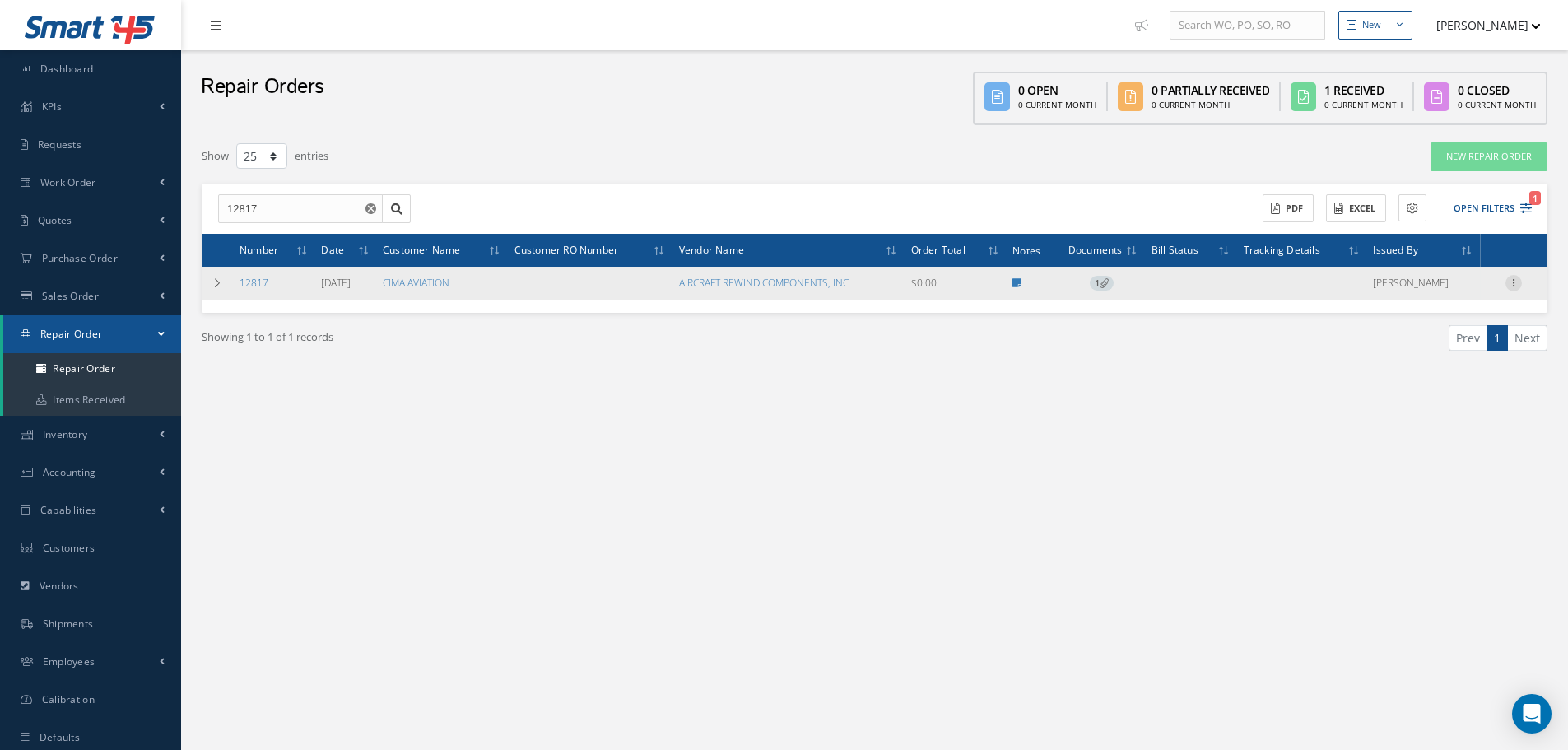
click at [1515, 279] on icon at bounding box center [1513, 281] width 16 height 14
click at [1464, 319] on link "Edit" at bounding box center [1438, 315] width 130 height 22
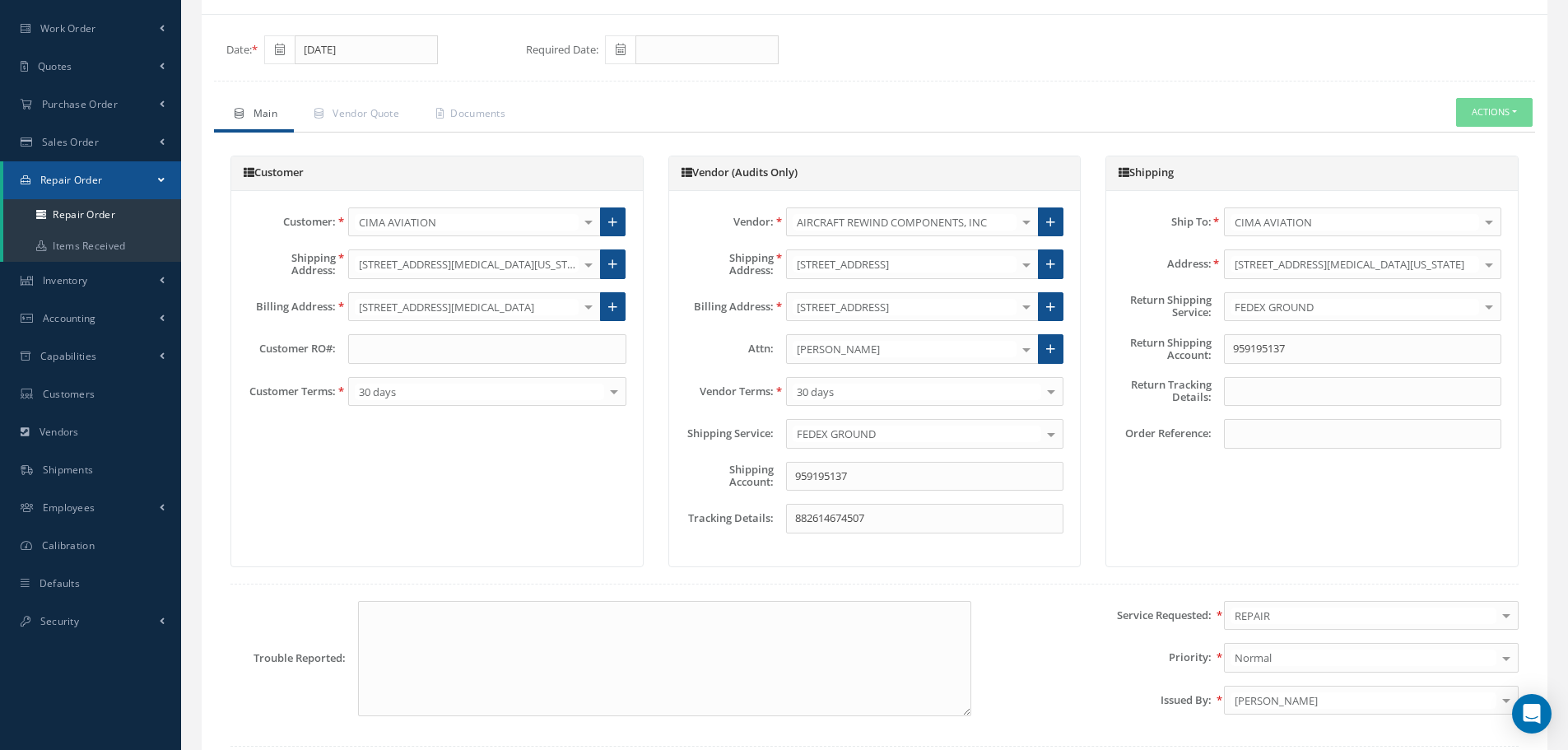
scroll to position [82, 0]
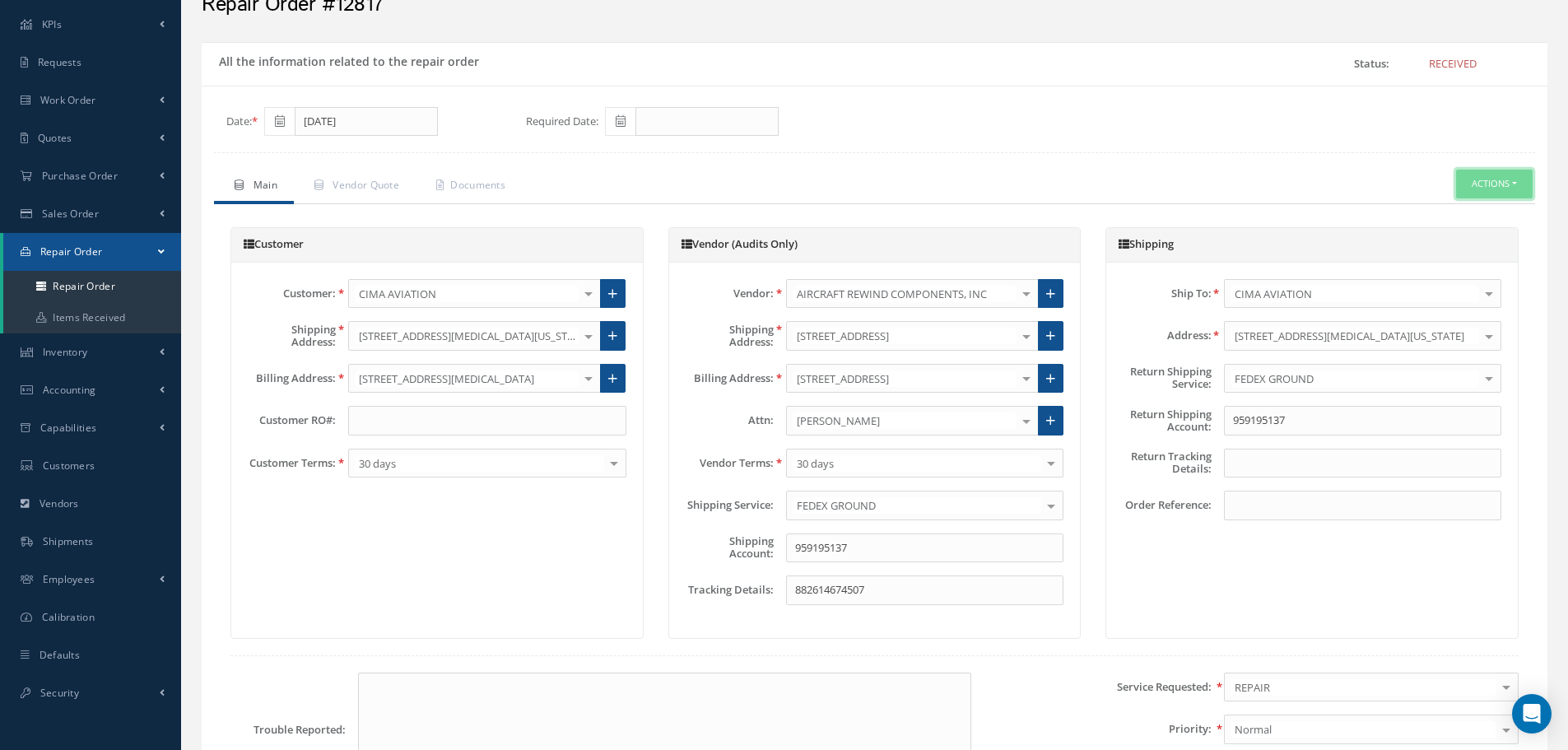
click at [1517, 179] on button "Actions" at bounding box center [1494, 184] width 77 height 29
click at [1497, 256] on link "Received Details" at bounding box center [1469, 257] width 132 height 23
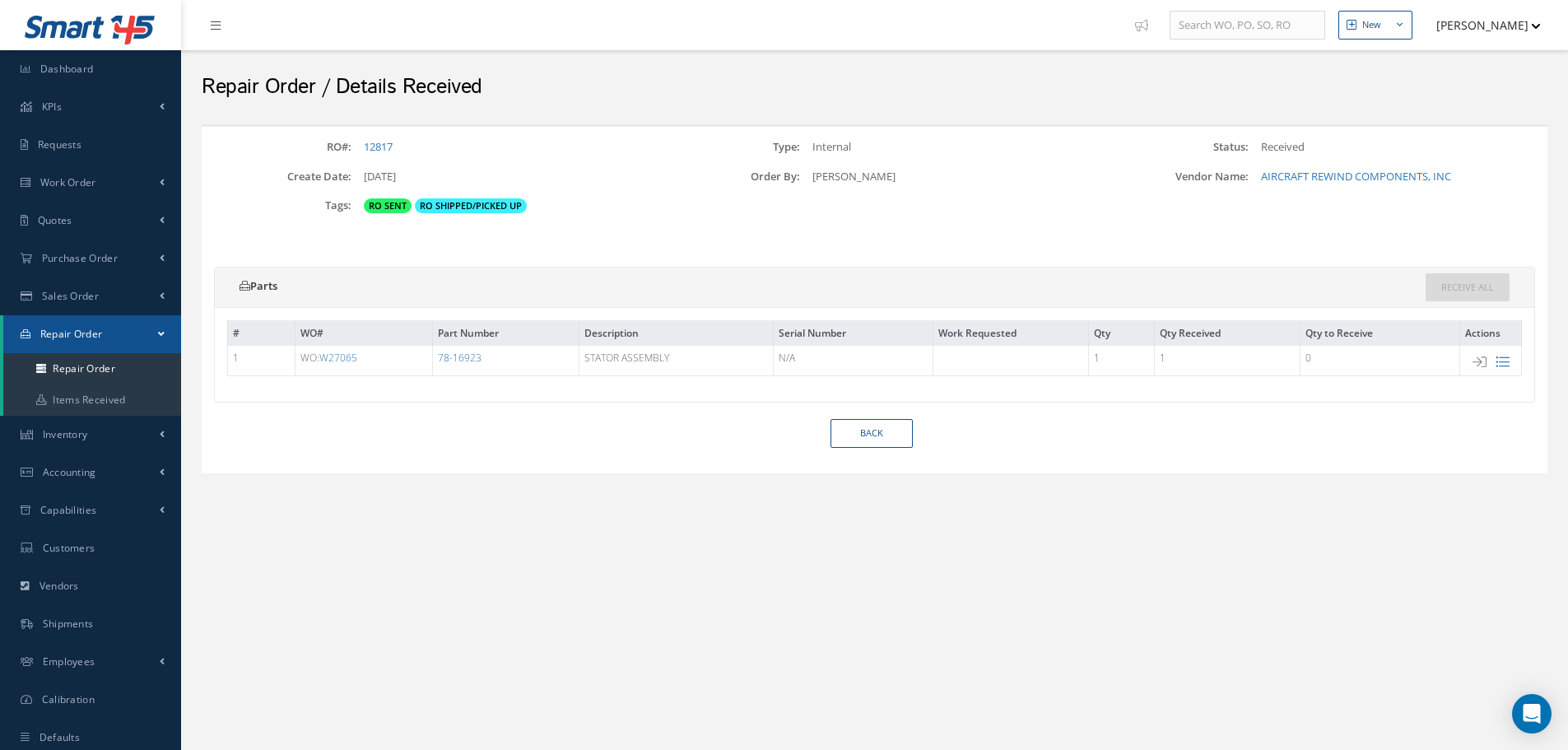
click at [1509, 358] on td at bounding box center [1490, 361] width 61 height 31
click at [1507, 360] on icon at bounding box center [1501, 361] width 14 height 14
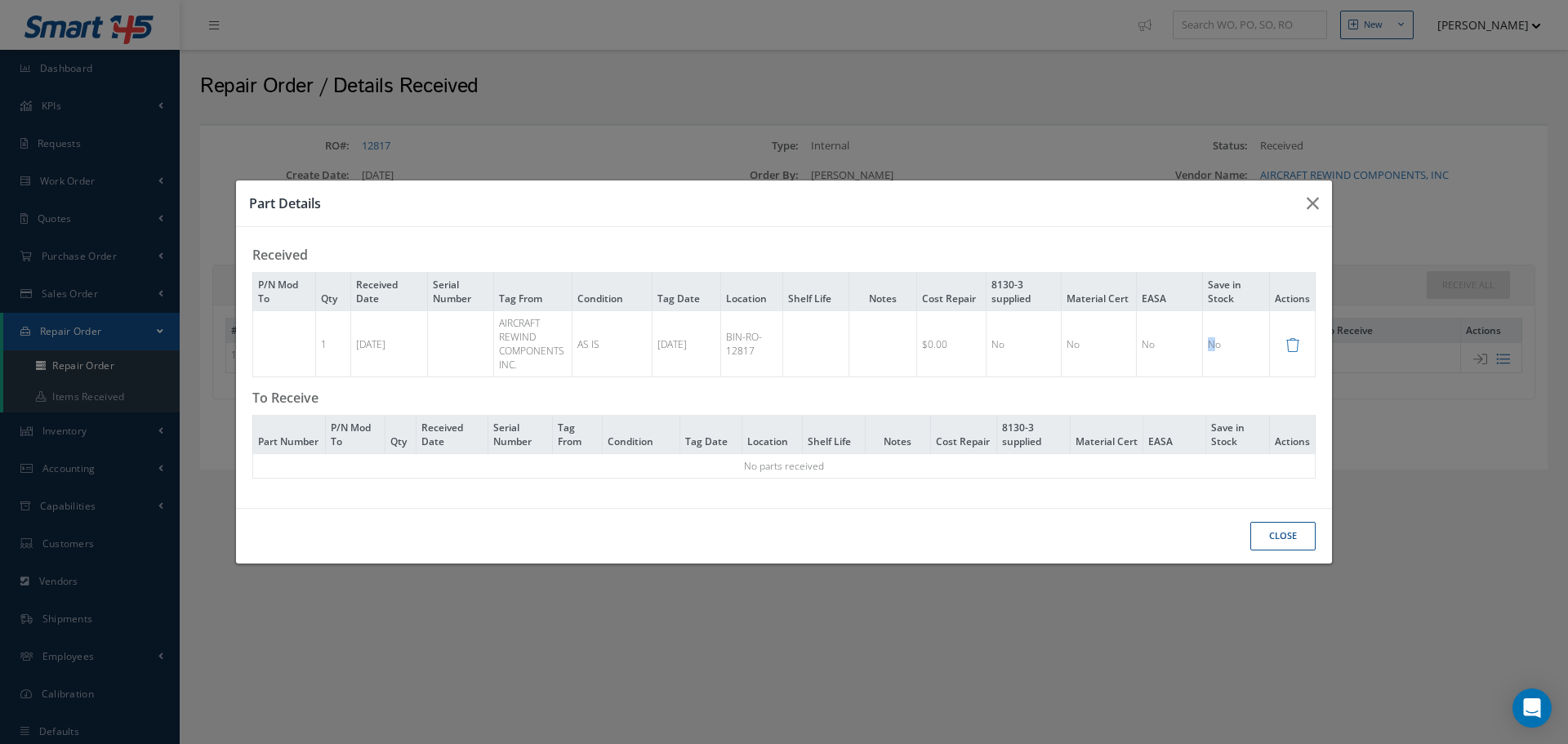
drag, startPoint x: 1219, startPoint y: 340, endPoint x: 1208, endPoint y: 344, distance: 11.7
click at [1208, 344] on td "No" at bounding box center [1236, 343] width 67 height 67
click at [1234, 346] on td "No" at bounding box center [1236, 343] width 67 height 67
drag, startPoint x: 1230, startPoint y: 347, endPoint x: 1208, endPoint y: 347, distance: 22.0
click at [1208, 347] on td "No" at bounding box center [1236, 343] width 67 height 67
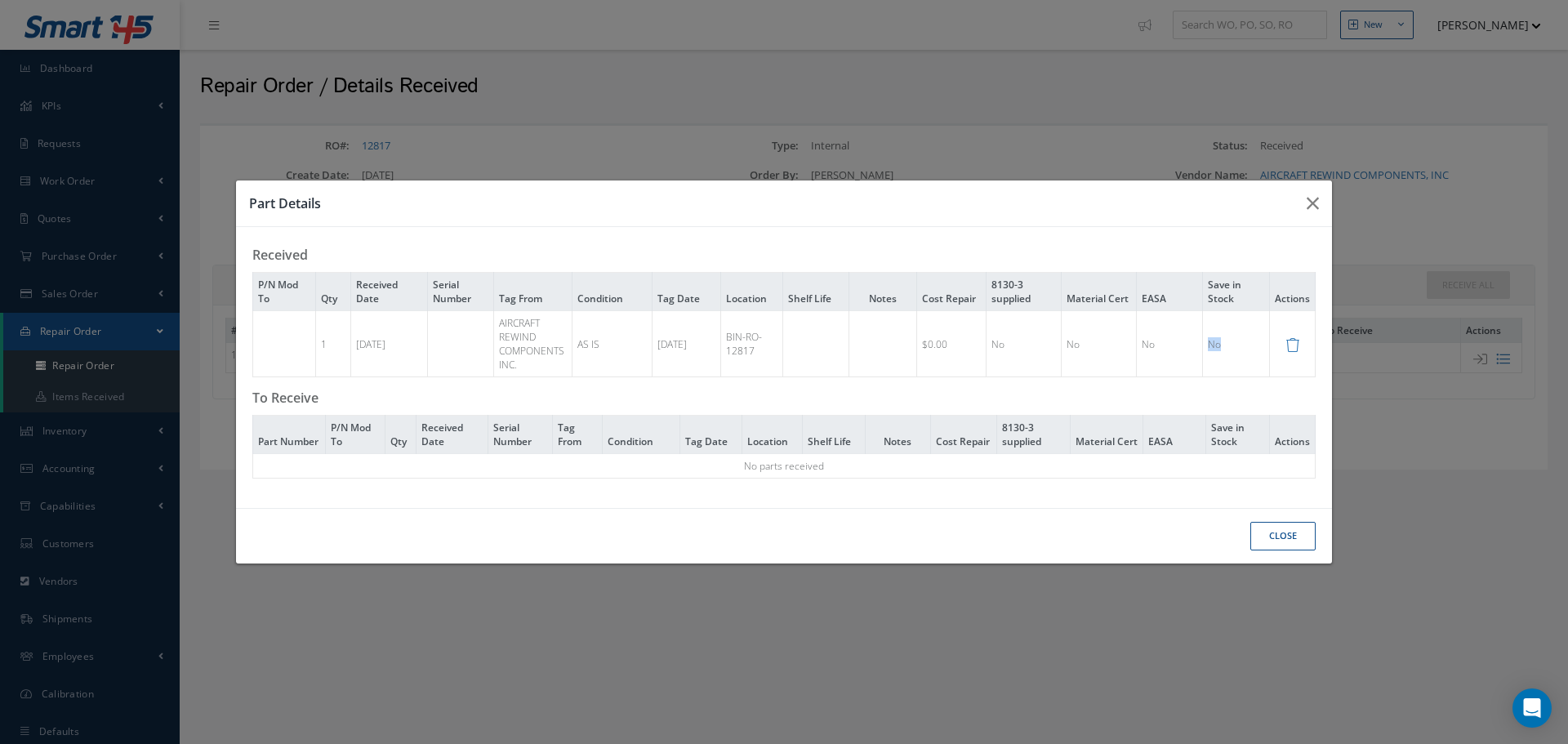
click at [1207, 377] on table "P/N Mod To Qty Received Date Serial Number Tag From Condition Tag Date Location…" at bounding box center [784, 324] width 1063 height 106
click at [1316, 213] on icon "button" at bounding box center [1313, 203] width 13 height 20
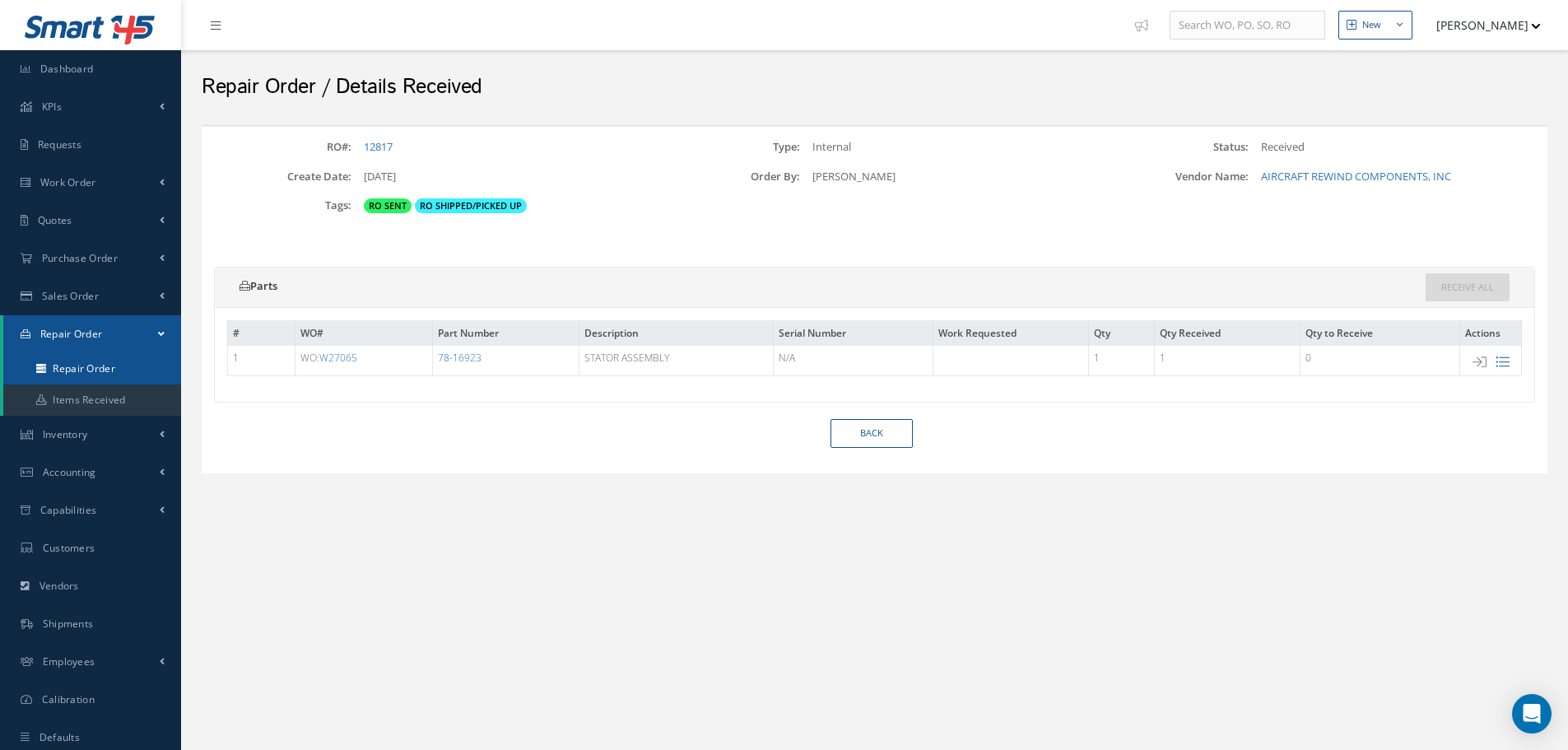
click at [122, 379] on link "Repair Order" at bounding box center [92, 369] width 178 height 32
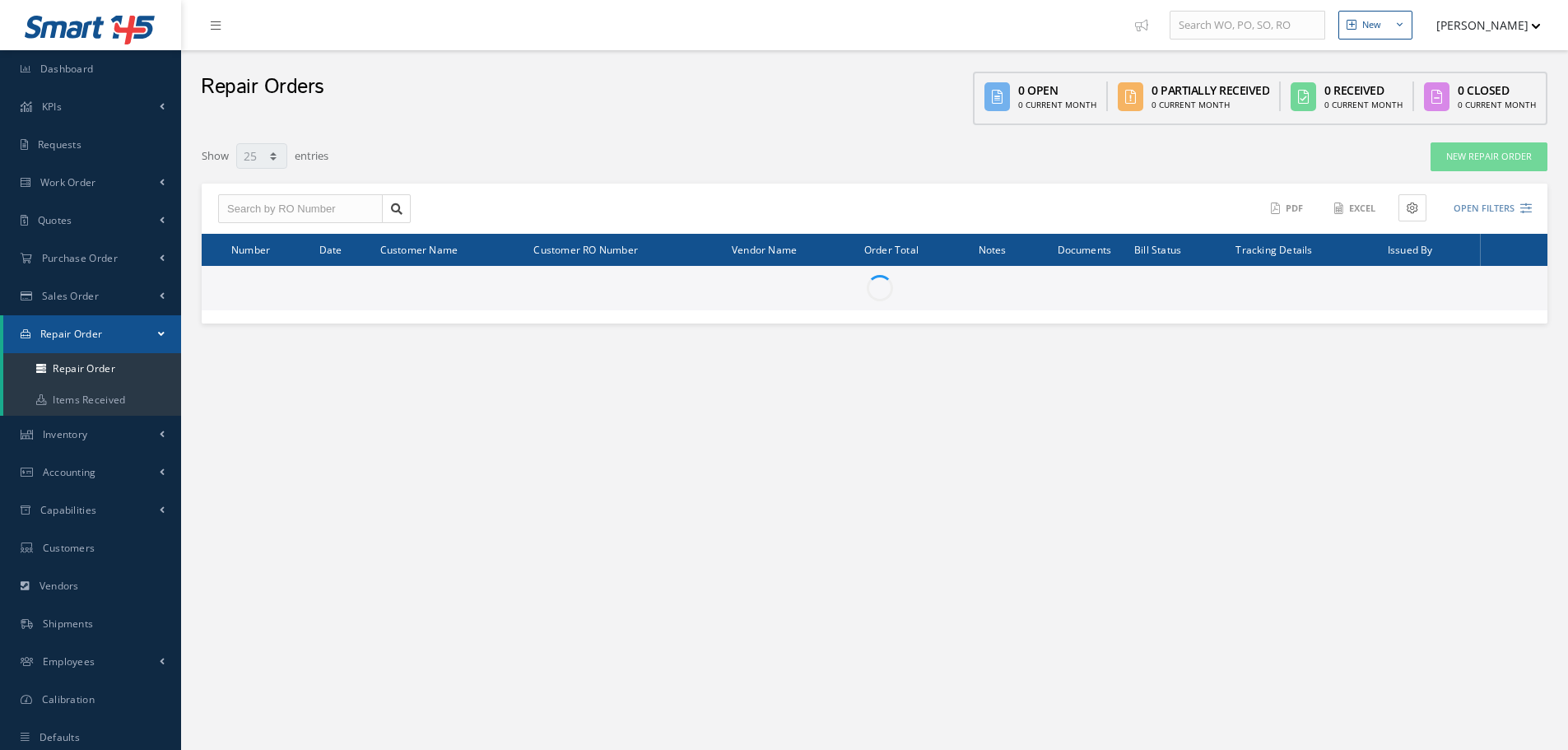
select select "25"
click at [310, 207] on input "text" at bounding box center [300, 209] width 164 height 30
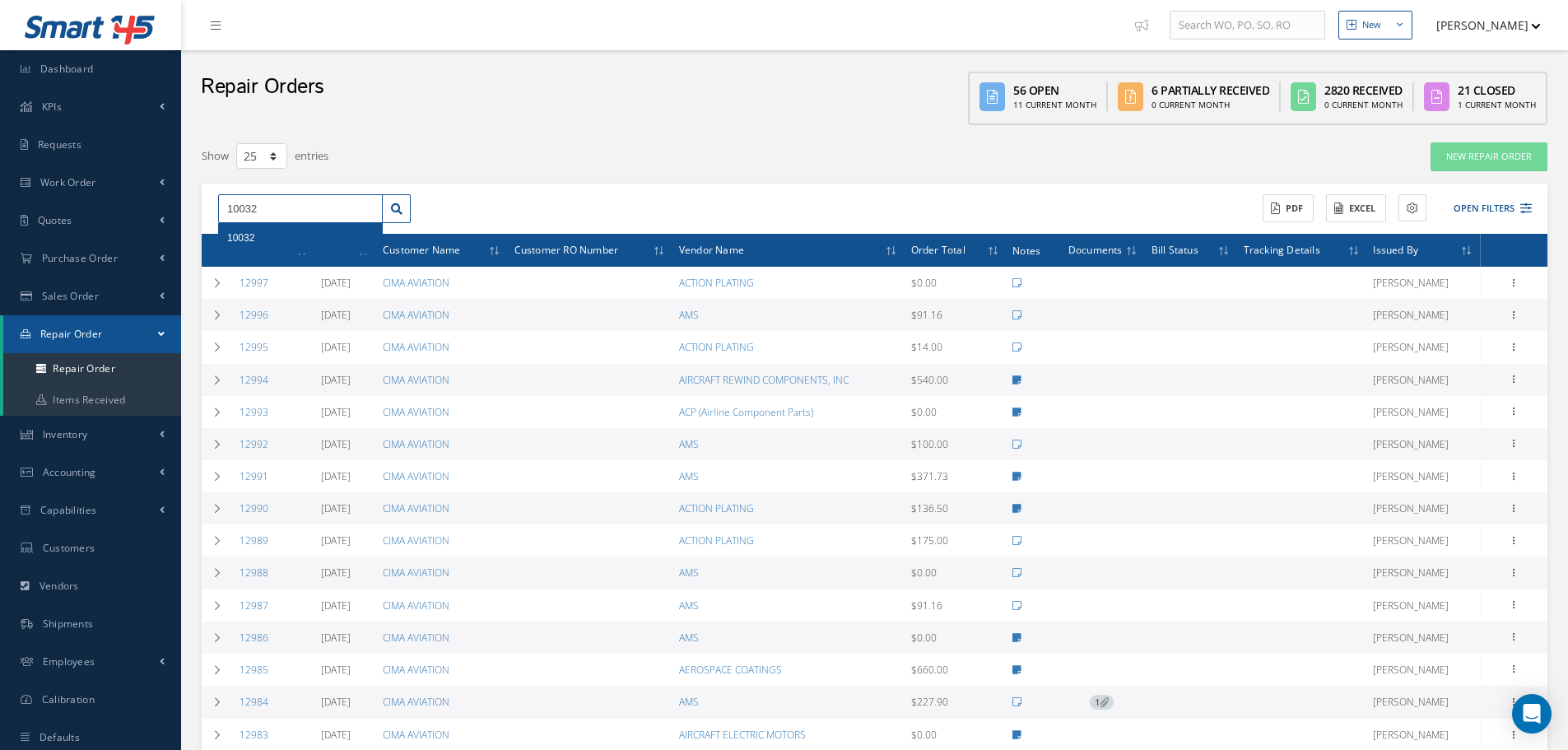
type input "10032"
click at [343, 223] on div "10032" at bounding box center [300, 238] width 163 height 30
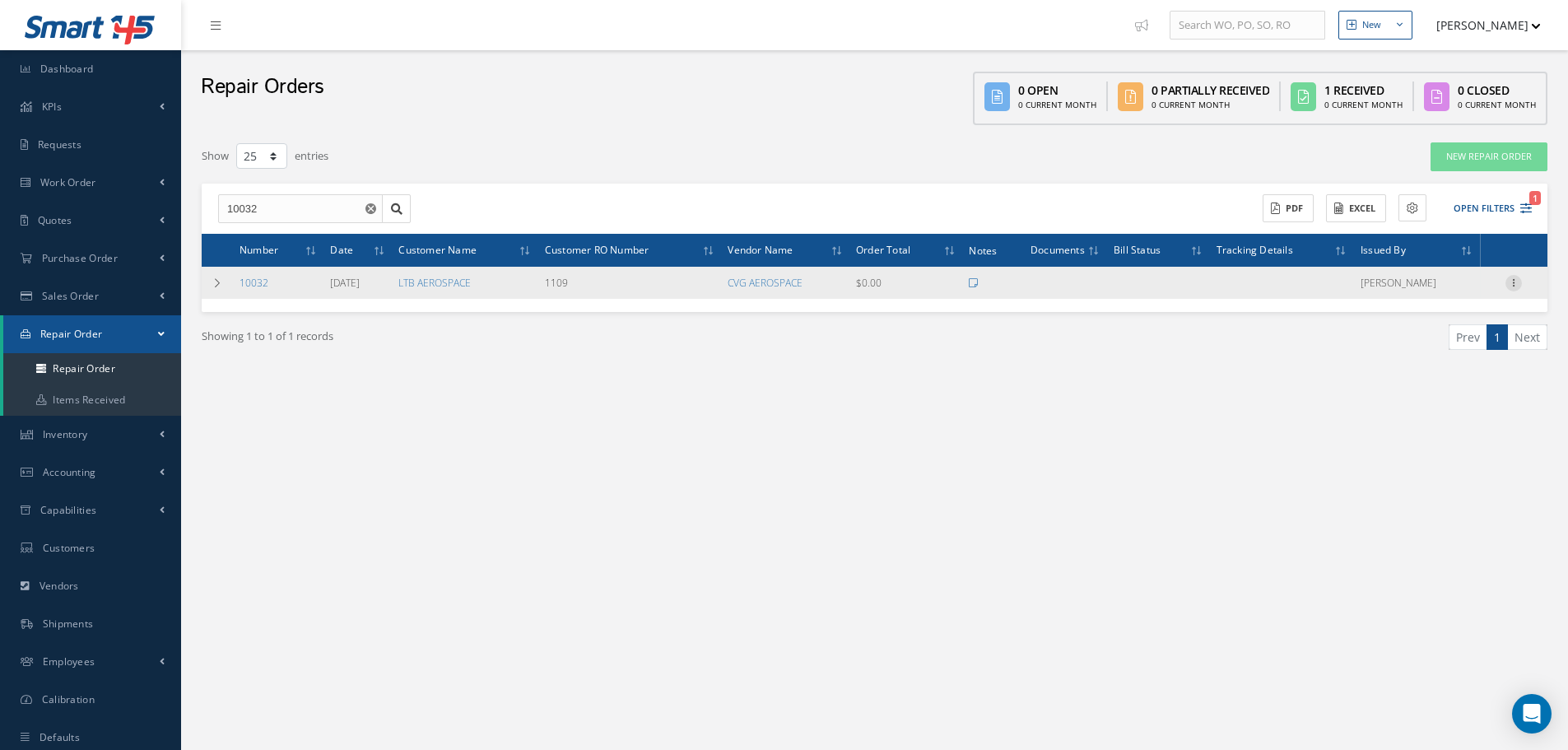
click at [1516, 291] on div at bounding box center [1513, 283] width 16 height 16
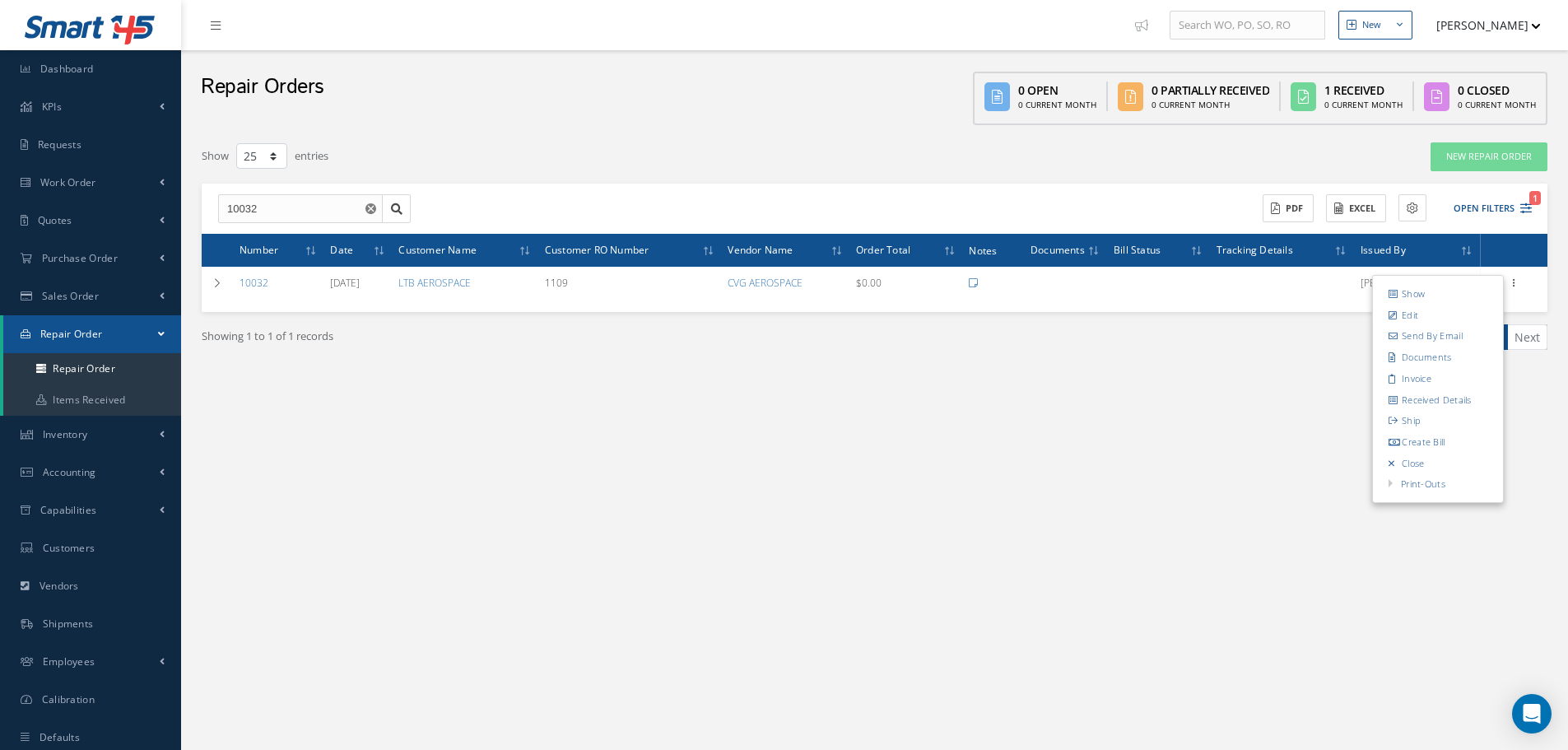
click at [995, 347] on ul "Prev 1 Next" at bounding box center [1218, 337] width 661 height 25
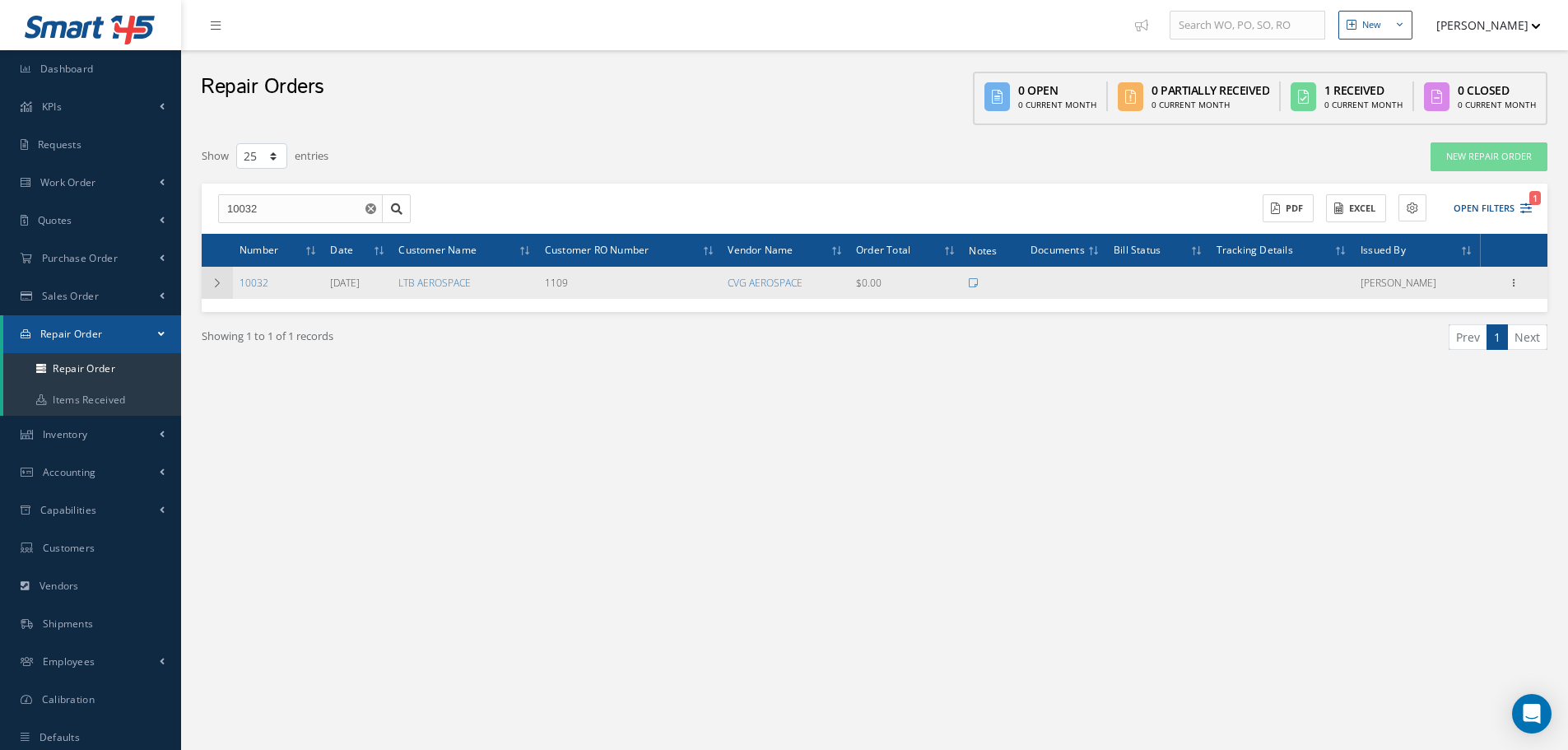
click at [208, 279] on td at bounding box center [217, 283] width 32 height 33
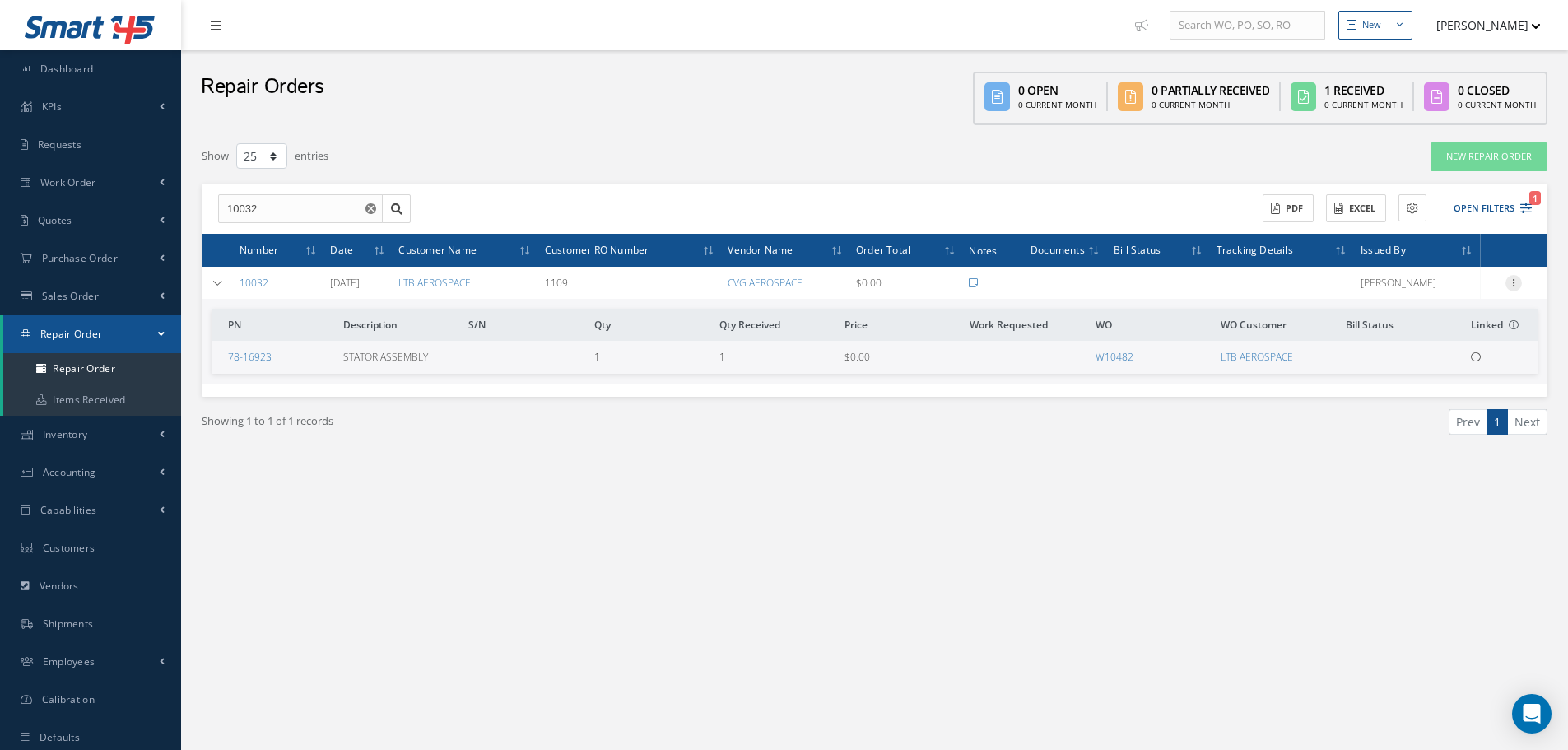
click at [1513, 279] on icon at bounding box center [1513, 281] width 16 height 14
click at [1470, 396] on link "Received Details" at bounding box center [1438, 399] width 130 height 22
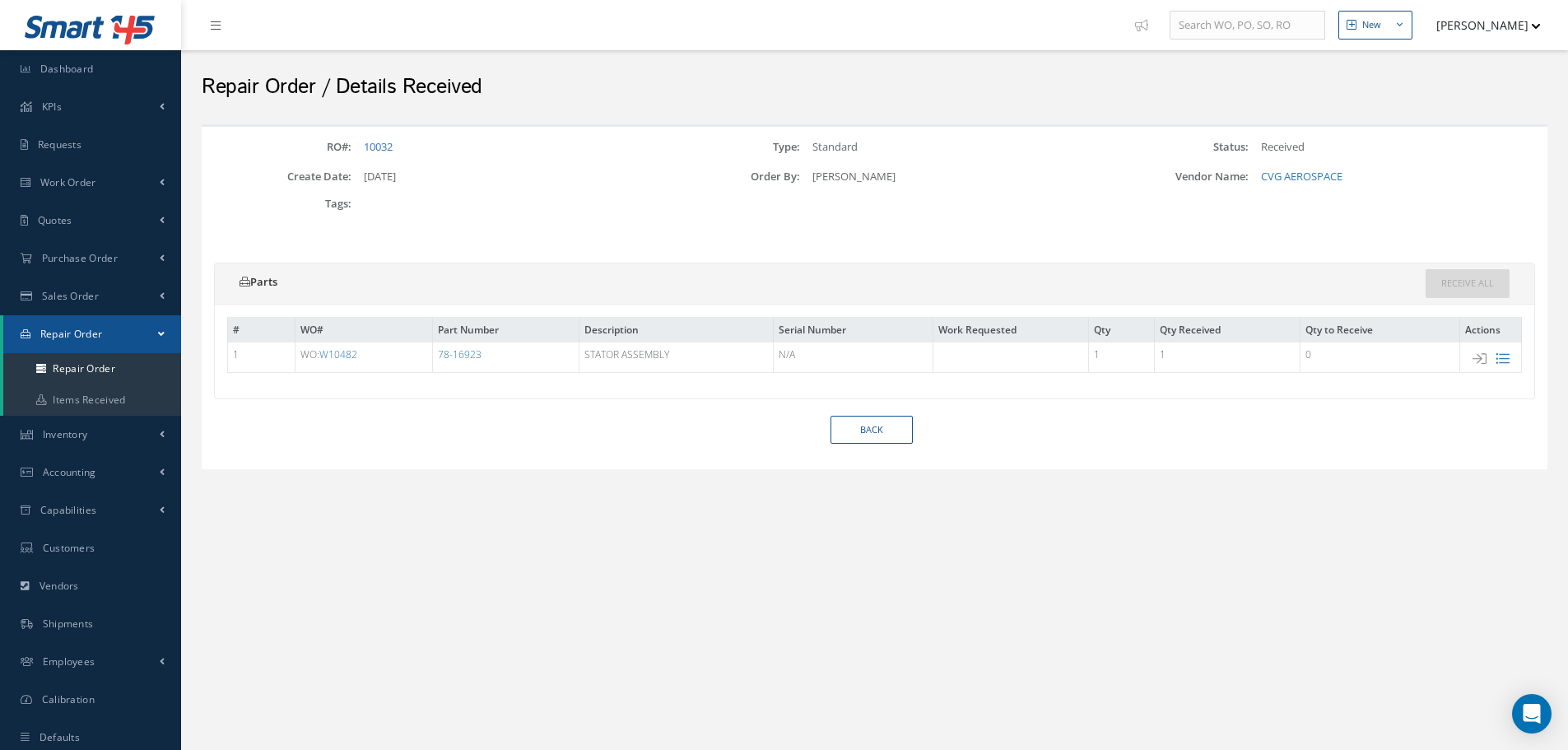
click at [1498, 361] on icon at bounding box center [1501, 358] width 14 height 14
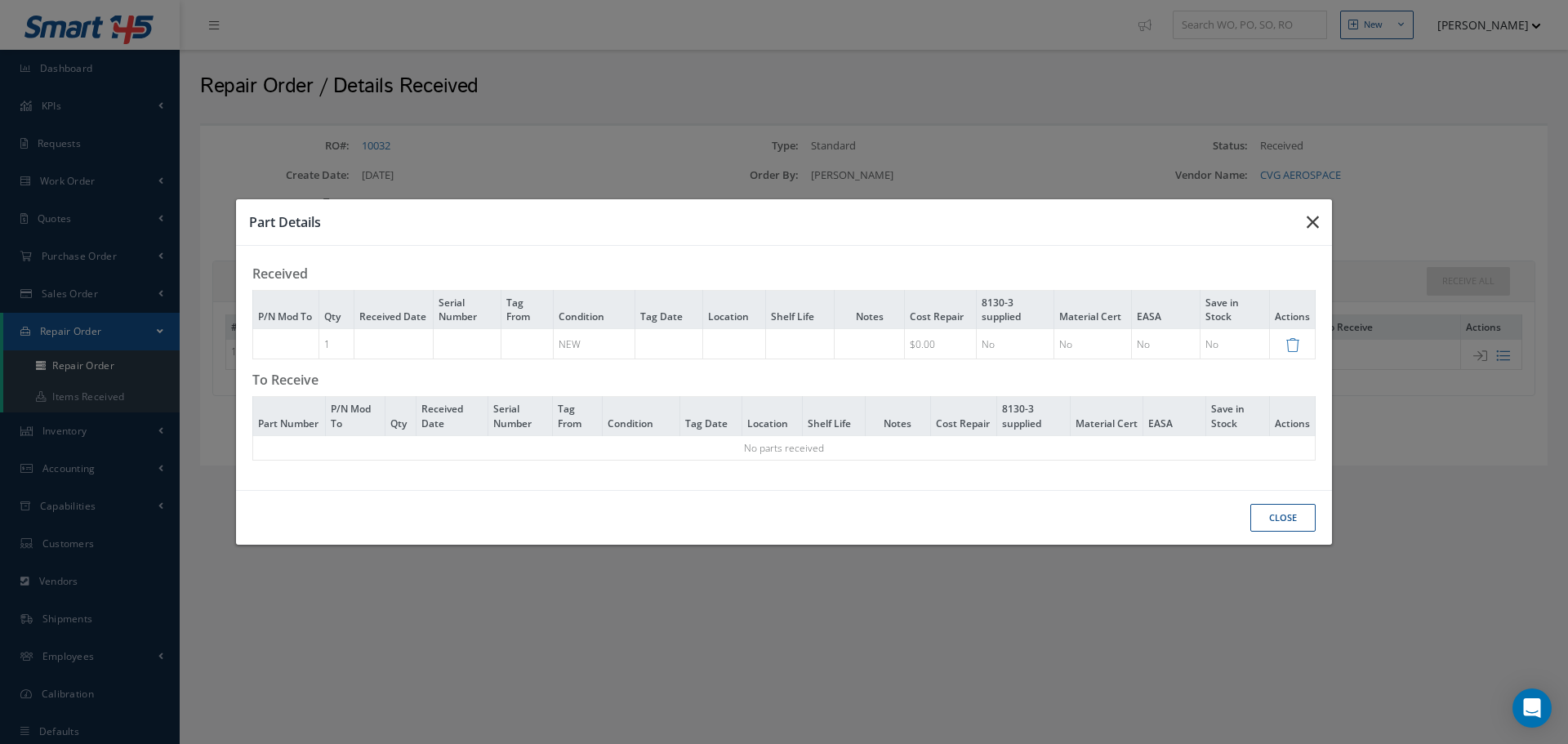
click at [1318, 229] on icon "button" at bounding box center [1313, 222] width 13 height 20
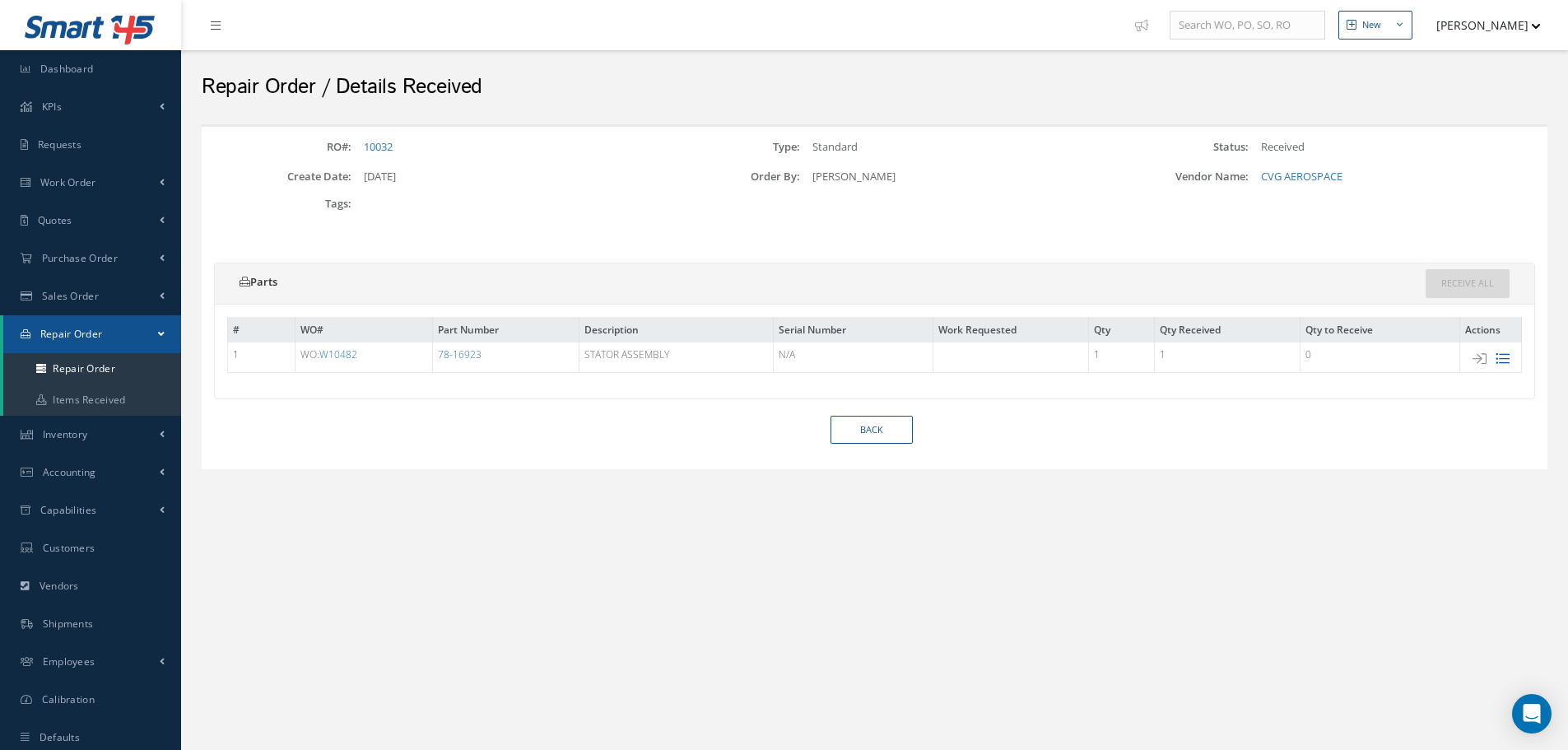
click at [1508, 360] on icon at bounding box center [1501, 358] width 14 height 14
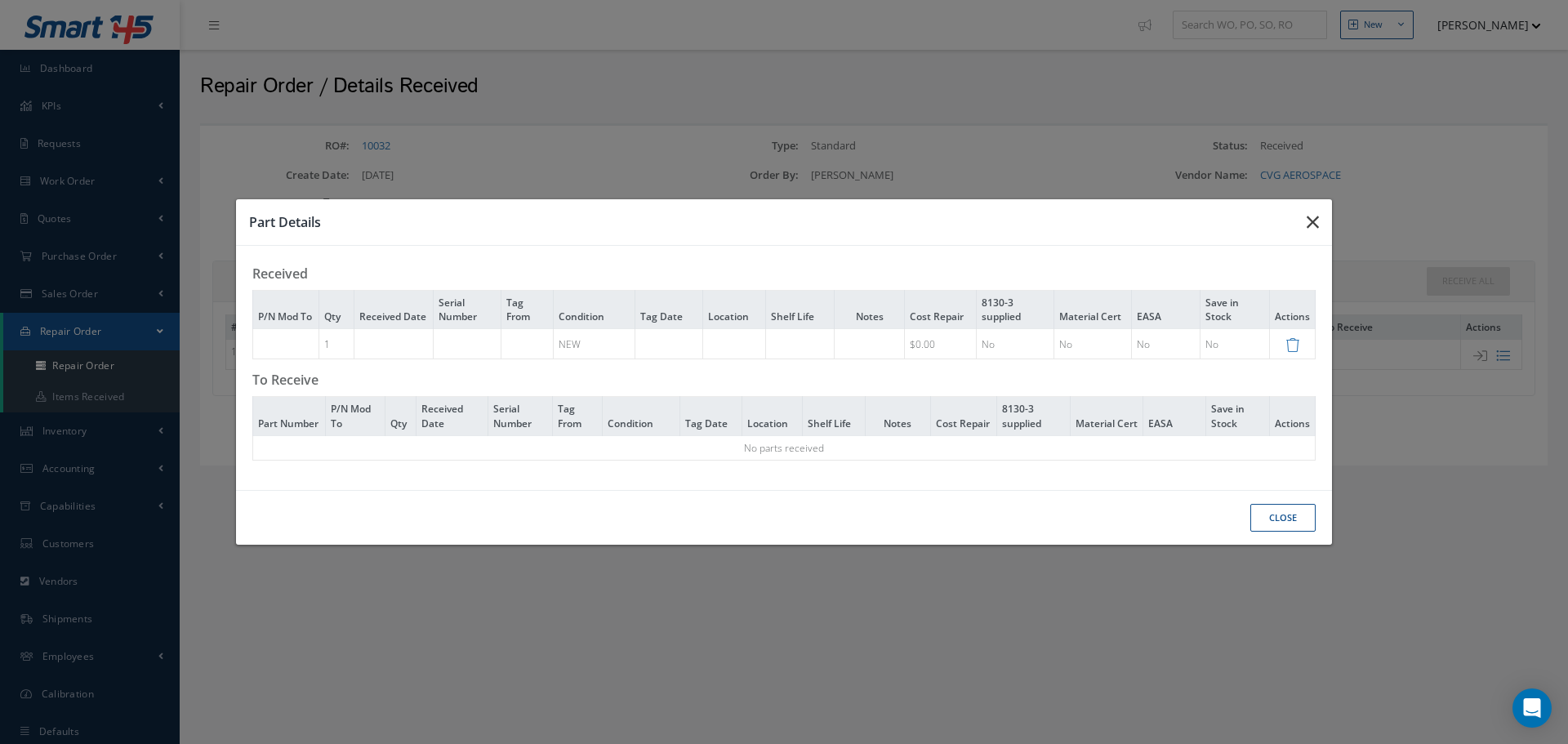
click at [1311, 222] on icon "button" at bounding box center [1313, 222] width 13 height 20
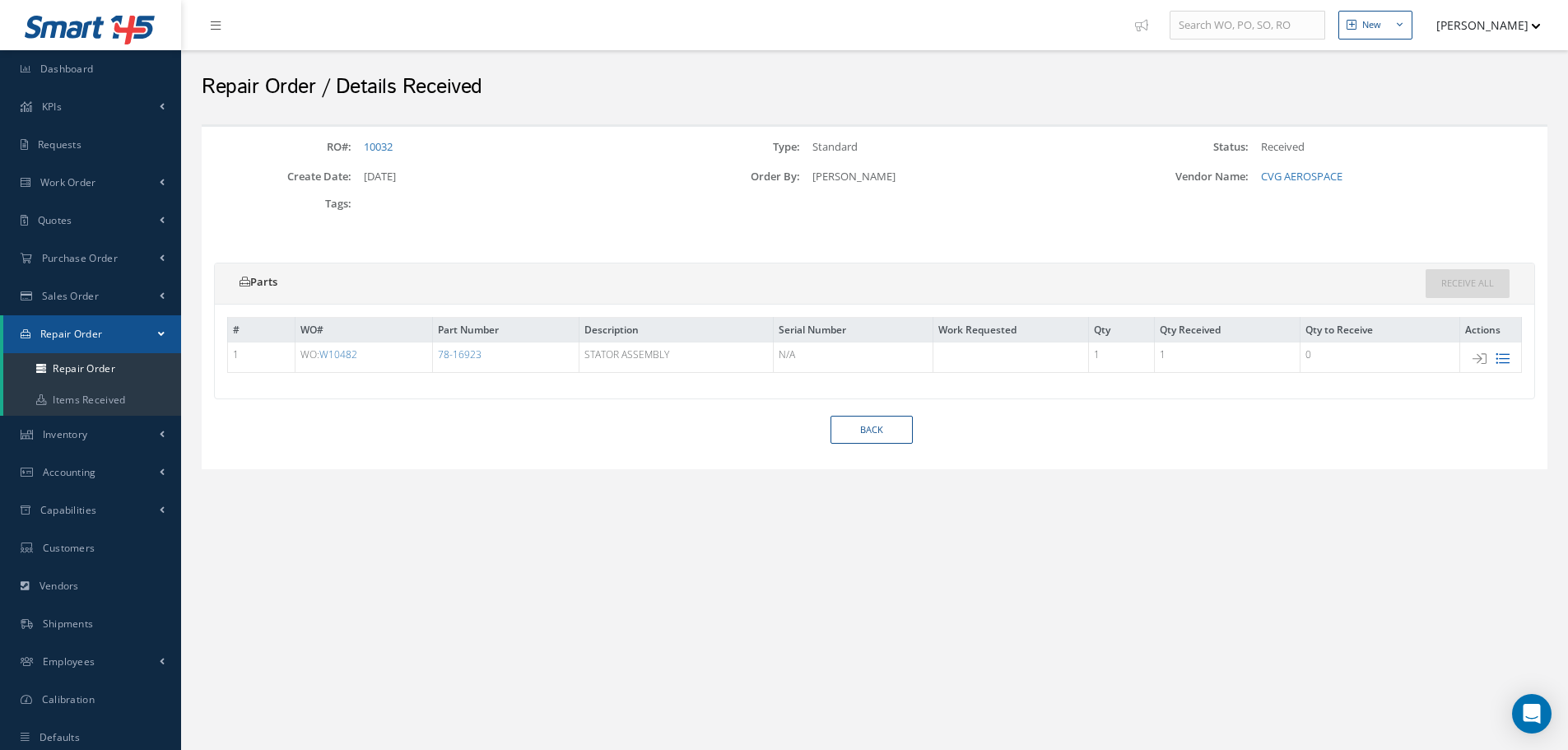
click at [1498, 362] on icon at bounding box center [1501, 358] width 14 height 14
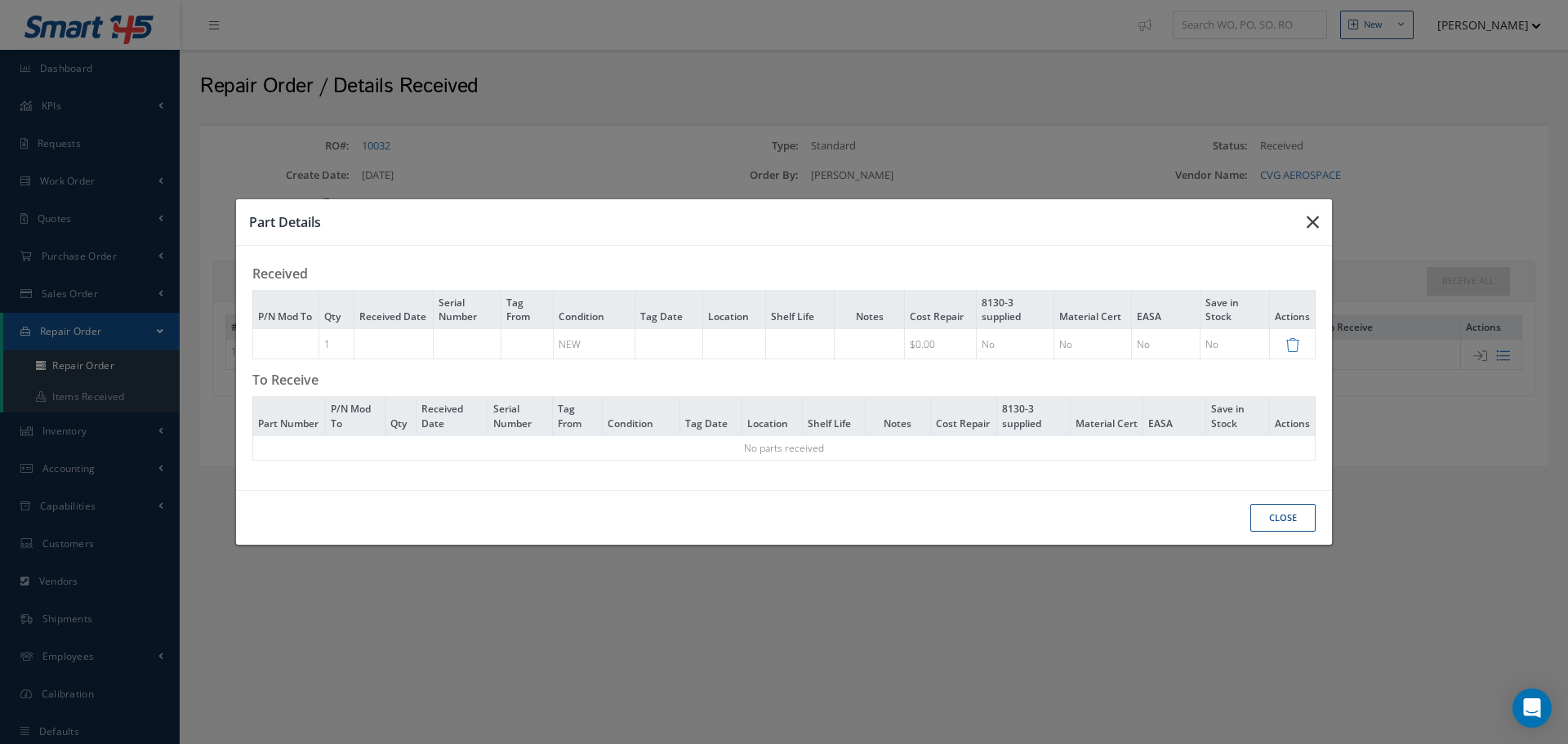
click at [1321, 226] on button "button" at bounding box center [1312, 221] width 39 height 46
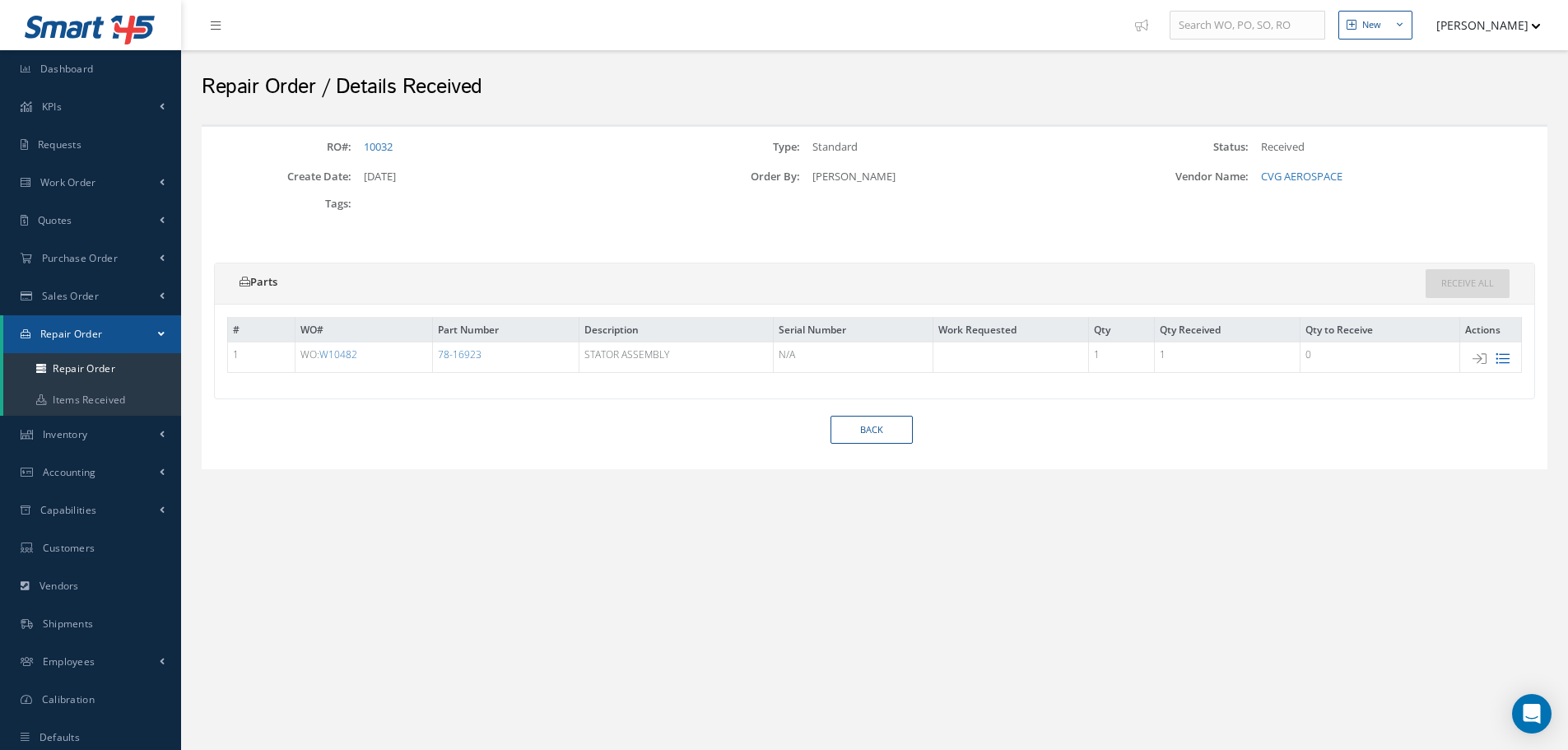
click at [1502, 365] on icon at bounding box center [1501, 358] width 14 height 14
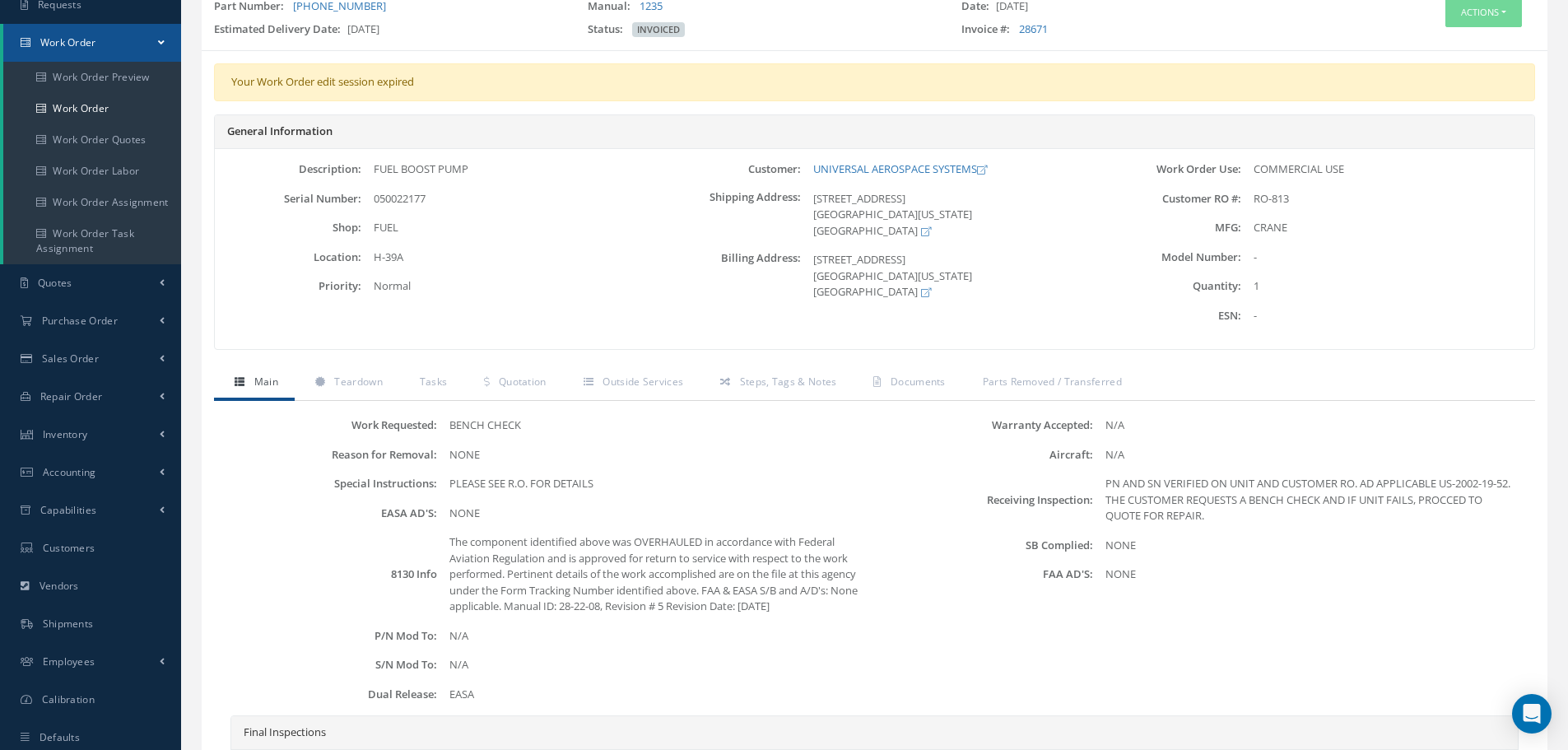
scroll to position [75, 0]
